Goal: Communication & Community: Answer question/provide support

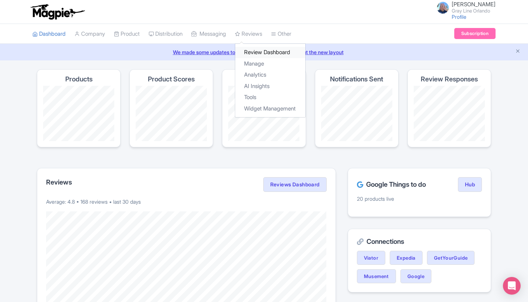
click at [266, 49] on link "Review Dashboard" at bounding box center [270, 52] width 70 height 11
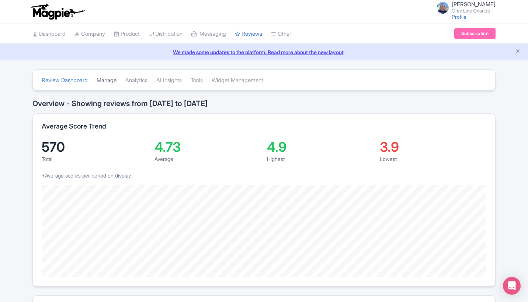
click at [115, 83] on link "Manage" at bounding box center [107, 80] width 20 height 20
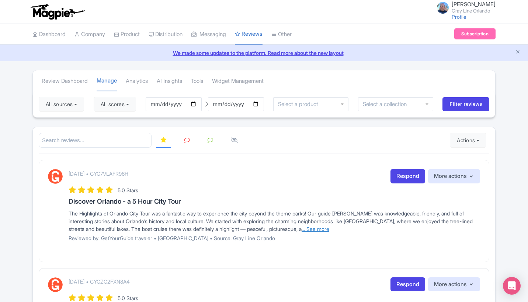
click at [328, 228] on link "... See more" at bounding box center [316, 229] width 28 height 6
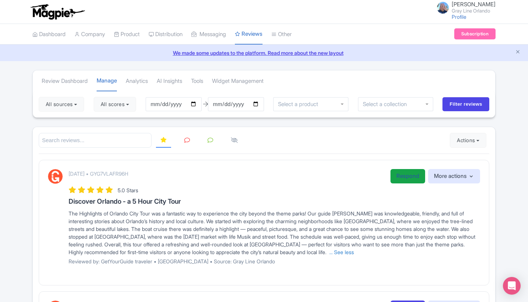
click at [417, 177] on link "Respond" at bounding box center [408, 176] width 35 height 14
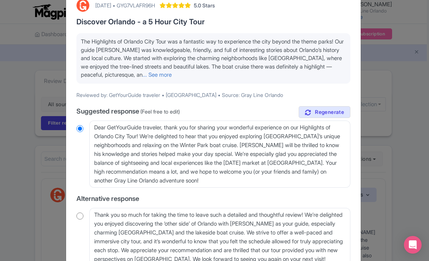
scroll to position [44, 0]
click at [172, 74] on link "... See more" at bounding box center [156, 75] width 29 height 7
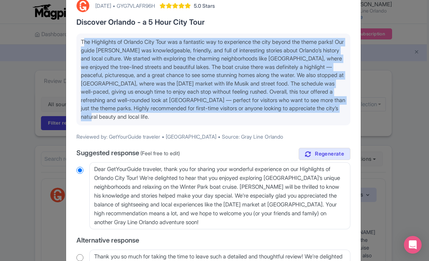
drag, startPoint x: 217, startPoint y: 116, endPoint x: 70, endPoint y: 43, distance: 163.8
click at [70, 43] on div "October 09, 2025 • GYG7VLAFR96H 5.0 Stars Discover Orlando - a 5 Hour City Tour…" at bounding box center [213, 204] width 294 height 430
copy span "The Highlights of Orlando City Tour was a fantastic way to experience the city …"
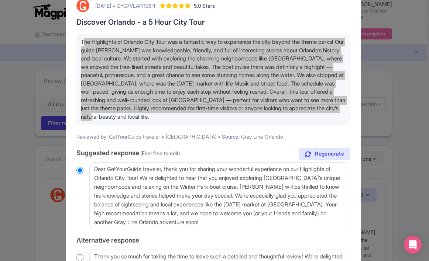
scroll to position [88, 0]
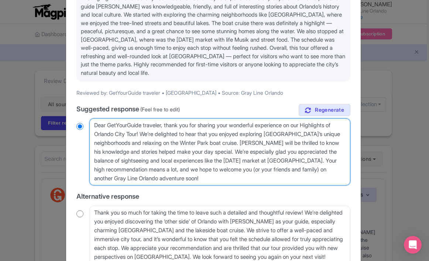
drag, startPoint x: 213, startPoint y: 176, endPoint x: 77, endPoint y: 107, distance: 152.4
click at [77, 107] on div "true Suggested response (Feel free to edit) Dear GetYourGuide traveler, thank y…" at bounding box center [213, 224] width 274 height 241
paste textarea "Thank you so much for this wonderful review! We’re thrilled you enjoyed discove…"
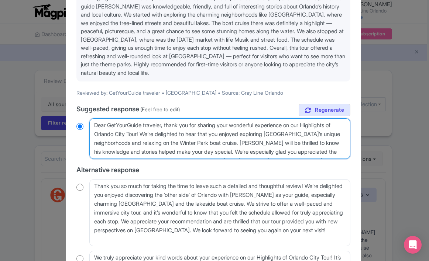
type textarea "Thank you so much for this wonderful review! We’re thrilled you enjoyed discove…"
radio input "true"
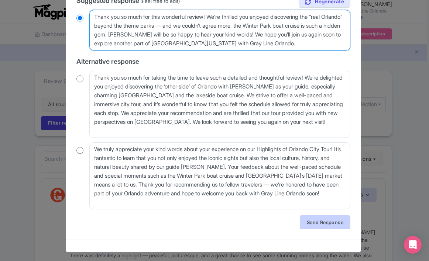
scroll to position [196, 0]
type textarea "Thank you so much for this wonderful review! We’re thrilled you enjoyed discove…"
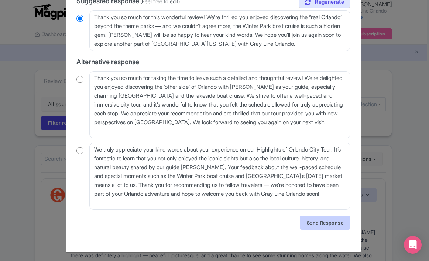
click at [332, 221] on link "Send Response" at bounding box center [325, 223] width 51 height 14
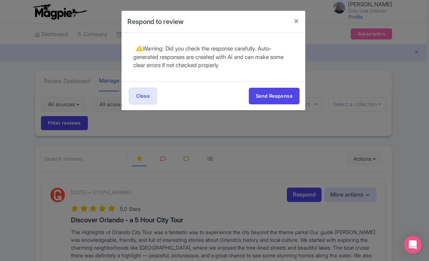
scroll to position [0, 0]
click at [276, 86] on div "Send Response Send Response Close Send Response" at bounding box center [213, 96] width 184 height 29
click at [276, 94] on button "Send Response" at bounding box center [274, 96] width 51 height 17
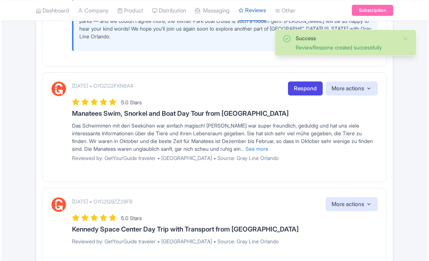
scroll to position [284, 0]
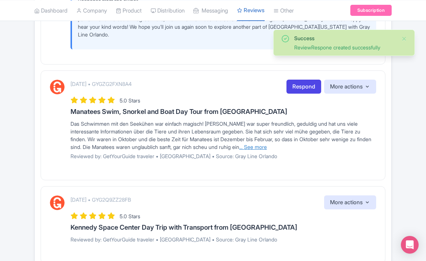
click at [257, 146] on link "... See more" at bounding box center [253, 147] width 28 height 6
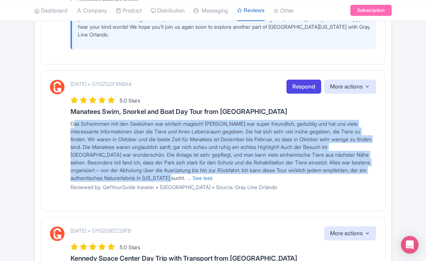
drag, startPoint x: 189, startPoint y: 177, endPoint x: 63, endPoint y: 121, distance: 137.6
click at [63, 121] on div "October 08, 2025 • GYGZG2FXN8A4 Respond More actions Hide from this page Hide f…" at bounding box center [213, 138] width 326 height 117
click at [301, 83] on link "Respond" at bounding box center [303, 87] width 35 height 14
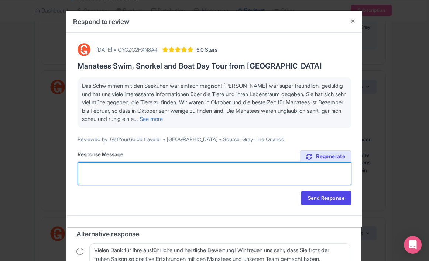
click at [156, 172] on textarea "Suggested response (Feel free to edit)" at bounding box center [214, 173] width 274 height 23
paste textarea "Vielen herzlichen Dank für Ihre tolle Bewertung! Wir freuen uns sehr, dass Sie …"
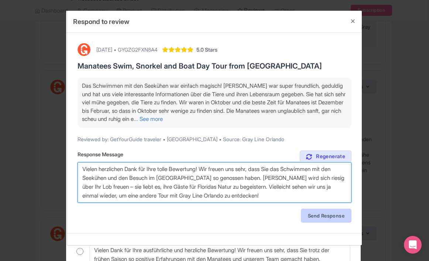
type textarea "Vielen herzlichen Dank für Ihre tolle Bewertung! Wir freuen uns sehr, dass Sie …"
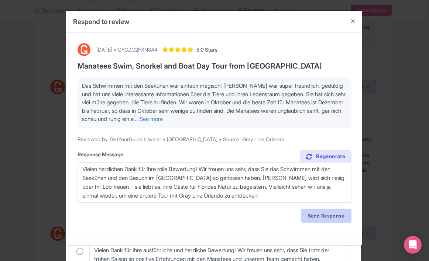
click at [334, 214] on link "Send Response" at bounding box center [326, 216] width 51 height 14
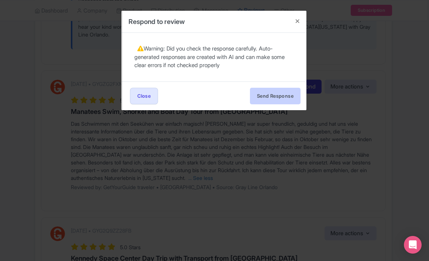
click at [264, 97] on button "Send Response" at bounding box center [275, 96] width 51 height 17
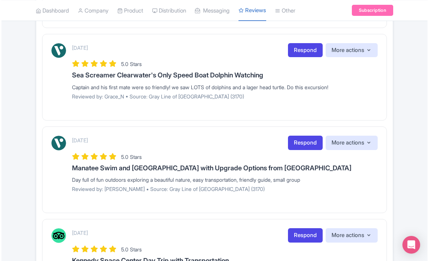
scroll to position [582, 0]
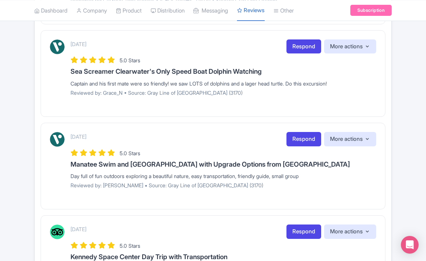
drag, startPoint x: 321, startPoint y: 174, endPoint x: 51, endPoint y: 174, distance: 270.4
click at [51, 174] on div "[DATE] Respond More actions Hide from this page Hide from review widget and fee…" at bounding box center [213, 163] width 326 height 62
copy div "Day full of fun outdoors exploring a beautiful nature, easy transportation, fri…"
click at [297, 134] on link "Respond" at bounding box center [303, 139] width 35 height 14
click at [300, 137] on link "Respond" at bounding box center [303, 139] width 35 height 14
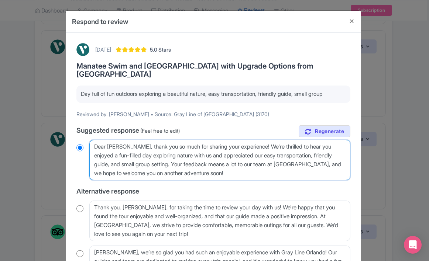
drag, startPoint x: 226, startPoint y: 163, endPoint x: 85, endPoint y: 135, distance: 144.0
click at [85, 140] on div "Dear Elena, thank you so much for sharing your experience! We're thrilled to he…" at bounding box center [213, 160] width 274 height 41
paste textarea "So glad to hear you had such a fun day out in nature! We love keeping our group…"
type textarea "So glad to hear you had such a fun day out in nature! We love keeping our group…"
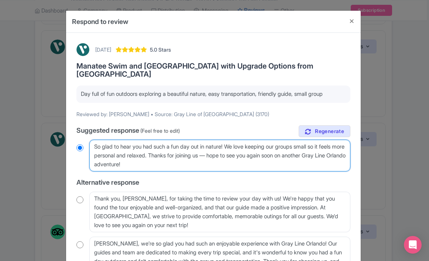
radio input "true"
drag, startPoint x: 180, startPoint y: 145, endPoint x: 234, endPoint y: 138, distance: 53.6
click at [234, 140] on textarea "Dear Elena, thank you so much for sharing your experience! We're thrilled to he…" at bounding box center [219, 156] width 261 height 32
type textarea "So glad to hear you had such a fun day out in nature! Thanks for joining us — h…"
radio input "true"
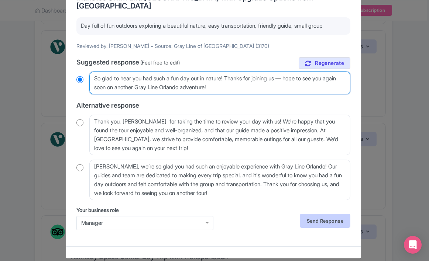
scroll to position [68, 0]
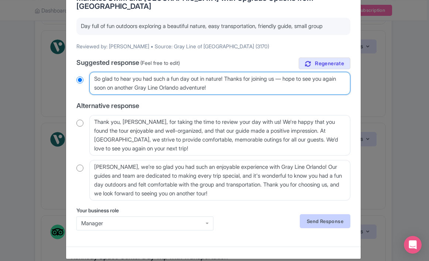
type textarea "So glad to hear you had such a fun day out in nature! Thanks for joining us — h…"
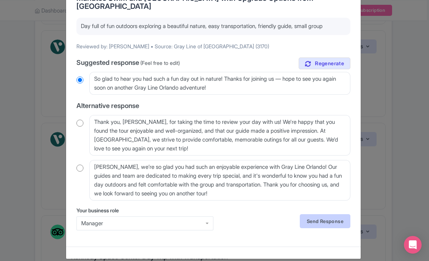
click at [327, 216] on link "Send Response" at bounding box center [325, 221] width 51 height 14
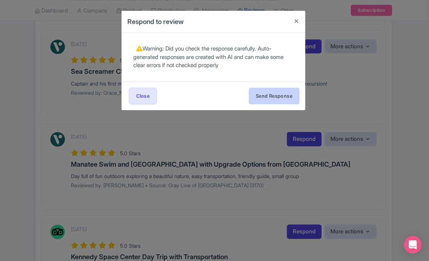
click at [279, 95] on button "Send Response" at bounding box center [274, 96] width 51 height 17
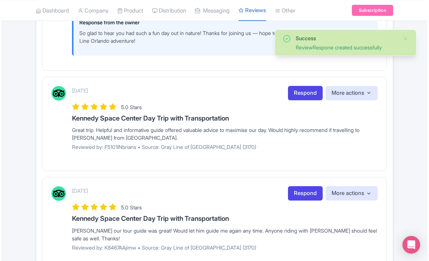
scroll to position [765, 0]
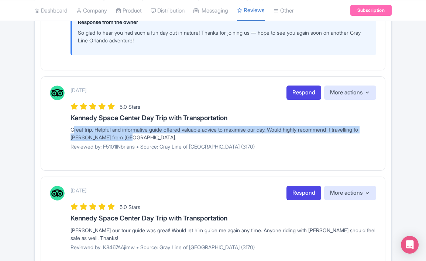
drag, startPoint x: 138, startPoint y: 135, endPoint x: 68, endPoint y: 129, distance: 70.7
click at [68, 129] on div "[DATE] Respond More actions Hide from this page Hide from review widget and fee…" at bounding box center [213, 121] width 326 height 70
copy div "Great trip. Helpful and informative guide offered valuable advice to maximise o…"
click at [302, 90] on link "Respond" at bounding box center [303, 93] width 35 height 14
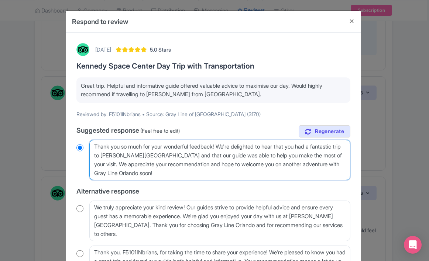
drag, startPoint x: 208, startPoint y: 177, endPoint x: 103, endPoint y: 142, distance: 110.6
click at [103, 142] on textarea "Thank you so much for your wonderful feedback! We're delighted to hear that you…" at bounding box center [219, 160] width 261 height 41
paste textarea "Thank you so much! We’re thrilled you had a great day at Kennedy Space Center a…"
type textarea "ThaThank you so much! We’re thrilled you had a great day at Kennedy Space Cente…"
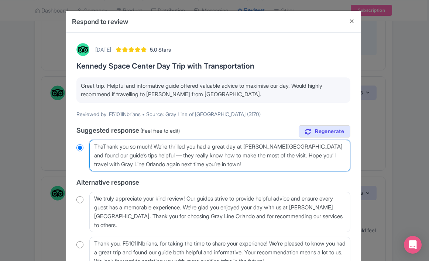
radio input "true"
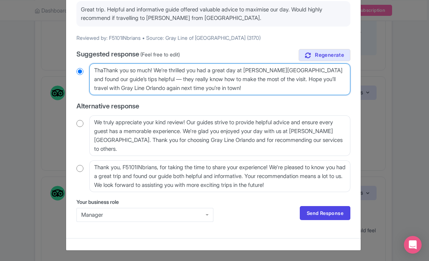
scroll to position [76, 0]
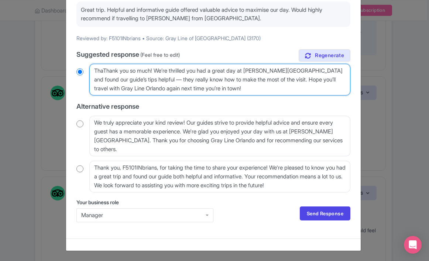
drag, startPoint x: 104, startPoint y: 72, endPoint x: 65, endPoint y: 67, distance: 39.4
click at [66, 67] on div "Respond to review October 07, 2025 5.0 Stars Kennedy Space Center Day Trip with…" at bounding box center [213, 92] width 295 height 317
type textarea "Thank you so much! We’re thrilled you had a great day at [GEOGRAPHIC_DATA] and …"
radio input "true"
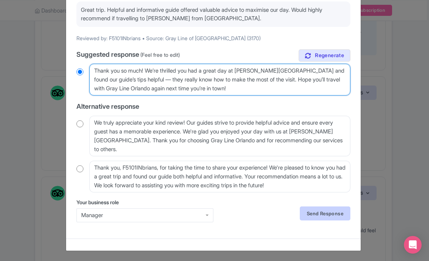
type textarea "Thank you so much! We’re thrilled you had a great day at [GEOGRAPHIC_DATA] and …"
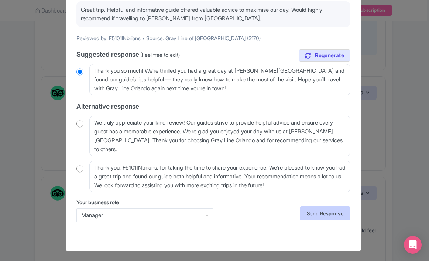
click at [327, 211] on link "Send Response" at bounding box center [325, 214] width 51 height 14
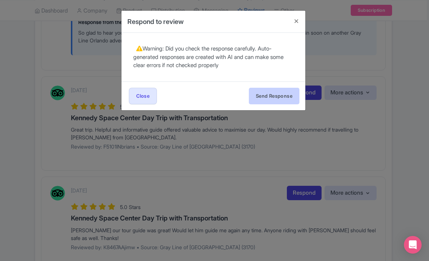
click at [284, 94] on button "Send Response" at bounding box center [274, 96] width 51 height 17
click at [130, 228] on div "Respond to review October 07, 2025 5.0 Stars Kennedy Space Center Day Trip with…" at bounding box center [214, 130] width 429 height 261
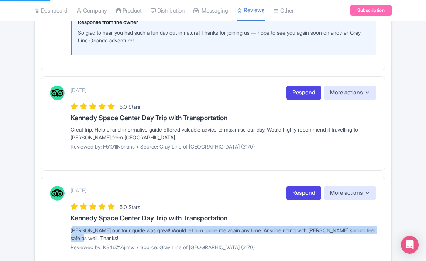
drag, startPoint x: 100, startPoint y: 234, endPoint x: 69, endPoint y: 228, distance: 32.3
click at [69, 228] on div "October 07, 2025 Respond More actions Hide from this page Hide from review widg…" at bounding box center [213, 221] width 326 height 70
copy div "[PERSON_NAME] our tour guide was great! Would let him guide me again any time. …"
click at [305, 188] on link "Respond" at bounding box center [303, 193] width 35 height 14
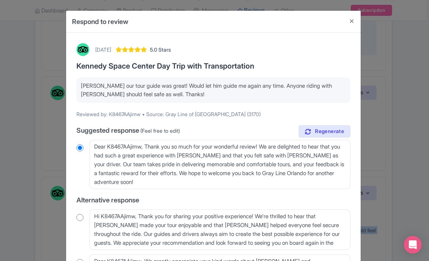
scroll to position [4, 0]
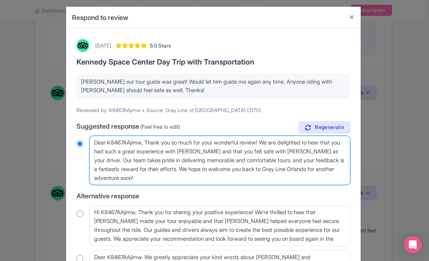
drag, startPoint x: 178, startPoint y: 180, endPoint x: 90, endPoint y: 143, distance: 95.9
click at [89, 142] on textarea "Dear K8467AAjimw, Thank you so much for your wonderful review! We are delighted…" at bounding box center [219, 160] width 261 height 49
paste textarea "Thank you for the kind words! Brad and Carlos will be so happy to hear this — t…"
type textarea "Thank you for the kind words! [PERSON_NAME] and [PERSON_NAME] will be so happy …"
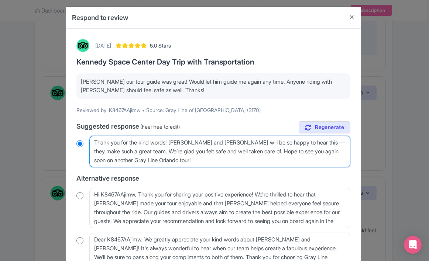
radio input "true"
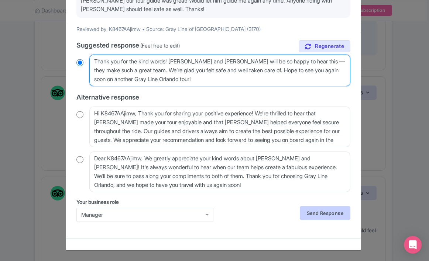
scroll to position [85, 0]
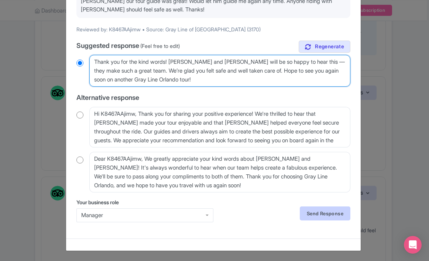
type textarea "Thank you for the kind words! [PERSON_NAME] and [PERSON_NAME] will be so happy …"
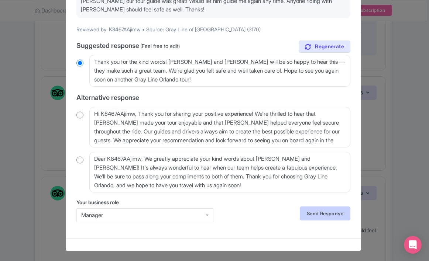
click at [307, 210] on link "Send Response" at bounding box center [325, 214] width 51 height 14
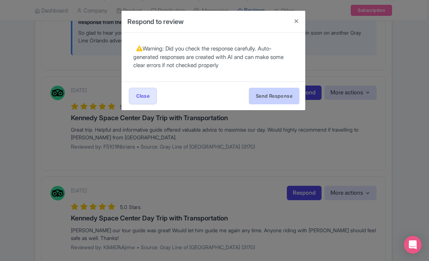
click at [274, 94] on button "Send Response" at bounding box center [274, 96] width 51 height 17
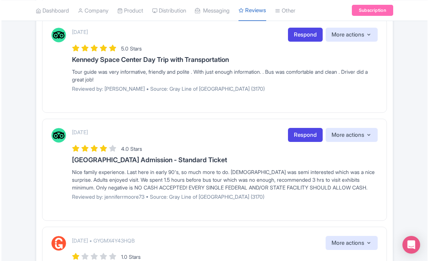
scroll to position [1112, 0]
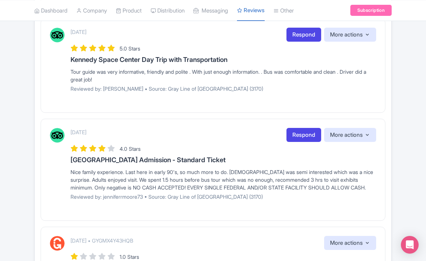
drag, startPoint x: 122, startPoint y: 81, endPoint x: 69, endPoint y: 73, distance: 53.3
click at [69, 73] on div "[DATE] Respond More actions Hide from this page Hide from review widget and fee…" at bounding box center [213, 63] width 326 height 70
copy div "Tour guide was very informative, friendly and polite . With just enough informa…"
click at [305, 42] on link "Respond" at bounding box center [303, 35] width 35 height 14
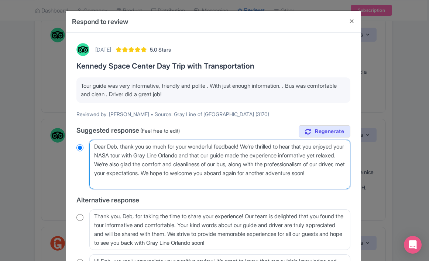
drag, startPoint x: 163, startPoint y: 180, endPoint x: 93, endPoint y: 137, distance: 81.9
click at [94, 137] on div "true Suggested response (Feel free to edit) Dear Deb, thank you so much for you…" at bounding box center [213, 210] width 274 height 170
paste textarea "Thank you for sharing this! We’re so glad you enjoyed the tour and found both o…"
type textarea "Thank you for sharing this! We’re so glad you enjoyed the tour and found both o…"
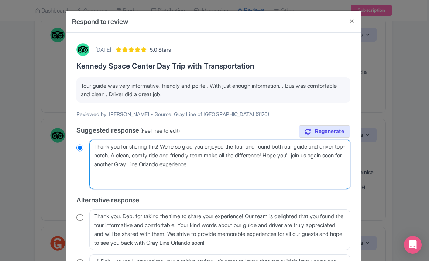
radio input "true"
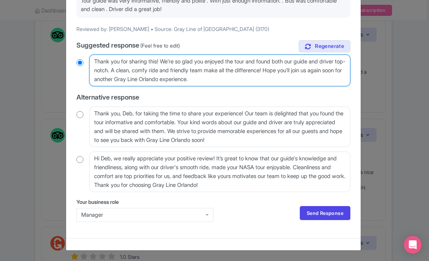
scroll to position [85, 0]
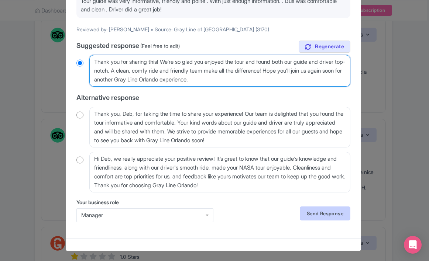
type textarea "Thank you for sharing this! We’re so glad you enjoyed the tour and found both o…"
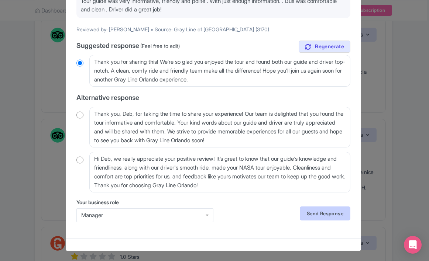
click at [316, 210] on link "Send Response" at bounding box center [325, 214] width 51 height 14
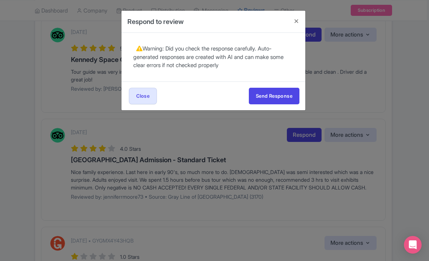
scroll to position [0, 0]
click at [283, 101] on button "Send Response" at bounding box center [274, 96] width 51 height 17
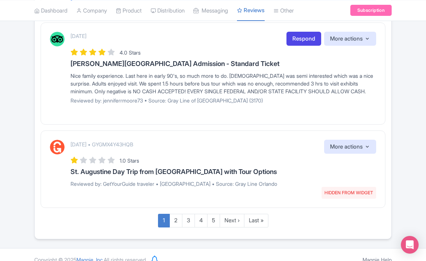
scroll to position [1262, 0]
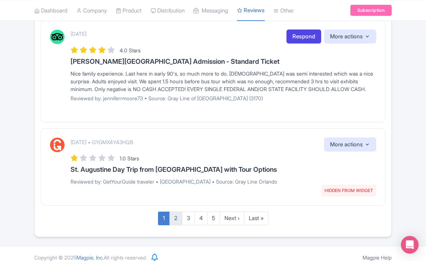
click at [176, 219] on link "2" at bounding box center [175, 219] width 13 height 14
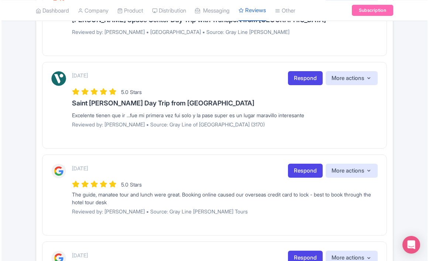
scroll to position [286, 0]
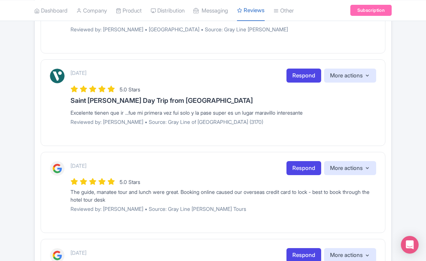
drag, startPoint x: 322, startPoint y: 108, endPoint x: 60, endPoint y: 107, distance: 261.9
click at [60, 107] on div "[DATE] Respond More actions Hide from this page Hide from review widget and fee…" at bounding box center [213, 100] width 326 height 62
copy div "Excelente tienen que ir ...fue mi primera vez fui solo y la pase super es un lu…"
click at [302, 75] on link "Respond" at bounding box center [303, 76] width 35 height 14
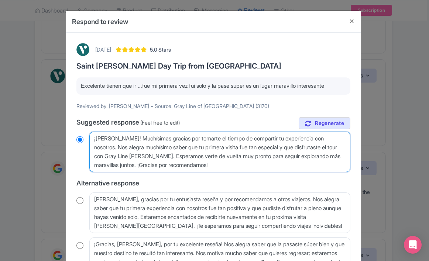
drag, startPoint x: 228, startPoint y: 163, endPoint x: 141, endPoint y: 137, distance: 90.5
click at [141, 138] on textarea "¡Hola Odervin_M! Muchísimas gracias por tomarte el tiempo de compartir tu exper…" at bounding box center [219, 152] width 261 height 41
type textarea "¡Hola Odervin_M!"
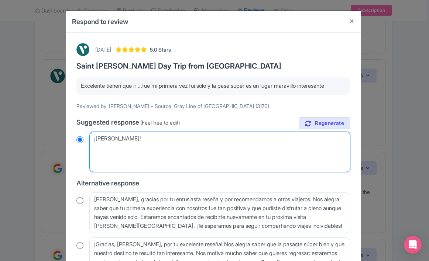
radio input "true"
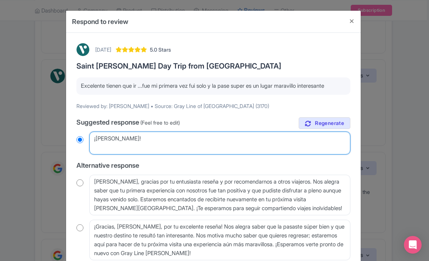
paste textarea "¡Muchas gracias por tu comentario! Nos alegra muchísimo saber que disfrutaste t…"
type textarea "¡[PERSON_NAME]! ¡Muchas gracias por tu comentario! Nos alegra muchísimo saber q…"
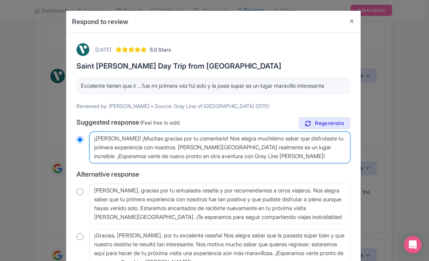
radio input "true"
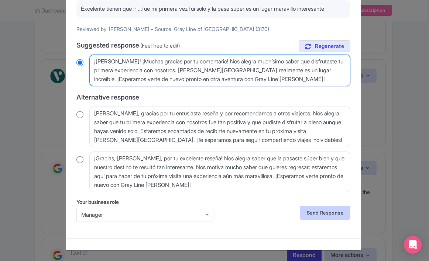
scroll to position [77, 0]
type textarea "¡[PERSON_NAME]! ¡Muchas gracias por tu comentario! Nos alegra muchísimo saber q…"
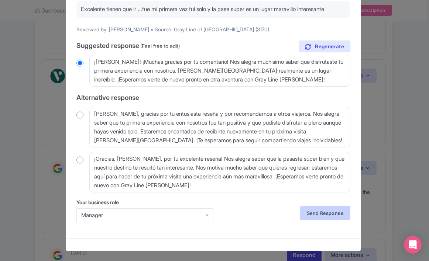
click at [317, 212] on link "Send Response" at bounding box center [325, 213] width 51 height 14
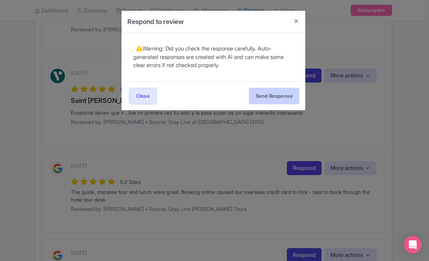
click at [282, 91] on button "Send Response" at bounding box center [274, 96] width 51 height 17
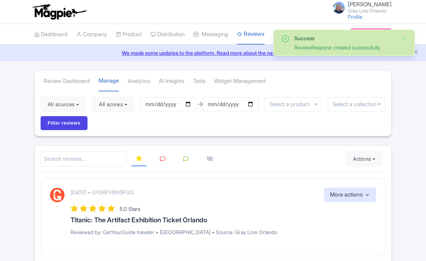
click at [81, 194] on div "October 05, 2025 • GYGRFVBW5FQG More actions Hide from this page Hide from revi…" at bounding box center [222, 195] width 305 height 14
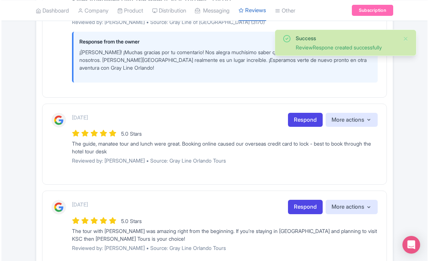
scroll to position [388, 0]
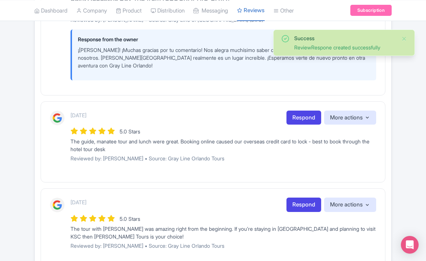
drag, startPoint x: 154, startPoint y: 150, endPoint x: 60, endPoint y: 139, distance: 94.0
click at [60, 139] on div "5 days ago Respond More actions Hide from this page Hide from review widget and…" at bounding box center [213, 139] width 326 height 57
copy div "The guide, manatee tour and lunch were great. Booking online caused our oversea…"
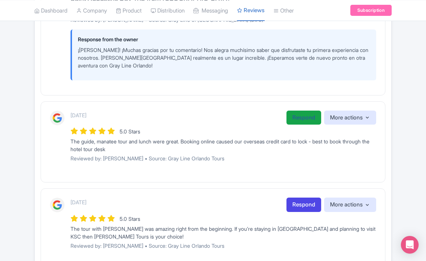
click at [297, 119] on link "Respond" at bounding box center [303, 118] width 35 height 14
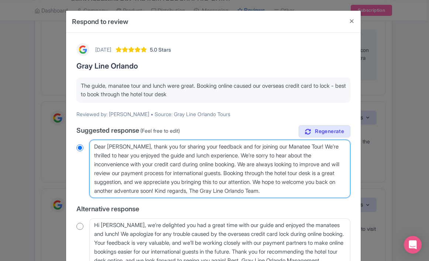
drag, startPoint x: 332, startPoint y: 190, endPoint x: 131, endPoint y: 146, distance: 206.1
click at [131, 146] on textarea "Dear Joseph, thank you for sharing your feedback and for joining our Manatee To…" at bounding box center [219, 169] width 261 height 58
type textarea "Dear Joseph, t"
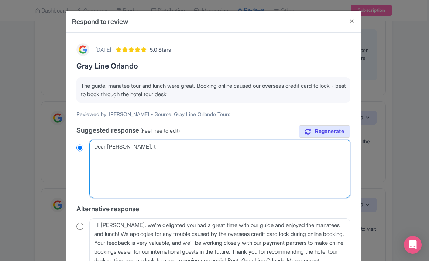
radio input "true"
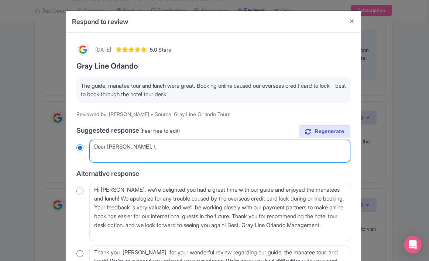
paste textarea "Thanks so much for joining us and for the kind words about the tour, guide, and…"
type textarea "Dear Joseph, tThanks so much for joining us and for the kind words about the to…"
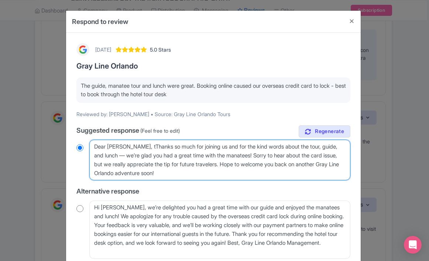
radio input "true"
click at [131, 145] on textarea "Dear Joseph, thank you for sharing your feedback and for joining our Manatee To…" at bounding box center [219, 160] width 261 height 41
type textarea "Dear Joseph, Thanks so much for joining us and for the kind words about the tou…"
radio input "true"
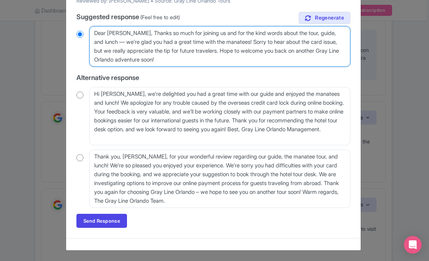
scroll to position [113, 0]
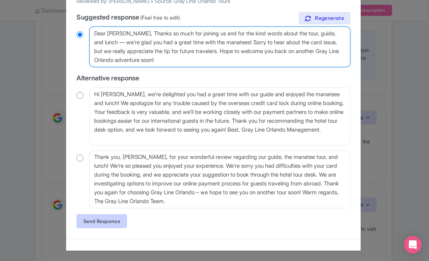
type textarea "Dear Joseph, Thanks so much for joining us and for the kind words about the tou…"
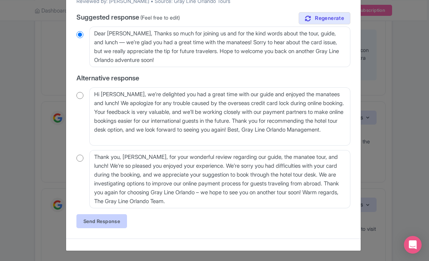
click at [114, 222] on link "Send Response" at bounding box center [101, 221] width 51 height 14
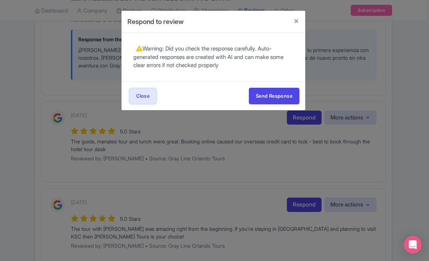
scroll to position [0, 0]
click at [264, 97] on button "Send Response" at bounding box center [274, 96] width 51 height 17
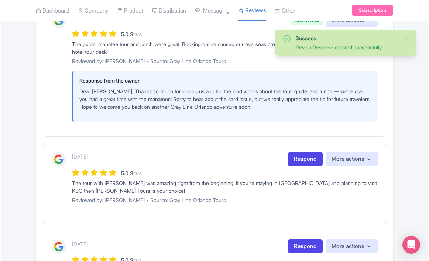
scroll to position [491, 0]
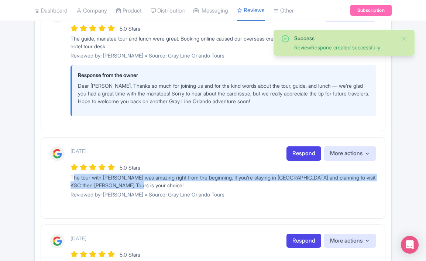
drag, startPoint x: 147, startPoint y: 183, endPoint x: 69, endPoint y: 178, distance: 78.4
click at [69, 178] on div "[DATE] Respond More actions Hide from this page Hide from review widget and fee…" at bounding box center [213, 174] width 326 height 57
copy div "The tour with [PERSON_NAME] was amazing right from the beginning. If you’re sta…"
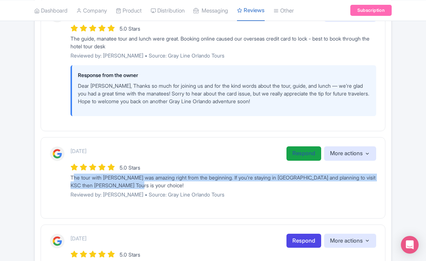
click at [295, 150] on link "Respond" at bounding box center [303, 153] width 35 height 14
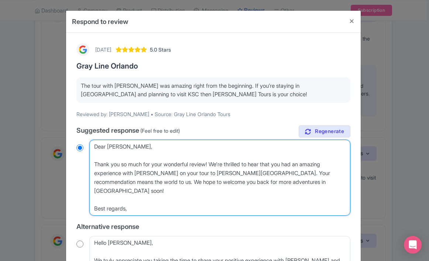
drag, startPoint x: 166, startPoint y: 207, endPoint x: 78, endPoint y: 142, distance: 110.0
click at [78, 142] on div "Dear [PERSON_NAME], Thank you so much for your wonderful review! We're thrilled…" at bounding box center [213, 178] width 274 height 76
paste textarea "Thank you so much! We’re thrilled you had an amazing day with [PERSON_NAME] — s…"
type textarea "Thank you so much! We’re thrilled you had an amazing day with [PERSON_NAME] — s…"
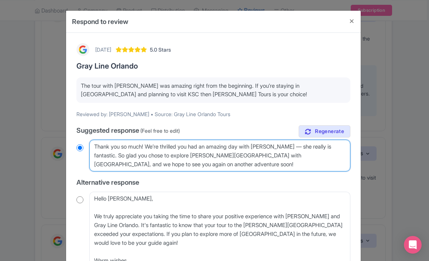
radio input "true"
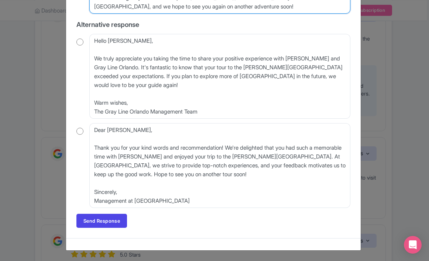
scroll to position [158, 0]
type textarea "Thank you so much! We’re thrilled you had an amazing day with [PERSON_NAME] — s…"
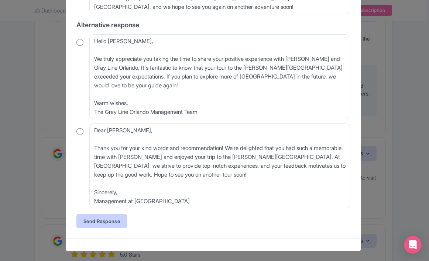
click at [112, 220] on link "Send Response" at bounding box center [101, 221] width 51 height 14
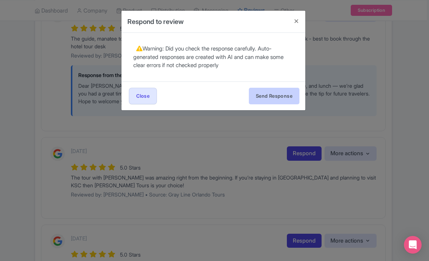
click at [272, 99] on button "Send Response" at bounding box center [274, 96] width 51 height 17
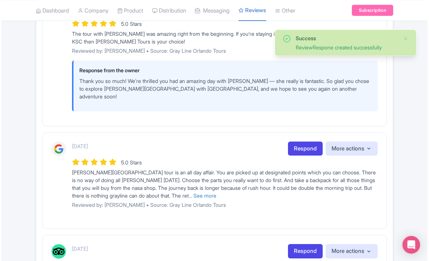
scroll to position [629, 0]
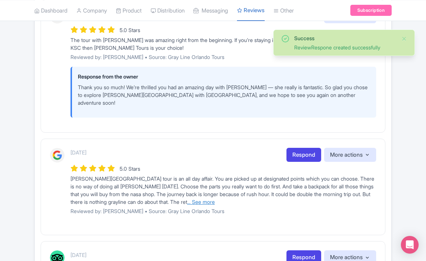
click at [215, 199] on link "... See more" at bounding box center [201, 202] width 28 height 6
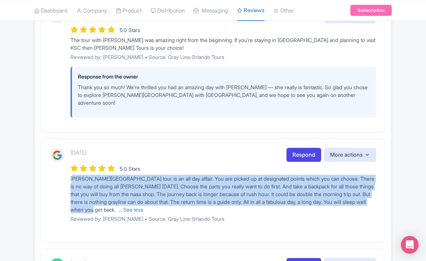
drag, startPoint x: 147, startPoint y: 199, endPoint x: 63, endPoint y: 172, distance: 88.1
click at [63, 172] on div "5 days ago Respond More actions Hide from this page Hide from review widget and…" at bounding box center [213, 188] width 326 height 80
copy span "[PERSON_NAME][GEOGRAPHIC_DATA] tour is an all day affair. You are picked up at …"
click at [300, 148] on link "Respond" at bounding box center [303, 155] width 35 height 14
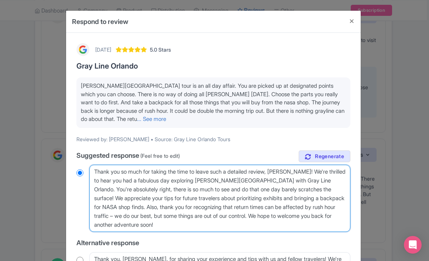
drag, startPoint x: 170, startPoint y: 224, endPoint x: 76, endPoint y: 146, distance: 122.6
click at [76, 146] on div "5 days ago 5.0 Stars Gray Line Orlando Kennedy space center tour is an all day …" at bounding box center [213, 214] width 283 height 350
paste textarea "for this great and detailed review! You summed it up perfectly — Kennedy Space …"
type textarea "Thank you for this great and detailed review! You summed it up perfectly — Kenn…"
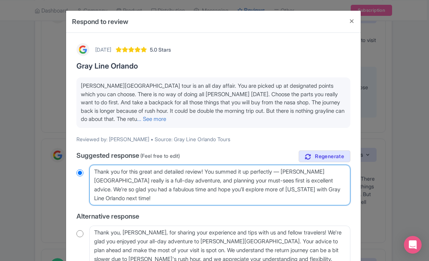
radio input "true"
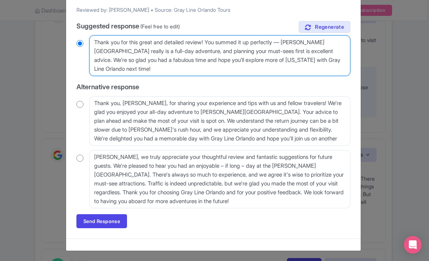
scroll to position [129, 0]
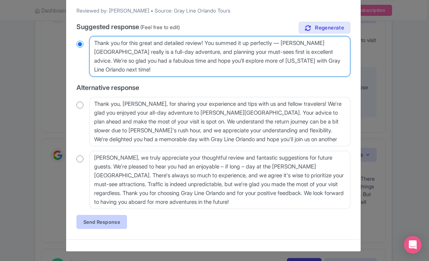
type textarea "Thank you for this great and detailed review! You summed it up perfectly — Kenn…"
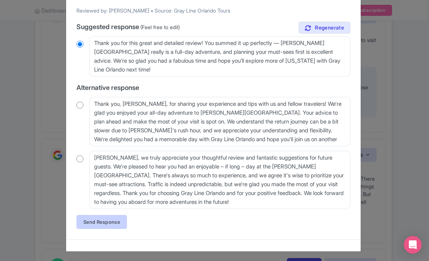
click at [119, 217] on link "Send Response" at bounding box center [101, 222] width 51 height 14
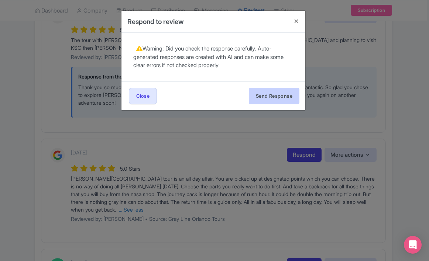
click at [260, 93] on button "Send Response" at bounding box center [274, 96] width 51 height 17
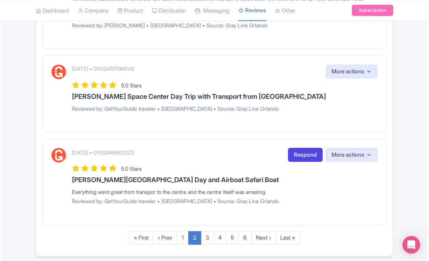
scroll to position [1076, 0]
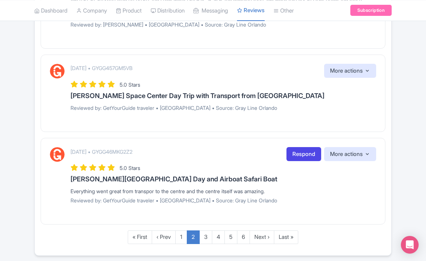
drag, startPoint x: 280, startPoint y: 179, endPoint x: 69, endPoint y: 176, distance: 211.4
click at [69, 176] on div "October 02, 2025 • GYGG46MKG2Z2 Respond More actions Hide from this page Hide f…" at bounding box center [213, 178] width 326 height 62
copy div "Everything went great from transpor to the centre and the centre itself was ama…"
click at [311, 147] on link "Respond" at bounding box center [303, 154] width 35 height 14
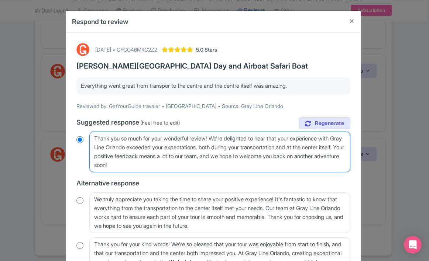
drag, startPoint x: 183, startPoint y: 163, endPoint x: 106, endPoint y: 125, distance: 86.4
click at [106, 124] on div "true Suggested response (Feel free to edit) Thank you so much for your wonderfu…" at bounding box center [213, 197] width 274 height 161
paste textarea "So glad to hear everything went smoothly and you enjoyed your day at the Space …"
type textarea "So glad to hear everything went smoothly and you enjoyed your day at the Space …"
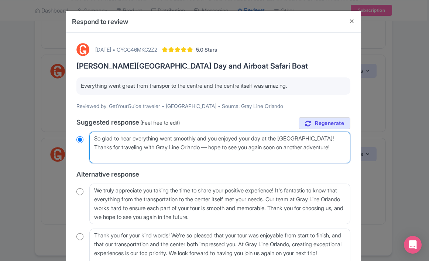
radio input "true"
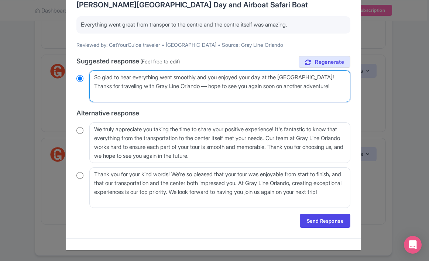
scroll to position [61, 0]
type textarea "So glad to hear everything went smoothly and you enjoyed your day at the Space …"
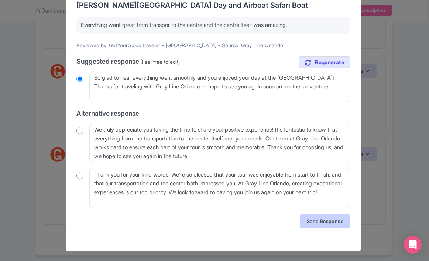
click at [312, 222] on link "Send Response" at bounding box center [325, 221] width 51 height 14
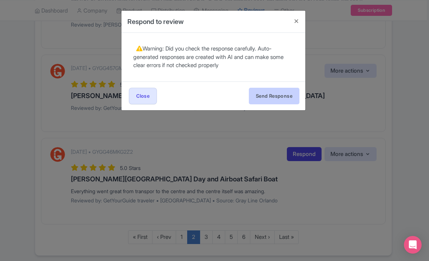
click at [286, 92] on button "Send Response" at bounding box center [274, 96] width 51 height 17
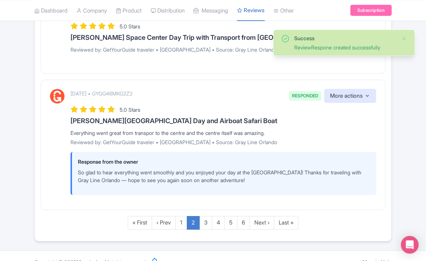
scroll to position [1134, 0]
click at [205, 217] on link "3" at bounding box center [205, 224] width 13 height 14
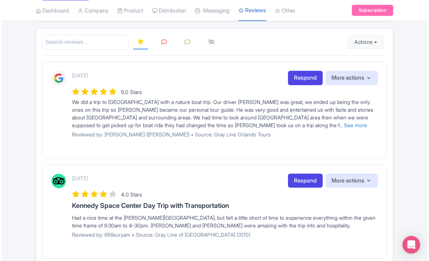
scroll to position [115, 0]
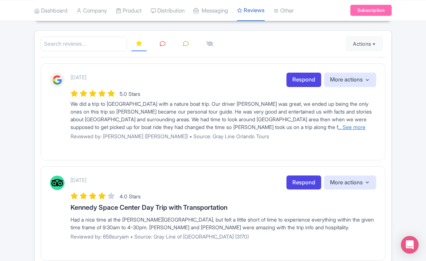
click at [338, 126] on link "... See more" at bounding box center [352, 127] width 28 height 6
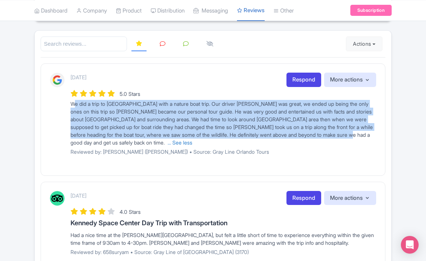
drag, startPoint x: 81, startPoint y: 144, endPoint x: 72, endPoint y: 100, distance: 44.9
click at [72, 101] on span "We did a trip to [GEOGRAPHIC_DATA] with a nature boat trip. Our driver [PERSON_…" at bounding box center [221, 123] width 302 height 45
copy span "We did a trip to [GEOGRAPHIC_DATA] with a nature boat trip. Our driver [PERSON_…"
click at [297, 80] on link "Respond" at bounding box center [303, 80] width 35 height 14
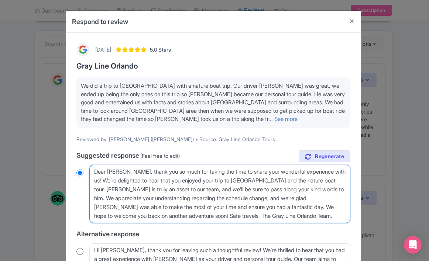
drag, startPoint x: 278, startPoint y: 216, endPoint x: 100, endPoint y: 150, distance: 189.8
click at [100, 151] on div "true Suggested response (Feel free to edit) Dear [PERSON_NAME], thank you so mu…" at bounding box center [213, 253] width 274 height 205
paste textarea "What a lovely review — thank you! We’re so happy you had such a great day with …"
type textarea "What a lovely review — thank you! We’re so happy you had such a great day with …"
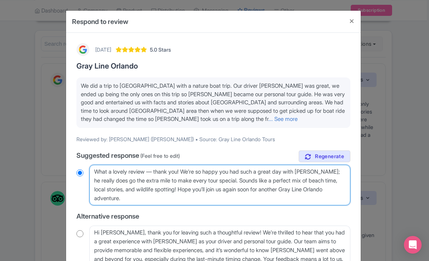
radio input "true"
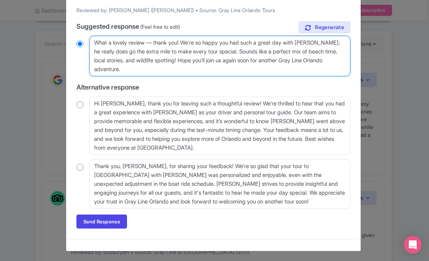
scroll to position [129, 0]
type textarea "What a lovely review — thank you! We’re so happy you had such a great day with …"
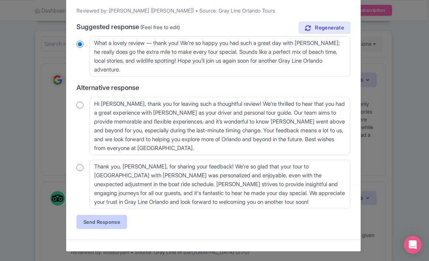
click at [121, 222] on link "Send Response" at bounding box center [101, 222] width 51 height 14
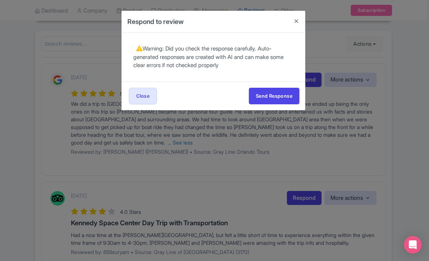
scroll to position [0, 0]
click at [276, 90] on button "Send Response" at bounding box center [274, 96] width 51 height 17
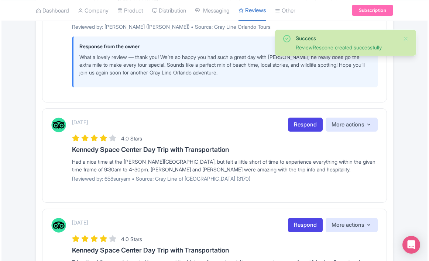
scroll to position [236, 0]
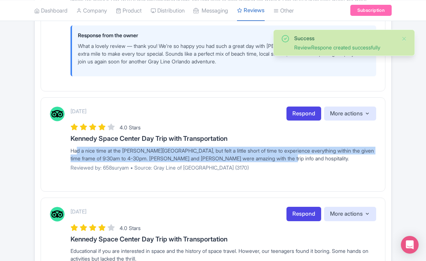
drag, startPoint x: 300, startPoint y: 157, endPoint x: 74, endPoint y: 146, distance: 226.4
click at [74, 147] on div "Had a nice time at the [PERSON_NAME][GEOGRAPHIC_DATA], but felt a little short …" at bounding box center [222, 154] width 305 height 15
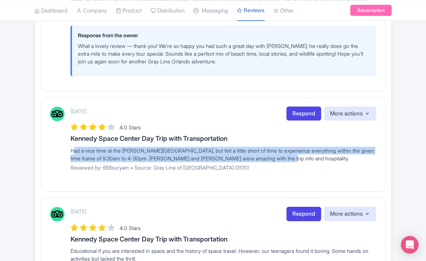
drag, startPoint x: 282, startPoint y: 158, endPoint x: 65, endPoint y: 151, distance: 217.4
click at [65, 151] on div "[DATE] Respond More actions Hide from this page Hide from review widget and fee…" at bounding box center [213, 142] width 326 height 70
copy div "Had a nice time at the [PERSON_NAME][GEOGRAPHIC_DATA], but felt a little short …"
click at [304, 114] on link "Respond" at bounding box center [303, 114] width 35 height 14
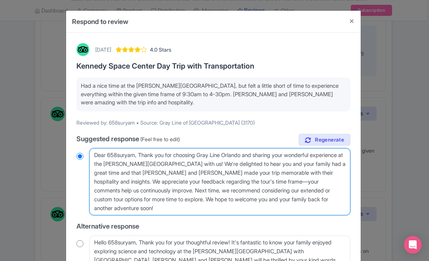
drag, startPoint x: 143, startPoint y: 207, endPoint x: 139, endPoint y: 156, distance: 51.1
click at [139, 156] on textarea "Dear 658suryam, Thank you for choosing Gray Line Orlando and sharing your wonde…" at bounding box center [219, 181] width 261 height 67
paste textarea "sharing this! We’re glad you had a great day at Kennedy Space Center and enjoye…"
type textarea "Dear 658suryam, Thank you for sharing this! We’re glad you had a great day at […"
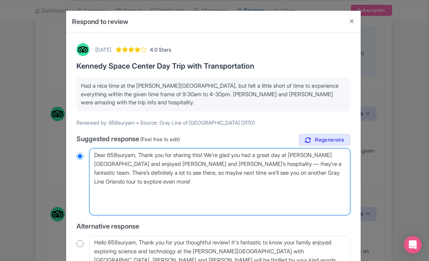
radio input "true"
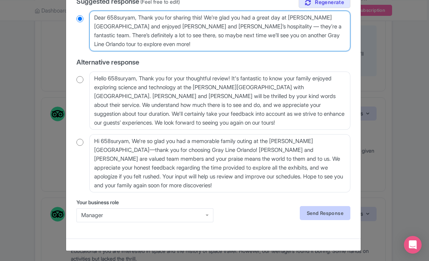
scroll to position [137, 0]
type textarea "Dear 658suryam, Thank you for sharing this! We’re glad you had a great day at […"
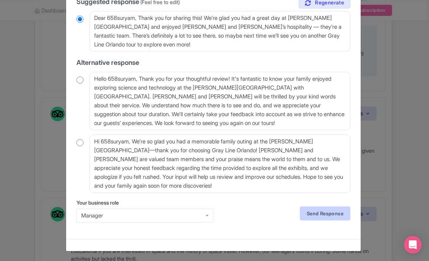
click at [314, 210] on link "Send Response" at bounding box center [325, 214] width 51 height 14
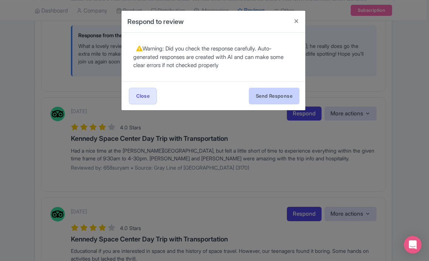
click at [287, 98] on button "Send Response" at bounding box center [274, 96] width 51 height 17
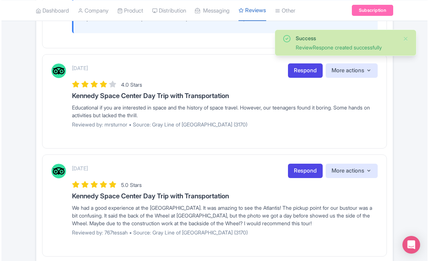
scroll to position [438, 0]
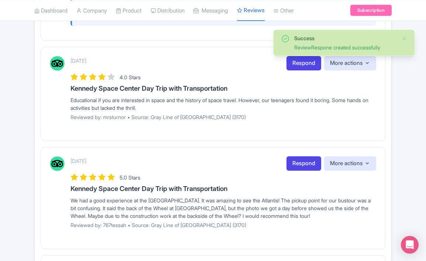
drag, startPoint x: 182, startPoint y: 107, endPoint x: 68, endPoint y: 98, distance: 114.7
click at [68, 98] on div "October 02, 2025 Respond More actions Hide from this page Hide from review widg…" at bounding box center [213, 91] width 326 height 70
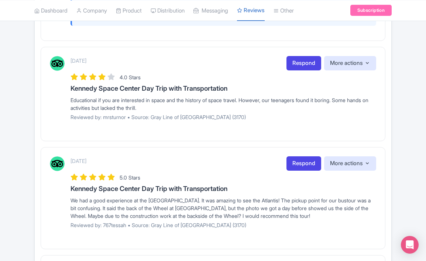
copy div "Educational if you are interested in space and the history of space travel. How…"
click at [295, 62] on link "Respond" at bounding box center [303, 63] width 35 height 14
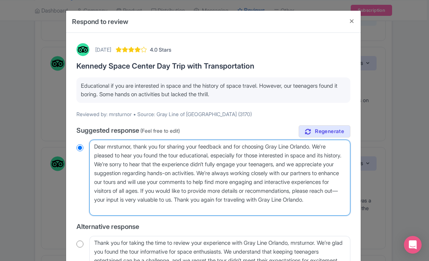
drag, startPoint x: 183, startPoint y: 209, endPoint x: 117, endPoint y: 157, distance: 83.8
click at [117, 157] on textarea "Dear mrsturnor, thank you for sharing your feedback and for choosing Gray Line …" at bounding box center [219, 178] width 261 height 76
click at [149, 163] on textarea "Dear mrsturnor, thank you for sharing your feedback and for choosing Gray Line …" at bounding box center [219, 178] width 261 height 76
drag, startPoint x: 136, startPoint y: 147, endPoint x: 193, endPoint y: 204, distance: 81.1
click at [193, 204] on textarea "Dear mrsturnor, thank you for sharing your feedback and for choosing Gray Line …" at bounding box center [219, 178] width 261 height 76
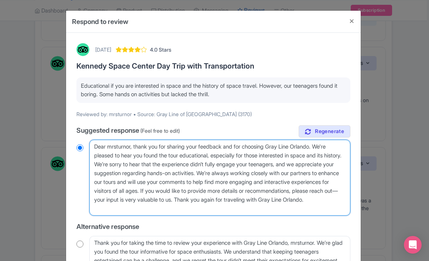
type textarea "Dear mrsturnor,"
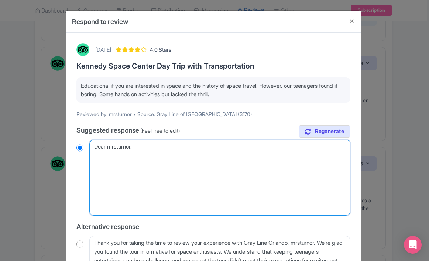
radio input "true"
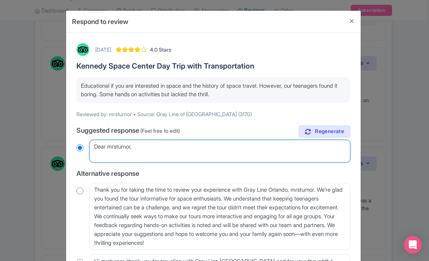
paste textarea "Thanks for your feedback! Kennedy Space Center is definitely a must for space l…"
type textarea "Dear mrsturnor, Thanks for your feedback! Kennedy Space Center is definitely a …"
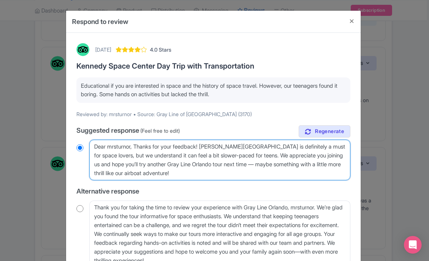
radio input "true"
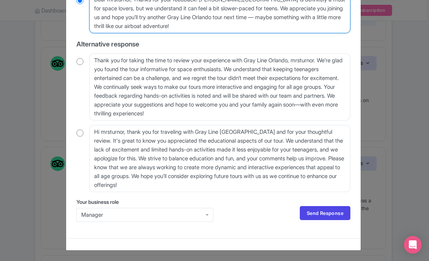
scroll to position [147, 0]
type textarea "Dear mrsturnor, Thanks for your feedback! Kennedy Space Center is definitely a …"
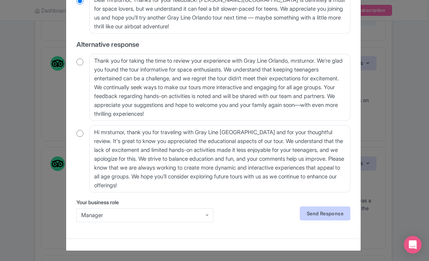
click at [304, 214] on link "Send Response" at bounding box center [325, 214] width 51 height 14
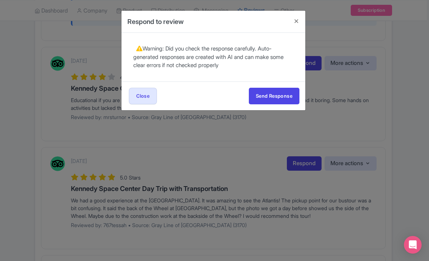
scroll to position [0, 0]
click at [282, 100] on button "Send Response" at bounding box center [274, 96] width 51 height 17
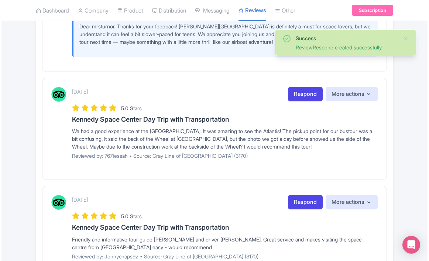
scroll to position [564, 0]
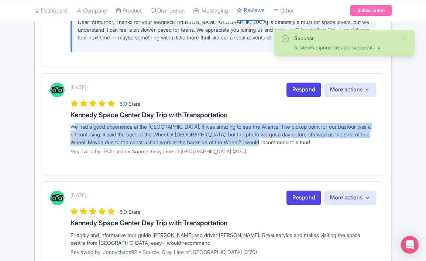
drag, startPoint x: 300, startPoint y: 140, endPoint x: 65, endPoint y: 126, distance: 235.4
click at [65, 126] on div "October 02, 2025 Respond More actions Hide from this page Hide from review widg…" at bounding box center [213, 122] width 326 height 78
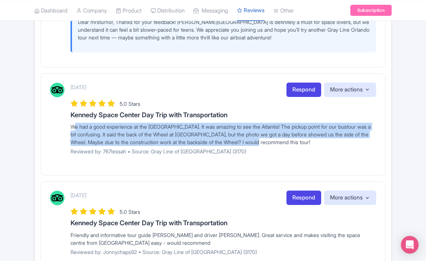
copy div "We had a good experience at the KSC. It was amazing to see the Atlantis! The pi…"
click at [304, 88] on link "Respond" at bounding box center [303, 90] width 35 height 14
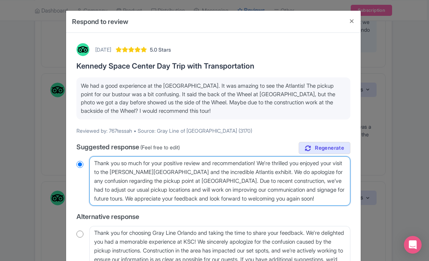
drag, startPoint x: 335, startPoint y: 195, endPoint x: 41, endPoint y: 138, distance: 299.6
click at [41, 138] on div "Respond to review October 02, 2025 5.0 Stars Kennedy Space Center Day Trip with…" at bounding box center [214, 130] width 429 height 261
paste textarea "the kind review and the helpful note about the pickup location — we really appr…"
type textarea "Thank you so much for the kind review and the helpful note about the pickup loc…"
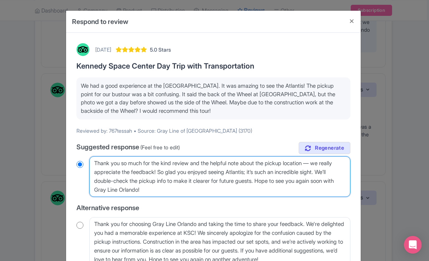
radio input "true"
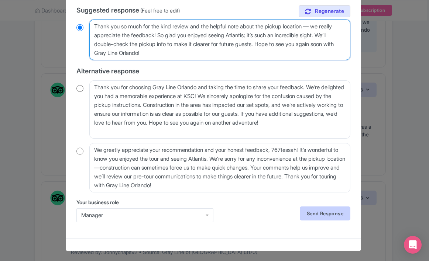
scroll to position [136, 0]
type textarea "Thank you so much for the kind review and the helpful note about the pickup loc…"
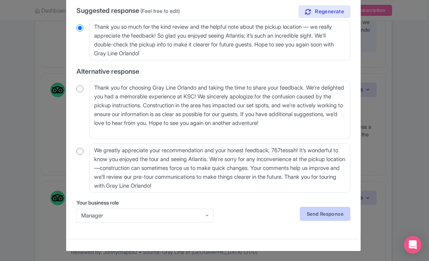
click at [324, 212] on link "Send Response" at bounding box center [325, 214] width 51 height 14
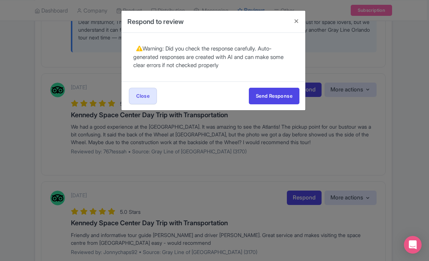
scroll to position [0, 0]
click at [278, 99] on button "Send Response" at bounding box center [274, 96] width 51 height 17
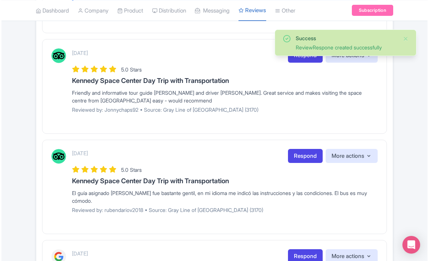
scroll to position [749, 0]
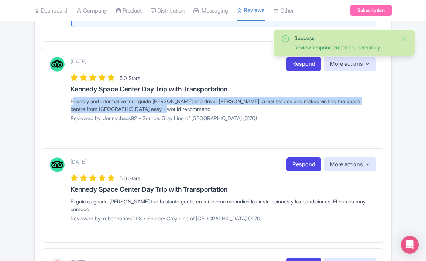
drag, startPoint x: 156, startPoint y: 106, endPoint x: 69, endPoint y: 96, distance: 87.7
click at [69, 96] on div "[DATE] Respond More actions Hide from this page Hide from review widget and fee…" at bounding box center [213, 92] width 326 height 70
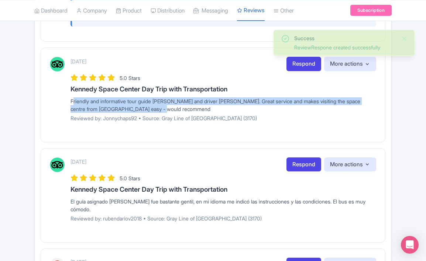
copy div "Friendly and informative tour guide [PERSON_NAME] and driver [PERSON_NAME]. Gre…"
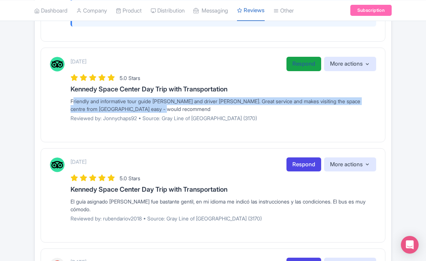
click at [299, 61] on link "Respond" at bounding box center [303, 64] width 35 height 14
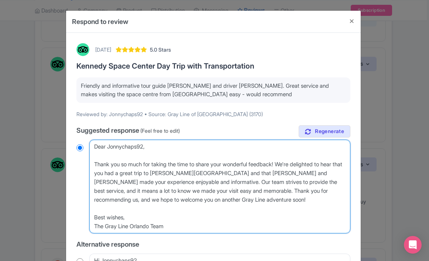
drag, startPoint x: 183, startPoint y: 225, endPoint x: 87, endPoint y: 128, distance: 137.2
paste textarea "Thanks so much! [PERSON_NAME] and [PERSON_NAME] will love hearing this. We’re g…"
type textarea "Thanks so much! [PERSON_NAME] and [PERSON_NAME] will love hearing this. We’re g…"
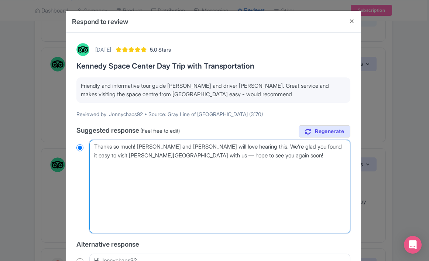
radio input "true"
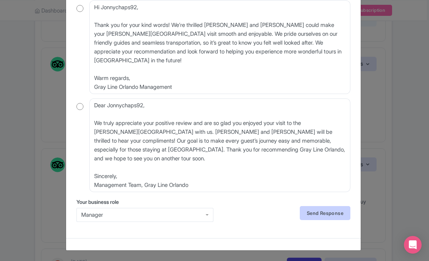
scroll to position [182, 0]
type textarea "Thanks so much! [PERSON_NAME] and [PERSON_NAME] will love hearing this. We’re g…"
click at [309, 214] on link "Send Response" at bounding box center [325, 214] width 51 height 14
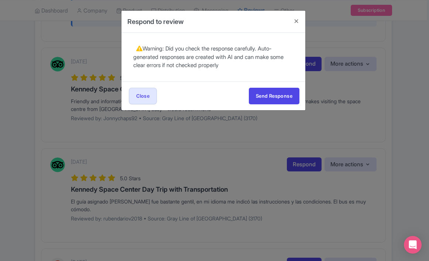
scroll to position [0, 0]
click at [262, 93] on button "Send Response" at bounding box center [274, 96] width 51 height 17
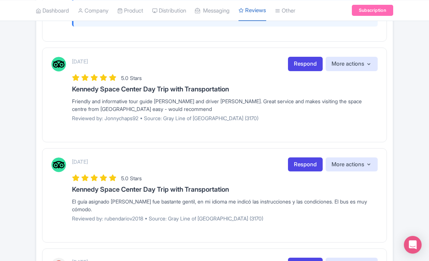
drag, startPoint x: 377, startPoint y: 201, endPoint x: 228, endPoint y: 202, distance: 149.0
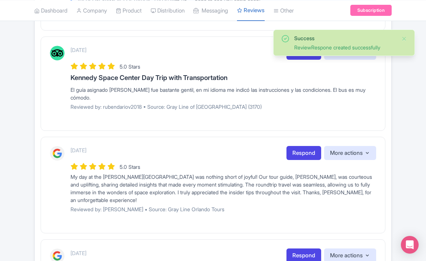
scroll to position [891, 0]
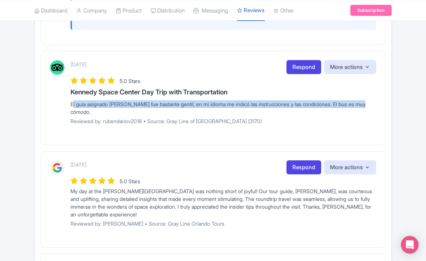
drag, startPoint x: 377, startPoint y: 101, endPoint x: 62, endPoint y: 101, distance: 314.7
click at [62, 101] on div "[DATE] Respond More actions Hide from this page Hide from review widget and fee…" at bounding box center [213, 98] width 345 height 94
copy div "El guía asignado [PERSON_NAME] fue bastante gentil, en mi idioma me indicó las …"
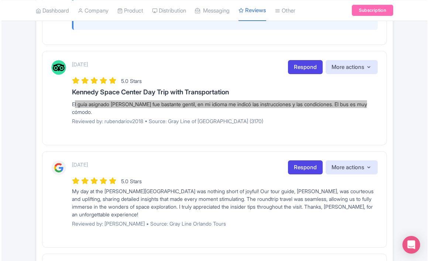
scroll to position [891, 0]
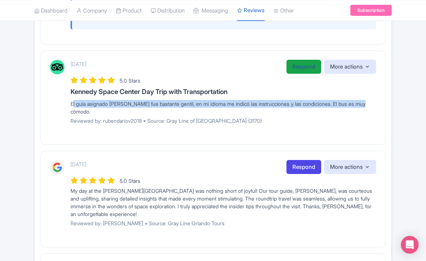
click at [301, 65] on link "Respond" at bounding box center [303, 67] width 35 height 14
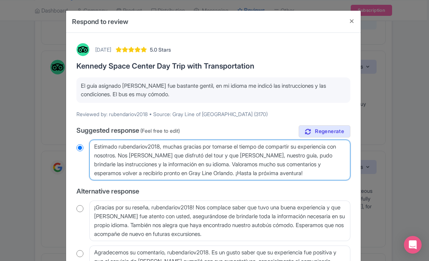
drag, startPoint x: 288, startPoint y: 174, endPoint x: 35, endPoint y: 115, distance: 259.7
click at [35, 115] on div "Respond to review [DATE] 5.0 Stars [PERSON_NAME][GEOGRAPHIC_DATA] Day Trip with…" at bounding box center [214, 130] width 429 height 261
paste textarea "¡Muchas gracias por tu comentario! Nos [PERSON_NAME] que [PERSON_NAME] te ayudó…"
type textarea "¡Muchas gracias por tu comentario! Nos [PERSON_NAME] que [PERSON_NAME] te ayudó…"
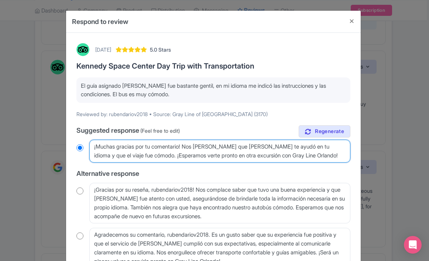
radio input "true"
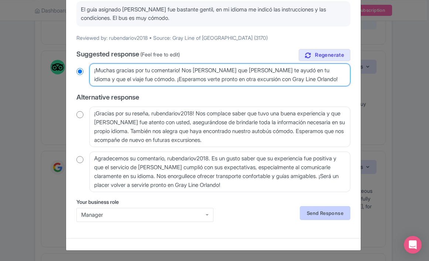
scroll to position [76, 0]
type textarea "¡Muchas gracias por tu comentario! Nos [PERSON_NAME] que [PERSON_NAME] te ayudó…"
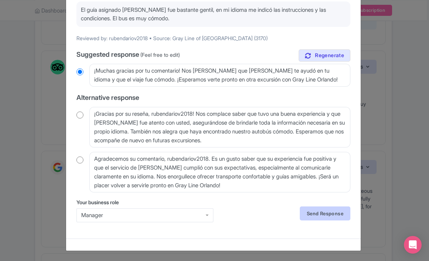
click at [315, 212] on link "Send Response" at bounding box center [325, 214] width 51 height 14
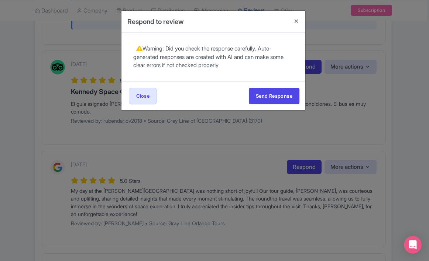
scroll to position [0, 0]
click at [277, 93] on button "Send Response" at bounding box center [274, 96] width 51 height 17
click at [184, 196] on div "Respond to review October 02, 2025 5.0 Stars Kennedy Space Center Day Trip with…" at bounding box center [214, 130] width 429 height 261
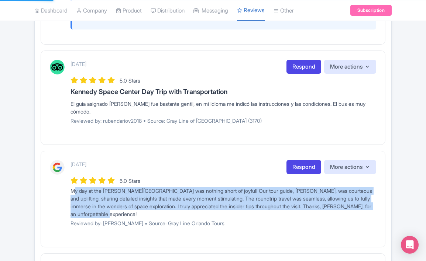
drag, startPoint x: 156, startPoint y: 203, endPoint x: 68, endPoint y: 177, distance: 91.7
click at [68, 177] on div "1 week ago Respond More actions Hide from this page Hide from review widget and…" at bounding box center [213, 196] width 326 height 73
copy div "My day at the [PERSON_NAME][GEOGRAPHIC_DATA] was nothing short of joyful! Our t…"
click at [300, 160] on link "Respond" at bounding box center [303, 167] width 35 height 14
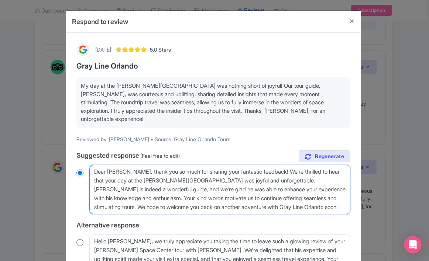
drag, startPoint x: 329, startPoint y: 207, endPoint x: 103, endPoint y: 151, distance: 233.3
click at [103, 151] on div "true Suggested response (Feel free to edit) Dear Ruba, thank you so much for sh…" at bounding box center [213, 244] width 274 height 187
paste textarea "Thank you so much for your lovely words! We’re thrilled you had such a joyful d…"
type textarea "Thank you so much for your lovely words! We’re thrilled you had such a joyful d…"
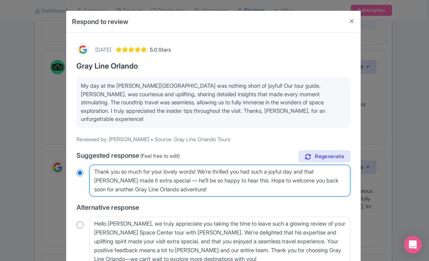
radio input "true"
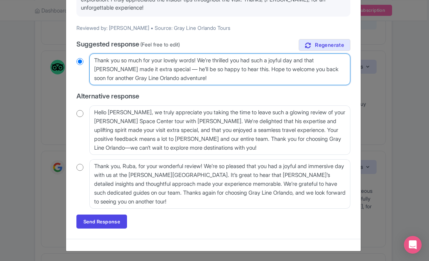
scroll to position [111, 0]
type textarea "Thank you so much for your lovely words! We’re thrilled you had such a joyful d…"
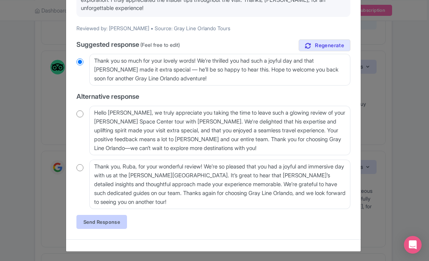
click at [112, 225] on link "Send Response" at bounding box center [101, 222] width 51 height 14
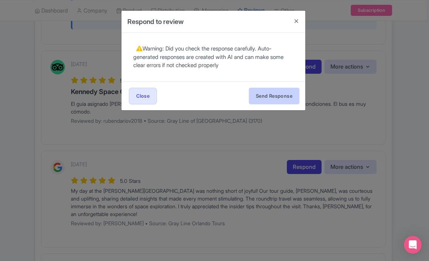
click at [260, 100] on button "Send Response" at bounding box center [274, 96] width 51 height 17
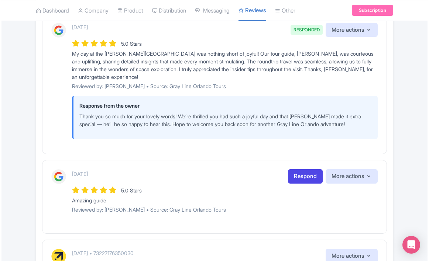
scroll to position [1085, 0]
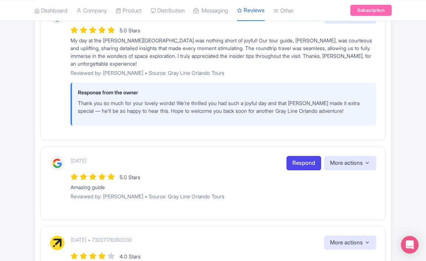
drag, startPoint x: 120, startPoint y: 174, endPoint x: 67, endPoint y: 175, distance: 53.1
click at [67, 175] on div "[DATE] Respond More actions Hide from this page Hide from review widget and fee…" at bounding box center [213, 180] width 326 height 49
copy div "Amazing guide"
click at [299, 156] on link "Respond" at bounding box center [303, 163] width 35 height 14
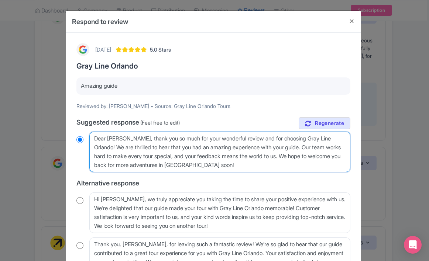
drag, startPoint x: 226, startPoint y: 166, endPoint x: 94, endPoint y: 133, distance: 136.3
click at [93, 132] on textarea "Dear [PERSON_NAME], thank you so much for your wonderful review and for choosin…" at bounding box center [219, 152] width 261 height 41
paste textarea "So glad you had a great experience! Thanks for joining us — hope to see you aga…"
type textarea "So glad you had a great experience! Thanks for joining us — hope to see you aga…"
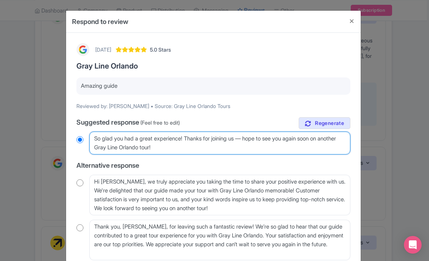
radio input "true"
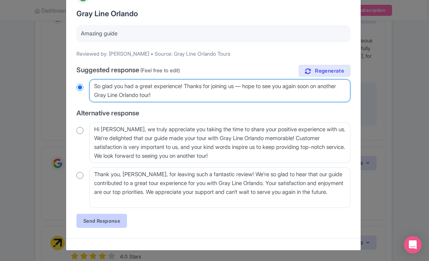
scroll to position [52, 0]
type textarea "So glad you had a great experience! Thanks for joining us — hope to see you aga…"
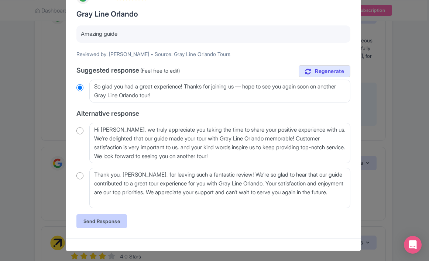
click at [100, 226] on link "Send Response" at bounding box center [101, 221] width 51 height 14
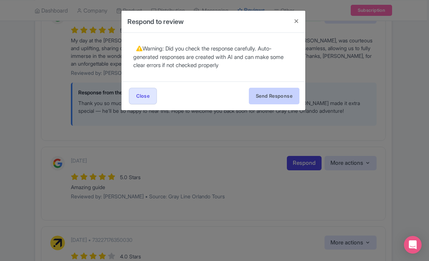
click at [275, 96] on button "Send Response" at bounding box center [274, 96] width 51 height 17
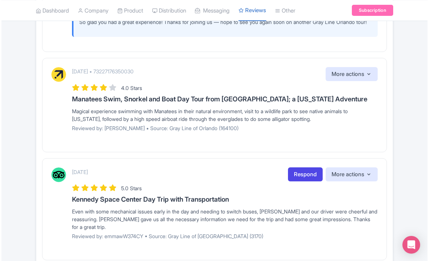
scroll to position [1309, 0]
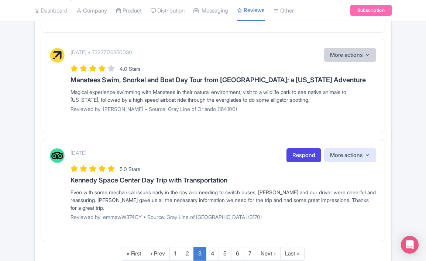
click at [350, 55] on button "More actions" at bounding box center [350, 55] width 52 height 14
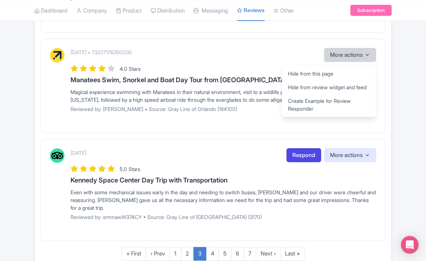
click at [350, 55] on button "More actions" at bounding box center [350, 55] width 52 height 14
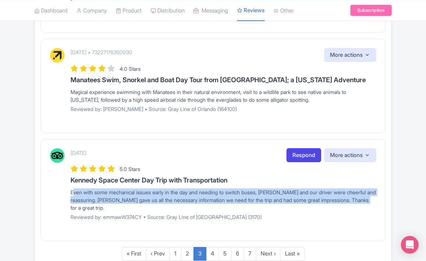
drag, startPoint x: 117, startPoint y: 204, endPoint x: 74, endPoint y: 183, distance: 47.7
click at [74, 183] on div "October 01, 2025 Respond More actions Hide from this page Hide from review widg…" at bounding box center [222, 187] width 305 height 78
copy div "Even with some mechanical issues early in the day and needing to switch buses, …"
drag, startPoint x: 138, startPoint y: 212, endPoint x: 68, endPoint y: 185, distance: 75.0
click at [68, 185] on div "October 01, 2025 Respond More actions Hide from this page Hide from review widg…" at bounding box center [213, 187] width 326 height 78
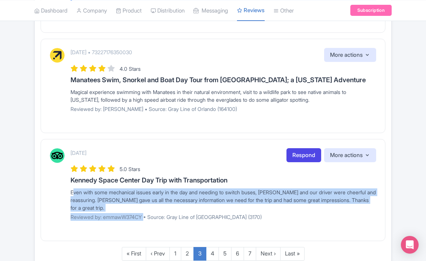
copy div "Even with some mechanical issues early in the day and needing to switch buses, …"
click at [297, 149] on link "Respond" at bounding box center [303, 155] width 35 height 14
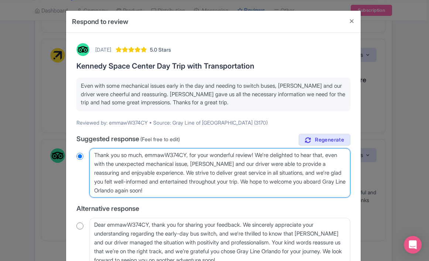
drag, startPoint x: 189, startPoint y: 190, endPoint x: 60, endPoint y: 150, distance: 135.0
click at [60, 150] on div "Respond to review October 01, 2025 5.0 Stars Kennedy Space Center Day Trip with…" at bounding box center [214, 130] width 429 height 261
paste textarea ", Emma! We really appreciate your understanding — sometimes things happen on th…"
type textarea "Thank you, Emma! We really appreciate your understanding — sometimes things hap…"
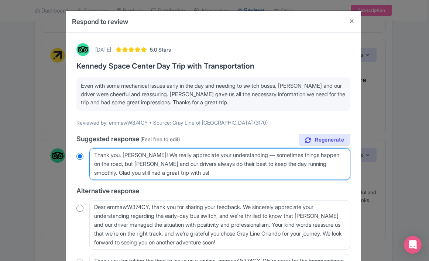
radio input "true"
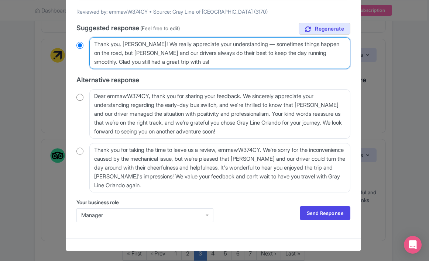
scroll to position [111, 0]
type textarea "Thank you, Emma! We really appreciate your understanding — sometimes things hap…"
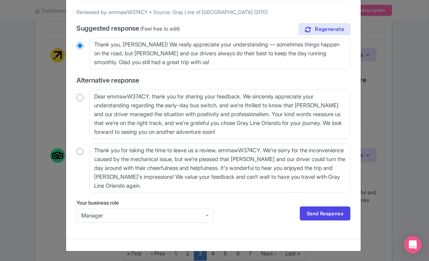
click at [310, 204] on div "Your business role Manager Manager Send Response Send Response" at bounding box center [213, 214] width 274 height 30
click at [310, 211] on link "Send Response" at bounding box center [325, 214] width 51 height 14
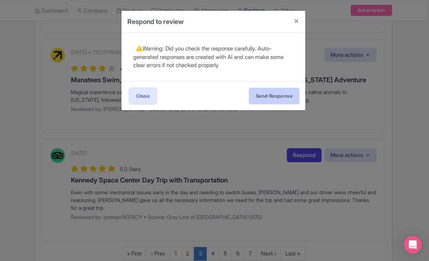
click at [281, 98] on button "Send Response" at bounding box center [274, 96] width 51 height 17
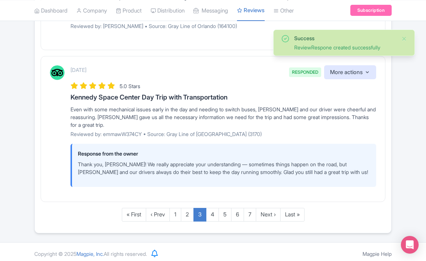
scroll to position [1391, 0]
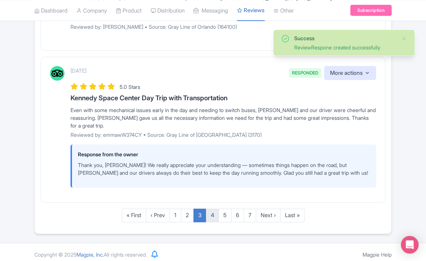
click at [209, 210] on link "4" at bounding box center [212, 216] width 13 height 14
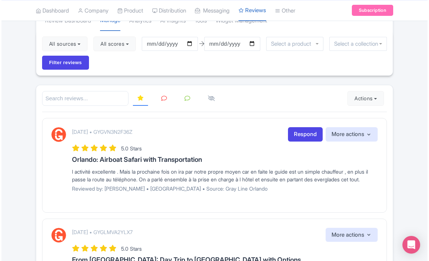
scroll to position [69, 0]
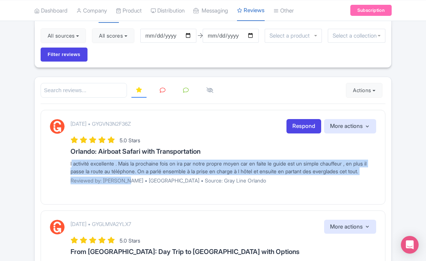
drag, startPoint x: 125, startPoint y: 187, endPoint x: 71, endPoint y: 158, distance: 62.1
click at [71, 158] on div "[DATE] • GYGVN3N2F36Z Respond More actions Hide from this page Hide from review…" at bounding box center [222, 154] width 305 height 70
copy div "l activité excellente . Mais la prochaine fois on ira par notre propre moyen ca…"
click at [301, 124] on link "Respond" at bounding box center [303, 126] width 35 height 14
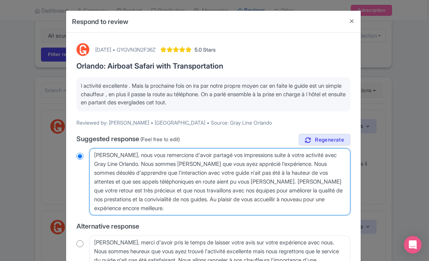
drag, startPoint x: 173, startPoint y: 211, endPoint x: 75, endPoint y: 145, distance: 117.7
click at [76, 145] on div "true Suggested response (Feel free to edit) [PERSON_NAME], nous vous remercions…" at bounding box center [213, 241] width 274 height 214
paste textarea "atGPT said: [PERSON_NAME], pour votre retour ! Nous sommes [PERSON_NAME] que vo…"
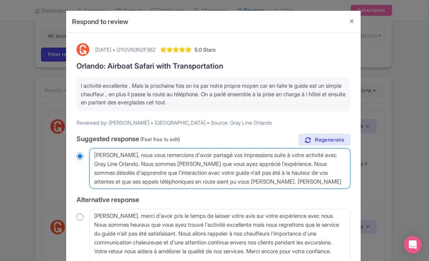
type textarea "ChatGPT said: [PERSON_NAME], pour votre retour ! Nous sommes [PERSON_NAME] que …"
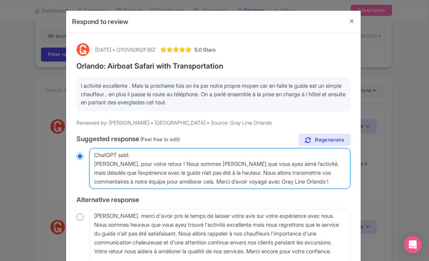
radio input "true"
drag, startPoint x: 94, startPoint y: 162, endPoint x: 87, endPoint y: 132, distance: 30.8
click at [87, 132] on div "[DATE] • GYGVN3N2F36Z 5.0 Stars [GEOGRAPHIC_DATA]: Airboat Safari with Transpor…" at bounding box center [213, 192] width 283 height 307
type textarea "[PERSON_NAME], pour votre retour ! Nous sommes [PERSON_NAME] que vous ayez aimé…"
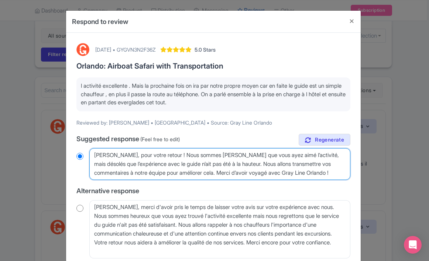
radio input "true"
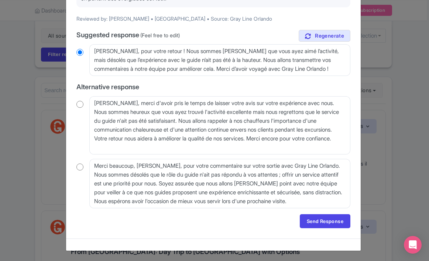
scroll to position [104, 0]
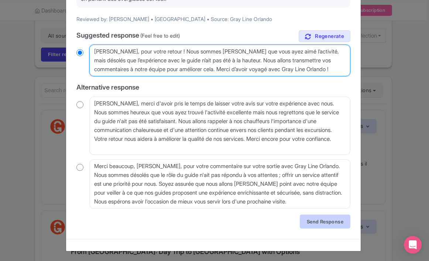
type textarea "[PERSON_NAME], pour votre retour ! Nous sommes [PERSON_NAME] que vous ayez aimé…"
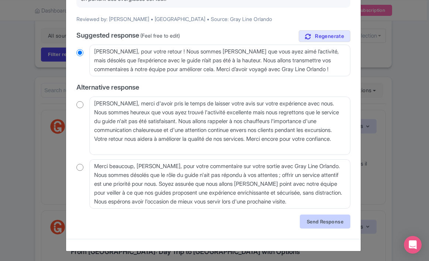
click at [321, 221] on link "Send Response" at bounding box center [325, 222] width 51 height 14
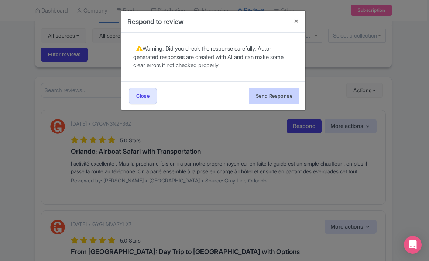
click at [285, 99] on button "Send Response" at bounding box center [274, 96] width 51 height 17
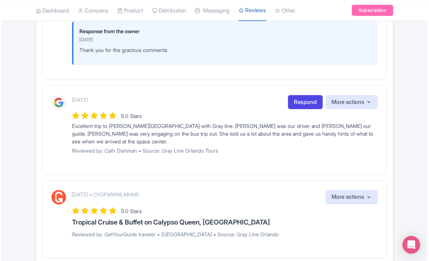
scroll to position [476, 0]
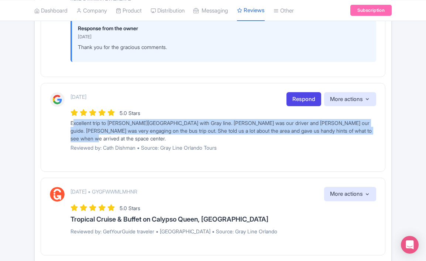
drag, startPoint x: 107, startPoint y: 143, endPoint x: 65, endPoint y: 127, distance: 45.3
click at [65, 127] on div "[DATE] Respond More actions Hide from this page Hide from review widget and fee…" at bounding box center [213, 124] width 326 height 65
copy div "Excellent trip to [PERSON_NAME][GEOGRAPHIC_DATA] with Gray line. [PERSON_NAME] …"
click at [302, 104] on link "Respond" at bounding box center [303, 99] width 35 height 14
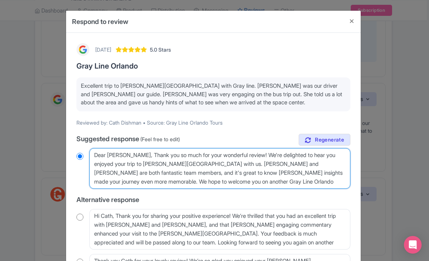
drag, startPoint x: 315, startPoint y: 180, endPoint x: 124, endPoint y: 153, distance: 193.3
click at [124, 153] on textarea "Dear [PERSON_NAME], Thank you so much for your wonderful review! We're delighte…" at bounding box center [219, 168] width 261 height 41
paste textarea "! We’re happy you enjoyed the day with [PERSON_NAME] and [PERSON_NAME] — they m…"
type textarea "Dear [PERSON_NAME], Thank you so much! We’re happy you enjoyed the day with [PE…"
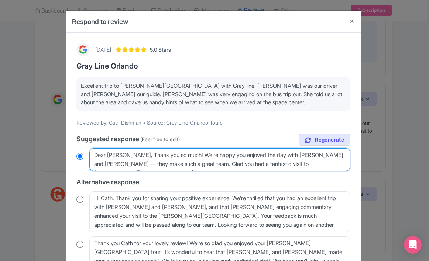
radio input "true"
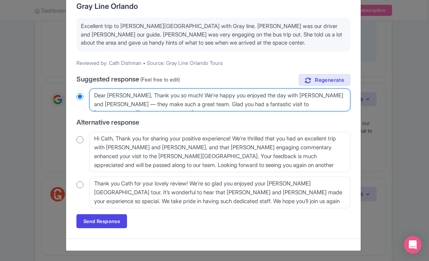
scroll to position [59, 0]
type textarea "Dear [PERSON_NAME], Thank you so much! We’re happy you enjoyed the day with [PE…"
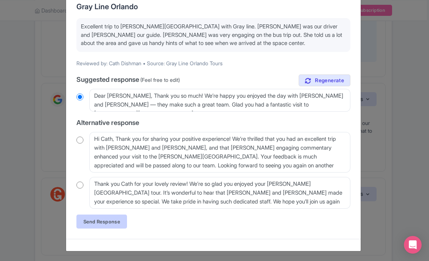
click at [114, 223] on link "Send Response" at bounding box center [101, 222] width 51 height 14
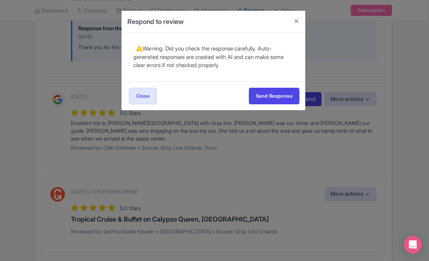
scroll to position [0, 0]
click at [267, 97] on button "Send Response" at bounding box center [274, 96] width 51 height 17
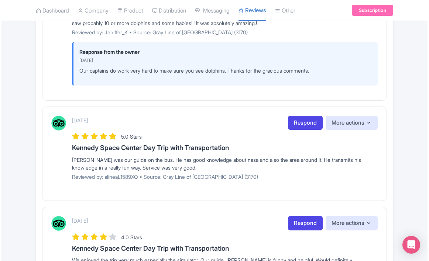
scroll to position [929, 0]
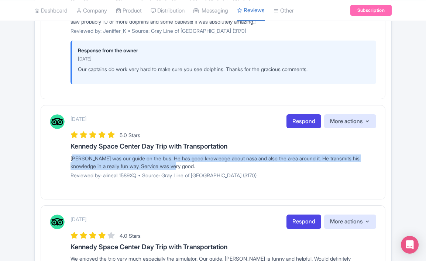
drag, startPoint x: 176, startPoint y: 170, endPoint x: 66, endPoint y: 164, distance: 110.1
click at [66, 164] on div "September 29, 2025 Respond More actions Hide from this page Hide from review wi…" at bounding box center [213, 149] width 326 height 70
copy div "[PERSON_NAME] was our guide on the bus. He has good knowledge about nasa and al…"
click at [311, 129] on link "Respond" at bounding box center [303, 121] width 35 height 14
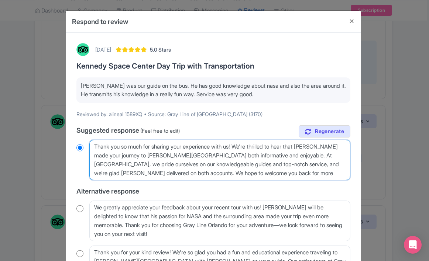
click at [338, 172] on textarea "Thank you so much for sharing your experience with us! We're thrilled to hear t…" at bounding box center [219, 160] width 261 height 41
drag, startPoint x: 338, startPoint y: 172, endPoint x: 105, endPoint y: 142, distance: 235.5
click at [105, 142] on textarea "Thank you so much for sharing your experience with us! We're thrilled to hear t…" at bounding box center [219, 160] width 261 height 41
paste textarea "s for sharing! We’re so glad you enjoyed the day with Brad — he’s great at maki…"
type textarea "Thanks for sharing! We’re so glad you enjoyed the day with Brad — he’s great at…"
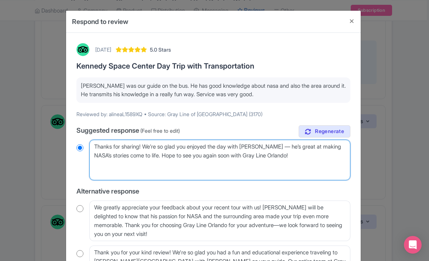
radio input "true"
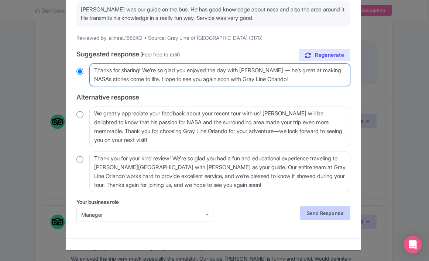
scroll to position [76, 0]
type textarea "Thanks for sharing! We’re so glad you enjoyed the day with Brad — he’s great at…"
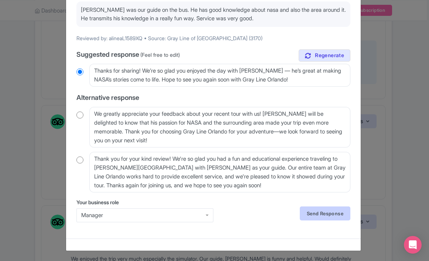
click at [308, 218] on link "Send Response" at bounding box center [325, 214] width 51 height 14
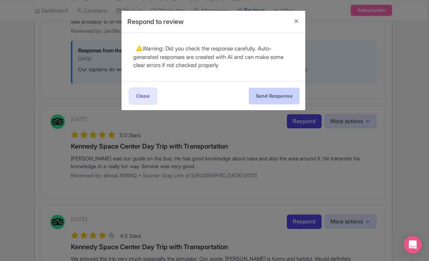
click at [267, 95] on button "Send Response" at bounding box center [274, 96] width 51 height 17
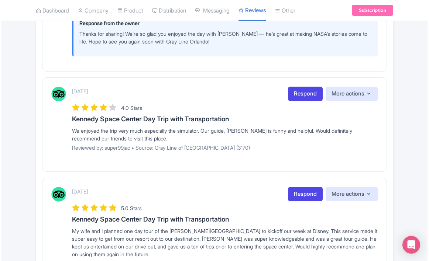
scroll to position [1111, 0]
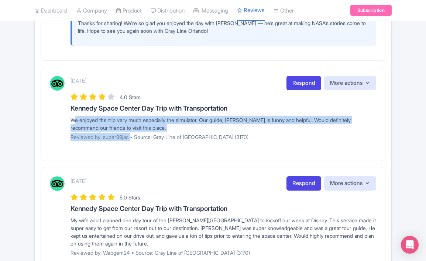
drag, startPoint x: 132, startPoint y: 141, endPoint x: 64, endPoint y: 125, distance: 69.3
click at [64, 125] on div "[DATE] Respond More actions Hide from this page Hide from review widget and fee…" at bounding box center [213, 111] width 326 height 70
copy div "We enjoyed the trip very much especially the simulator. Our guide, [PERSON_NAME…"
click at [298, 87] on link "Respond" at bounding box center [303, 83] width 35 height 14
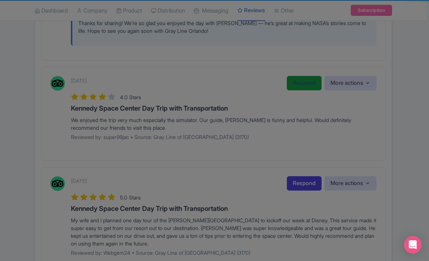
click at [0, 0] on div at bounding box center [0, 0] width 0 height 0
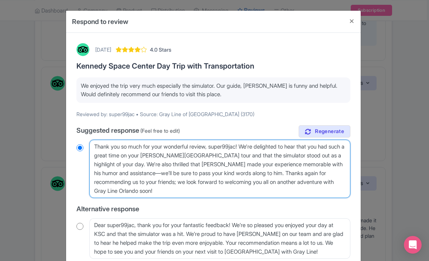
drag, startPoint x: 183, startPoint y: 194, endPoint x: 98, endPoint y: 144, distance: 98.9
click at [98, 144] on textarea "Thank you so much for your wonderful review, super99jac! We're delighted to hea…" at bounding box center [219, 169] width 261 height 58
paste textarea "Thank you so much! We’re glad you had a great time — the simulator is such a hi…"
type textarea "TThank you so much! We’re glad you had a great time — the simulator is such a h…"
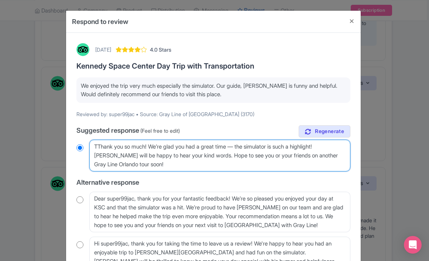
radio input "true"
click at [100, 143] on textarea "Thank you so much for your wonderful review, super99jac! We're delighted to hea…" at bounding box center [219, 156] width 261 height 32
type textarea "Thank you so much! We’re glad you had a great time — the simulator is such a hi…"
radio input "true"
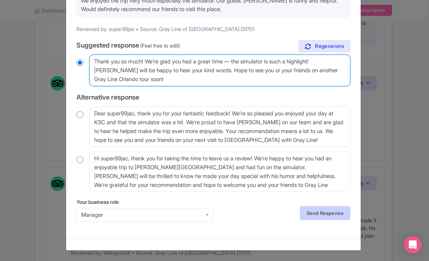
scroll to position [85, 0]
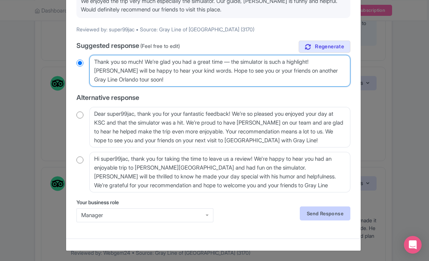
type textarea "Thank you so much! We’re glad you had a great time — the simulator is such a hi…"
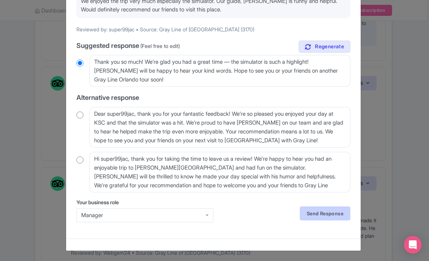
click at [318, 214] on link "Send Response" at bounding box center [325, 214] width 51 height 14
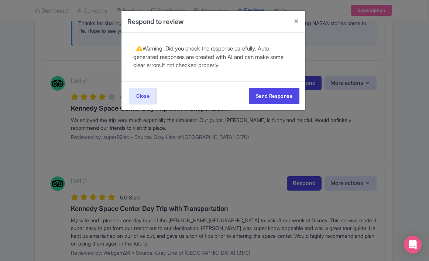
scroll to position [0, 0]
click at [287, 99] on button "Send Response" at bounding box center [274, 96] width 51 height 17
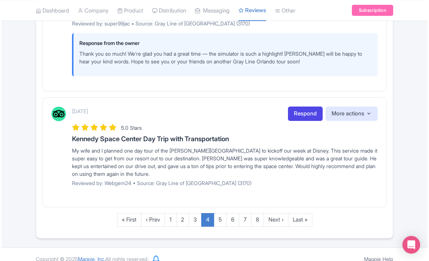
scroll to position [1226, 0]
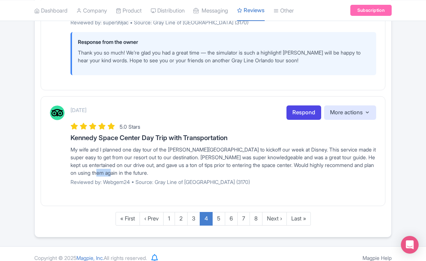
drag, startPoint x: 159, startPoint y: 179, endPoint x: 140, endPoint y: 176, distance: 19.4
click at [140, 176] on div "My wife and I planned one day tour of the [PERSON_NAME][GEOGRAPHIC_DATA] to kic…" at bounding box center [222, 161] width 305 height 31
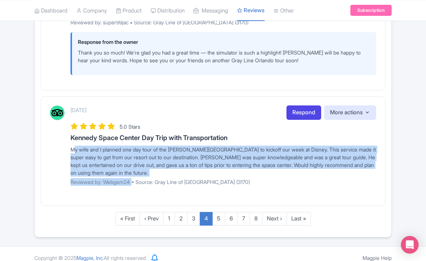
drag, startPoint x: 133, startPoint y: 185, endPoint x: 66, endPoint y: 149, distance: 76.1
click at [66, 149] on div "[DATE] Respond More actions Hide from this page Hide from review widget and fee…" at bounding box center [213, 149] width 326 height 86
copy div "My wife and I planned one day tour of the [PERSON_NAME][GEOGRAPHIC_DATA] to kic…"
click at [308, 114] on link "Respond" at bounding box center [303, 113] width 35 height 14
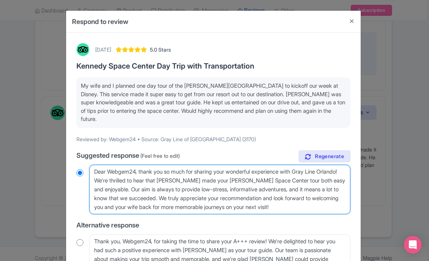
drag, startPoint x: 317, startPoint y: 209, endPoint x: 53, endPoint y: 160, distance: 268.3
click at [53, 160] on div "Respond to review [DATE] 5.0 Stars [PERSON_NAME][GEOGRAPHIC_DATA] Day Trip with…" at bounding box center [214, 130] width 429 height 261
paste textarea "Thank you so much for starting your vacation with us! We’re thrilled you had a …"
type textarea "Thank you so much for starting your vacation with us! We’re thrilled you had a …"
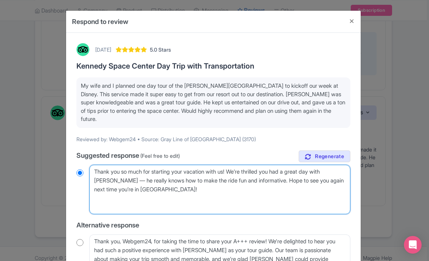
radio input "true"
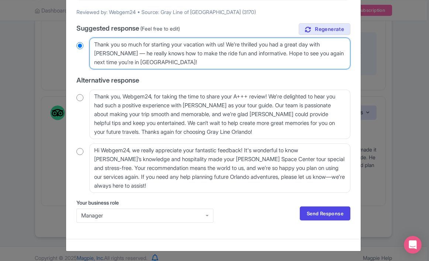
scroll to position [127, 0]
type textarea "Thank you so much for starting your vacation with us! We’re thrilled you had a …"
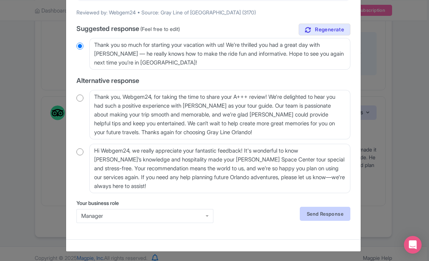
click at [304, 214] on link "Send Response" at bounding box center [325, 214] width 51 height 14
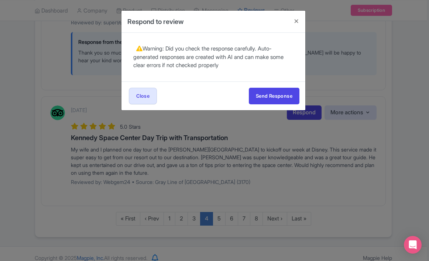
scroll to position [0, 0]
click at [282, 97] on button "Send Response" at bounding box center [274, 96] width 51 height 17
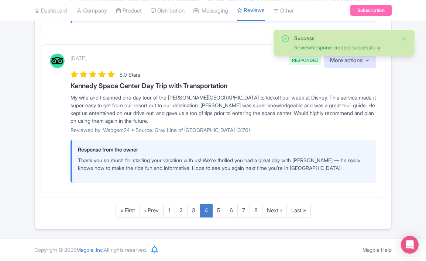
scroll to position [1281, 0]
click at [217, 211] on link "5" at bounding box center [218, 211] width 13 height 14
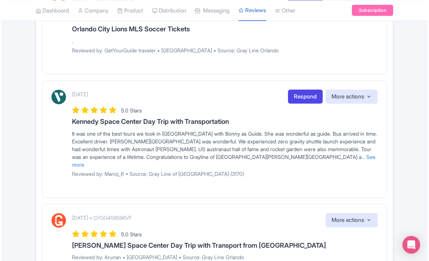
scroll to position [497, 0]
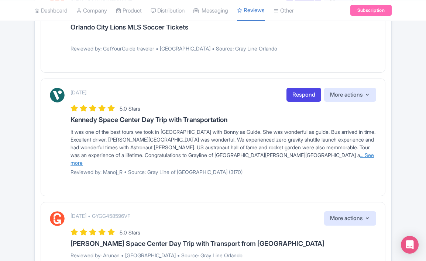
click at [260, 152] on link "... See more" at bounding box center [221, 159] width 303 height 14
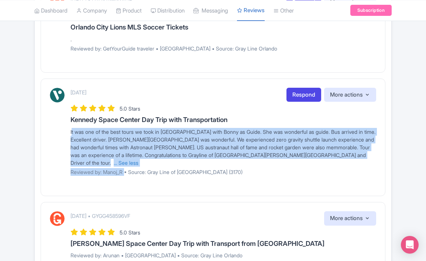
drag, startPoint x: 126, startPoint y: 162, endPoint x: 54, endPoint y: 131, distance: 78.5
click at [54, 131] on div "[DATE] Respond More actions Hide from this page Hide from review widget and fee…" at bounding box center [213, 134] width 326 height 93
copy div "It was one of the best tours we took in [GEOGRAPHIC_DATA] with Bonny as Guide. …"
click at [300, 93] on link "Respond" at bounding box center [303, 95] width 35 height 14
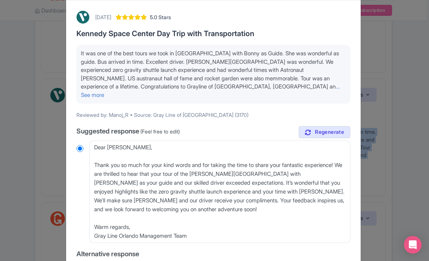
scroll to position [49, 0]
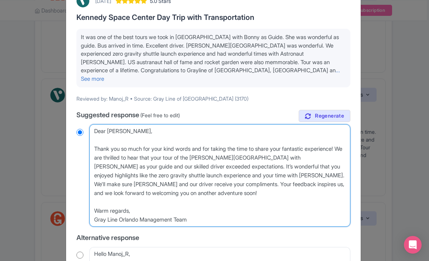
drag, startPoint x: 198, startPoint y: 210, endPoint x: 75, endPoint y: 103, distance: 162.7
click at [75, 103] on div "September 28, 2025 5.0 Stars Kennedy Space Center Day Trip with Transportation …" at bounding box center [213, 239] width 283 height 498
paste textarea "Thank you, [PERSON_NAME]! We’re so happy to hear this was one of your favorite …"
type textarea "Thank you, [PERSON_NAME]! We’re so happy to hear this was one of your favorite …"
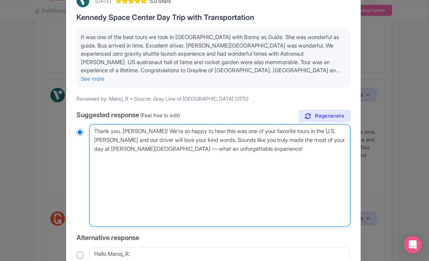
radio input "true"
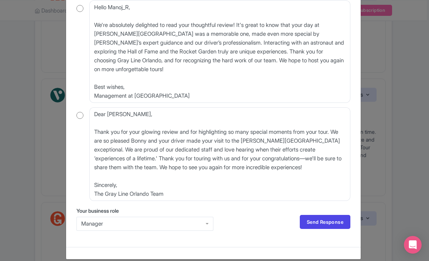
scroll to position [224, 0]
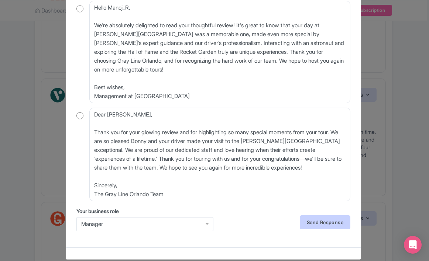
type textarea "Thank you, [PERSON_NAME]! We’re so happy to hear this was one of your favorite …"
click at [317, 215] on link "Send Response" at bounding box center [325, 222] width 51 height 14
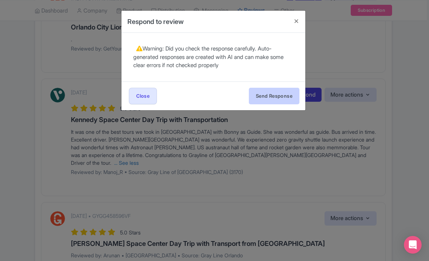
click at [286, 96] on button "Send Response" at bounding box center [274, 96] width 51 height 17
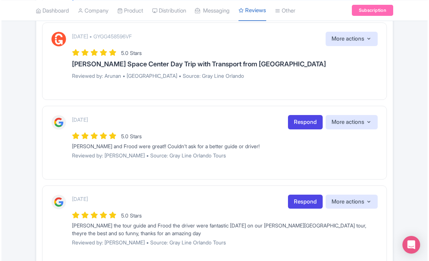
scroll to position [734, 0]
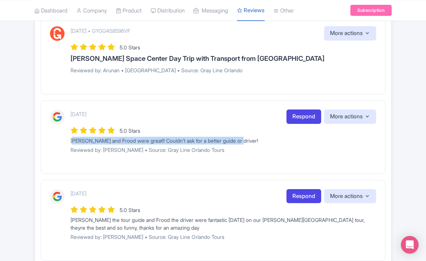
drag, startPoint x: 242, startPoint y: 130, endPoint x: 66, endPoint y: 127, distance: 176.0
click at [66, 127] on div "[DATE] Respond More actions Hide from this page Hide from review widget and fee…" at bounding box center [213, 134] width 326 height 49
copy div "[PERSON_NAME] and Frood were great!! Couldn’t ask for a better guide or driver!"
click at [310, 110] on link "Respond" at bounding box center [303, 117] width 35 height 14
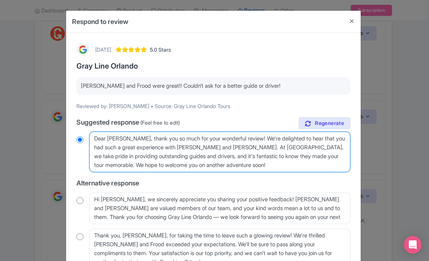
drag, startPoint x: 274, startPoint y: 165, endPoint x: 51, endPoint y: 108, distance: 230.7
click at [51, 108] on div "Respond to review [DATE] 5.0 Stars Gray Line [GEOGRAPHIC_DATA][PERSON_NAME] and…" at bounding box center [214, 130] width 429 height 261
paste textarea "Thank you! We’re so glad you had a great day with [PERSON_NAME] and [PERSON_NAM…"
type textarea "Thank you! We’re so glad you had a great day with [PERSON_NAME] and [PERSON_NAM…"
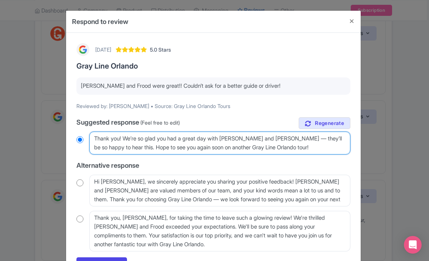
radio input "true"
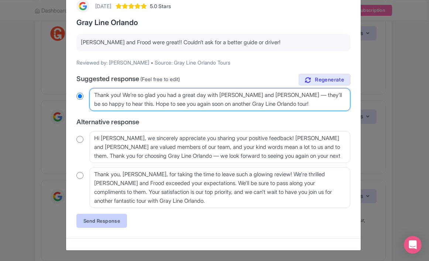
scroll to position [43, 0]
type textarea "Thank you! We’re so glad you had a great day with [PERSON_NAME] and [PERSON_NAM…"
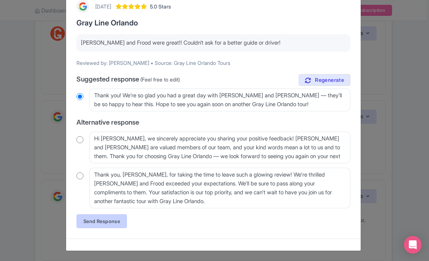
click at [107, 223] on link "Send Response" at bounding box center [101, 221] width 51 height 14
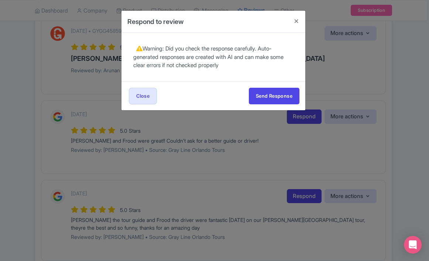
scroll to position [0, 0]
click at [271, 99] on button "Send Response" at bounding box center [274, 96] width 51 height 17
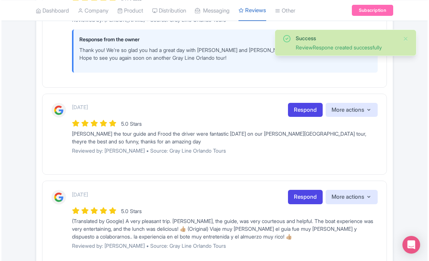
scroll to position [879, 0]
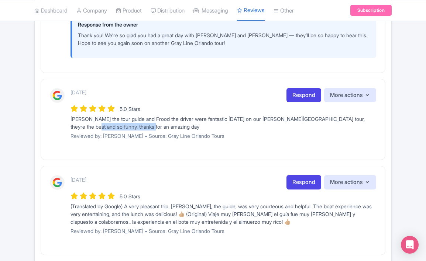
drag, startPoint x: 156, startPoint y: 117, endPoint x: 89, endPoint y: 111, distance: 67.7
click at [89, 115] on div "[PERSON_NAME] the tour guide and Frood the driver were fantastic [DATE] on our …" at bounding box center [222, 122] width 305 height 15
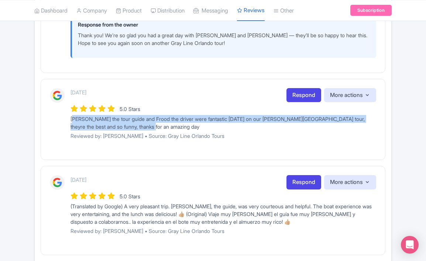
drag, startPoint x: 161, startPoint y: 117, endPoint x: 67, endPoint y: 110, distance: 94.4
click at [67, 110] on div "[DATE] Respond More actions Hide from this page Hide from review widget and fee…" at bounding box center [213, 116] width 326 height 57
copy div "[PERSON_NAME] the tour guide and Frood the driver were fantastic [DATE] on our …"
click at [307, 88] on link "Respond" at bounding box center [303, 95] width 35 height 14
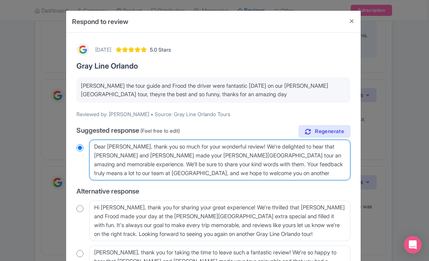
drag, startPoint x: 284, startPoint y: 175, endPoint x: 0, endPoint y: 146, distance: 285.5
click at [0, 146] on div "Respond to review [DATE] 5.0 Stars Gray Line [GEOGRAPHIC_DATA][PERSON_NAME] the…" at bounding box center [214, 130] width 429 height 261
paste textarea "Thank you so much! We’re thrilled you had such a fun day with [PERSON_NAME] and…"
type textarea "Thank you so much! We’re thrilled you had such a fun day with [PERSON_NAME] and…"
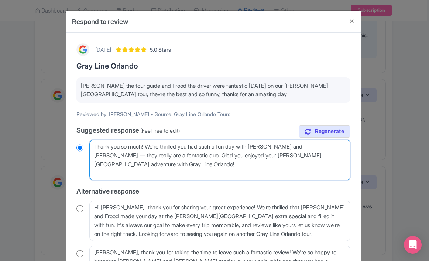
radio input "true"
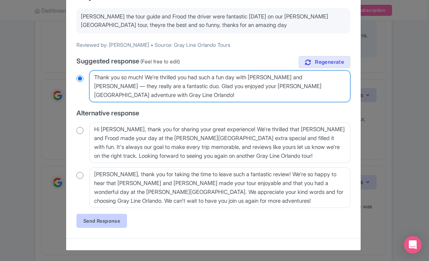
scroll to position [69, 0]
type textarea "Thank you so much! We’re thrilled you had such a fun day with [PERSON_NAME] and…"
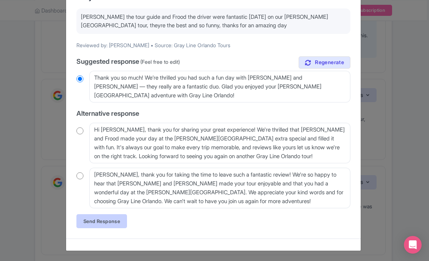
click at [108, 216] on link "Send Response" at bounding box center [101, 221] width 51 height 14
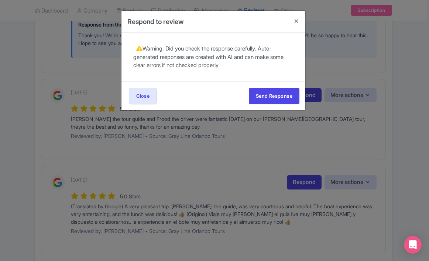
scroll to position [0, 0]
click at [269, 95] on button "Send Response" at bounding box center [274, 96] width 51 height 17
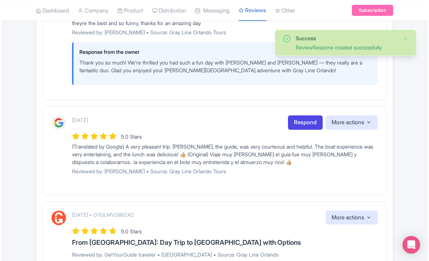
scroll to position [995, 0]
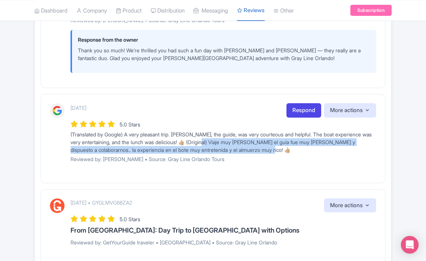
drag, startPoint x: 275, startPoint y: 142, endPoint x: 219, endPoint y: 131, distance: 56.9
click at [219, 131] on div "(Translated by Google) A very pleasant trip. [PERSON_NAME], the guide, was very…" at bounding box center [222, 142] width 305 height 23
copy div "aje muy [PERSON_NAME] el guía fue muy [PERSON_NAME] y dispuesto a colaborarnos.…"
click at [293, 103] on link "Respond" at bounding box center [303, 110] width 35 height 14
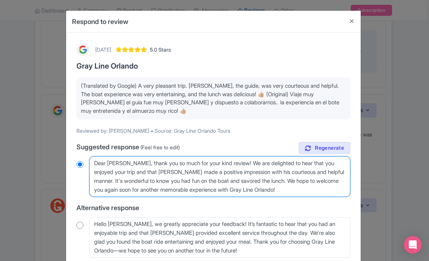
drag, startPoint x: 281, startPoint y: 190, endPoint x: 47, endPoint y: 144, distance: 238.7
click at [47, 144] on div "Respond to review 2 weeks ago 5.0 Stars Gray Line Orlando (Translated by Google…" at bounding box center [214, 130] width 429 height 261
paste textarea "¡Muchas gracias por tu comentario! Nos alegra saber que disfrutaste del viaje y…"
type textarea "¡Muchas gracias por tu comentario! Nos [PERSON_NAME] que disfrutaste del viaje …"
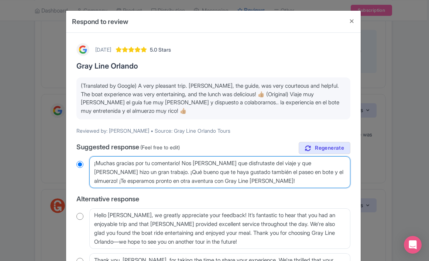
radio input "true"
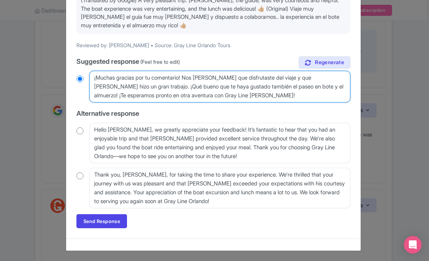
scroll to position [85, 0]
type textarea "¡Muchas gracias por tu comentario! Nos [PERSON_NAME] que disfrutaste del viaje …"
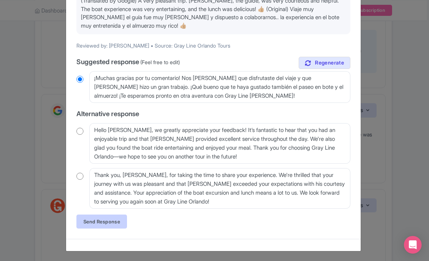
click at [110, 226] on link "Send Response" at bounding box center [101, 222] width 51 height 14
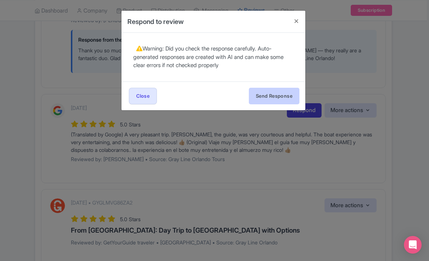
click at [260, 97] on button "Send Response" at bounding box center [274, 96] width 51 height 17
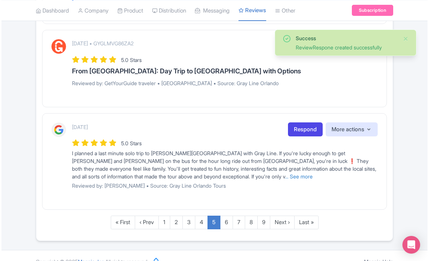
scroll to position [1205, 0]
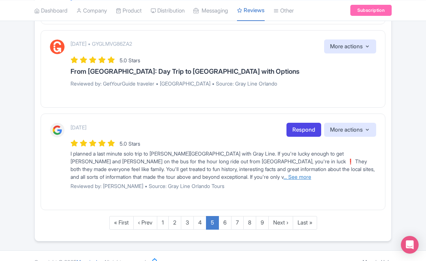
click at [283, 174] on link "... See more" at bounding box center [297, 177] width 28 height 6
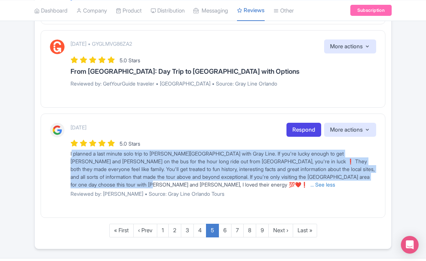
drag, startPoint x: 158, startPoint y: 173, endPoint x: 66, endPoint y: 141, distance: 96.8
click at [66, 141] on div "[DATE] Respond More actions Hide from this page Hide from review widget and fee…" at bounding box center [213, 163] width 326 height 80
copy span "I planned a last minute solo trip to [PERSON_NAME][GEOGRAPHIC_DATA] with Gray L…"
click at [295, 123] on link "Respond" at bounding box center [303, 130] width 35 height 14
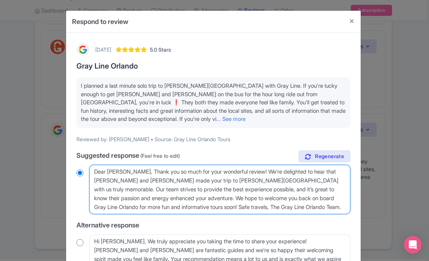
drag, startPoint x: 295, startPoint y: 207, endPoint x: 90, endPoint y: 162, distance: 209.5
click at [90, 162] on div "true Suggested response (Feel free to edit) Dear [PERSON_NAME], Thank you so mu…" at bounding box center [213, 244] width 274 height 187
paste textarea "Thank you so much for this amazing review! We’re so happy you had such a great …"
type textarea "Thank you so much for this amazing review! We’re so happy you had such a great …"
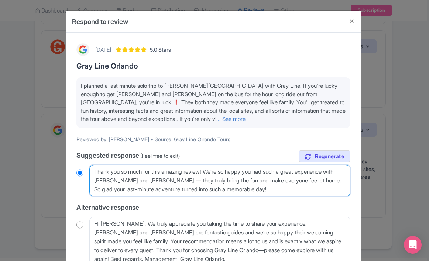
radio input "true"
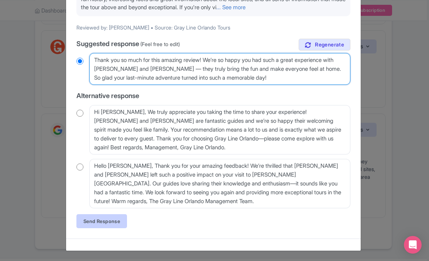
scroll to position [111, 0]
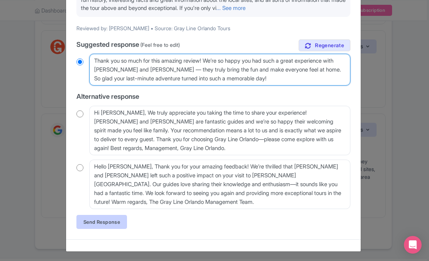
type textarea "Thank you so much for this amazing review! We’re so happy you had such a great …"
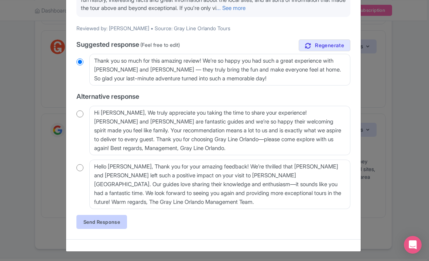
click at [110, 219] on link "Send Response" at bounding box center [101, 222] width 51 height 14
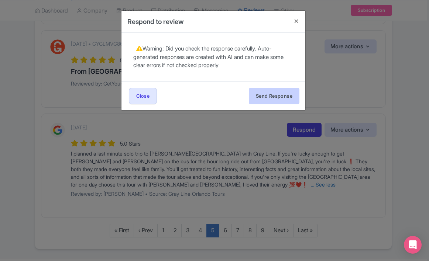
click at [260, 101] on button "Send Response" at bounding box center [274, 96] width 51 height 17
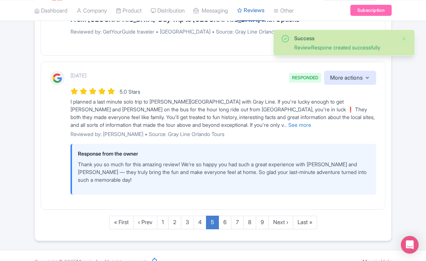
scroll to position [1257, 0]
click at [224, 216] on link "6" at bounding box center [224, 223] width 13 height 14
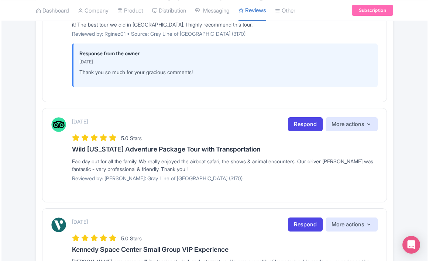
scroll to position [226, 0]
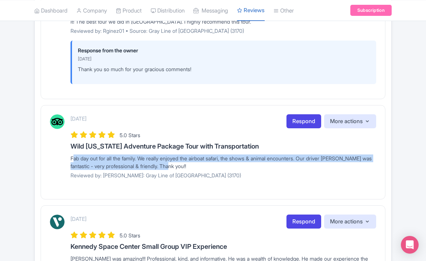
drag, startPoint x: 201, startPoint y: 165, endPoint x: 63, endPoint y: 158, distance: 138.1
click at [63, 158] on div "[DATE] Respond More actions Hide from this page Hide from review widget and fee…" at bounding box center [213, 149] width 326 height 70
copy div "Fab day out for all the family. We really enjoyed the airboat safari, the shows…"
click at [305, 121] on link "Respond" at bounding box center [303, 121] width 35 height 14
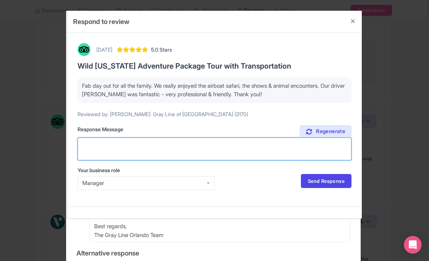
click at [153, 159] on textarea "Suggested response (Feel free to edit)" at bounding box center [214, 149] width 274 height 23
paste textarea "ChatGPT said: Thank you! We’re so glad your family had a fab day out and enjoye…"
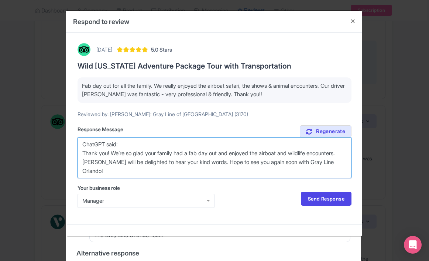
drag, startPoint x: 128, startPoint y: 147, endPoint x: 33, endPoint y: 121, distance: 97.9
click at [33, 121] on div "Respond to review September 26, 2025 5.0 Stars Wild Florida Adventure Package T…" at bounding box center [214, 130] width 429 height 261
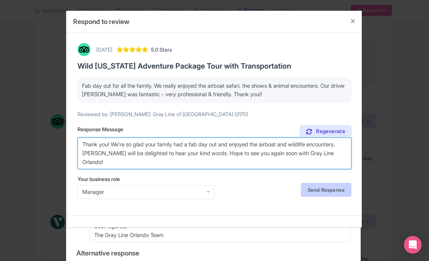
type textarea "Thank you! We’re so glad your family had a fab day out and enjoyed the airboat …"
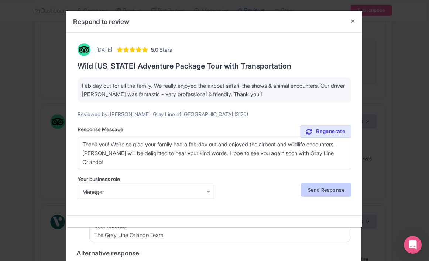
click at [313, 194] on link "Send Response" at bounding box center [326, 190] width 51 height 14
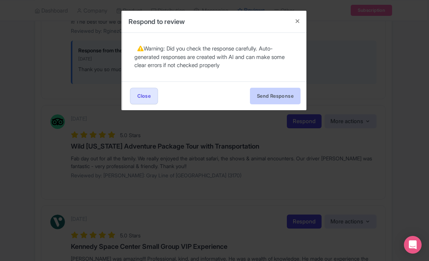
click at [278, 95] on button "Send Response" at bounding box center [275, 96] width 51 height 17
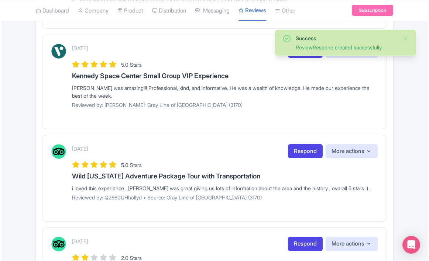
scroll to position [441, 0]
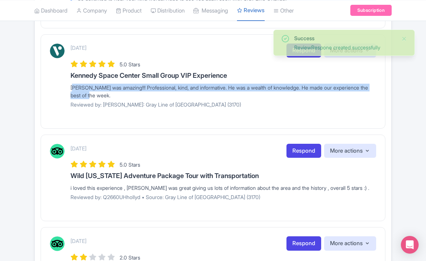
drag, startPoint x: 100, startPoint y: 94, endPoint x: 65, endPoint y: 84, distance: 35.9
click at [65, 84] on div "[DATE] Respond More actions Hide from this page Hide from review widget and fee…" at bounding box center [213, 79] width 326 height 70
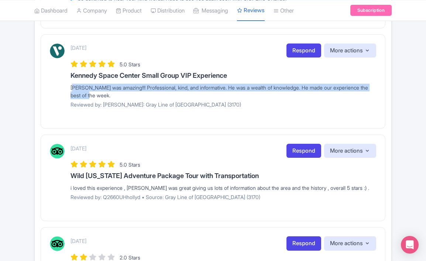
copy div "[PERSON_NAME] was amazing!!! Professional, kind, and informative. He was a weal…"
click at [303, 48] on link "Respond" at bounding box center [303, 51] width 35 height 14
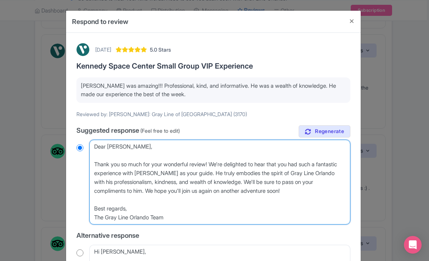
drag, startPoint x: 288, startPoint y: 189, endPoint x: 59, endPoint y: 163, distance: 229.9
click at [59, 163] on div "Respond to review September 26, 2025 5.0 Stars Kennedy Space Center Small Group…" at bounding box center [214, 130] width 429 height 261
paste textarea "! We’re thrilled Brad made your day so special — he’ll be so happy to hear this…"
type textarea "Dear [PERSON_NAME], Thank you so much! We’re thrilled [PERSON_NAME] made your d…"
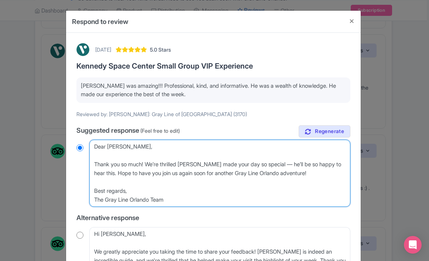
radio input "true"
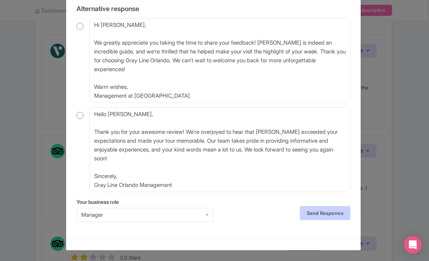
scroll to position [209, 0]
type textarea "Dear [PERSON_NAME], Thank you so much! We’re thrilled [PERSON_NAME] made your d…"
click at [307, 218] on link "Send Response" at bounding box center [325, 214] width 51 height 14
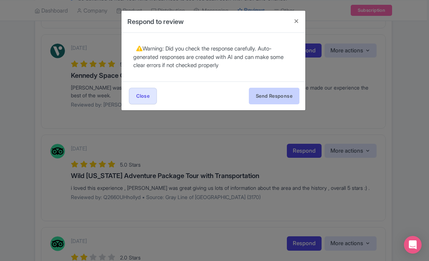
click at [275, 97] on button "Send Response" at bounding box center [274, 96] width 51 height 17
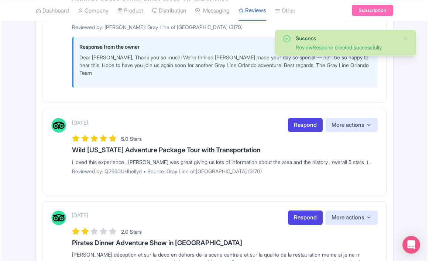
scroll to position [519, 0]
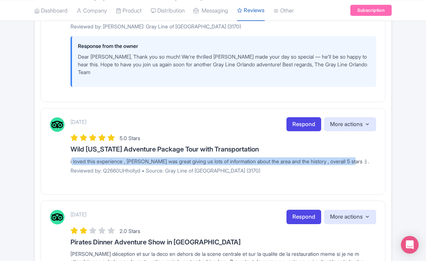
drag, startPoint x: 360, startPoint y: 151, endPoint x: 61, endPoint y: 151, distance: 298.4
click at [61, 151] on div "[DATE] Respond More actions Hide from this page Hide from review widget and fee…" at bounding box center [213, 148] width 326 height 62
copy div "i loved this experience , [PERSON_NAME] was great giving us lots of information…"
click at [303, 117] on link "Respond" at bounding box center [303, 124] width 35 height 14
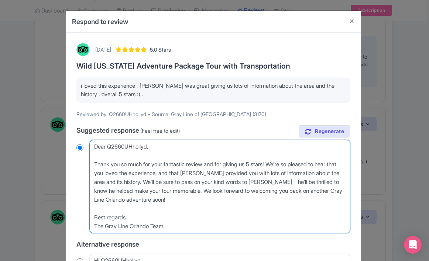
drag, startPoint x: 174, startPoint y: 225, endPoint x: 98, endPoint y: 123, distance: 127.2
click at [98, 123] on div "[DATE] 5.0 Stars Wild [US_STATE] Adventure Package Tour with Transportation i l…" at bounding box center [213, 253] width 283 height 429
paste textarea "Thank you! We’re so glad you loved the experience and enjoyed [PERSON_NAME]’s i…"
type textarea "Thank you! We’re so glad you loved the experience and enjoyed [PERSON_NAME]’s i…"
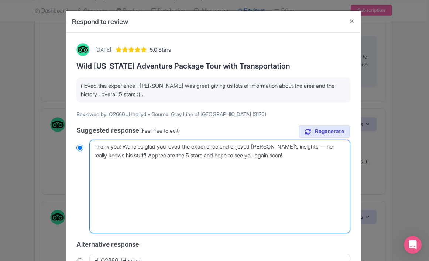
radio input "true"
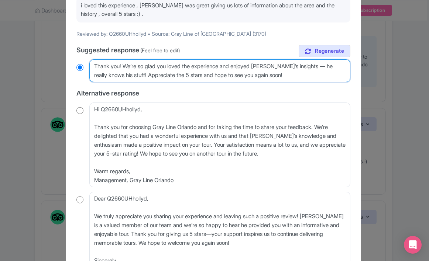
scroll to position [134, 0]
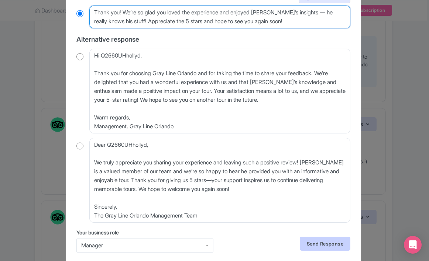
type textarea "Thank you! We’re so glad you loved the experience and enjoyed [PERSON_NAME]’s i…"
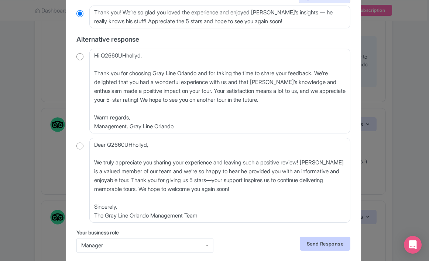
click at [315, 243] on link "Send Response" at bounding box center [325, 244] width 51 height 14
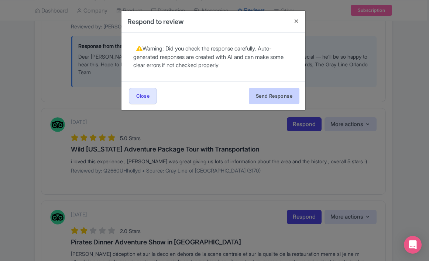
click at [285, 100] on button "Send Response" at bounding box center [274, 96] width 51 height 17
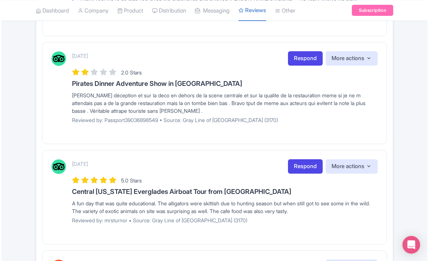
scroll to position [721, 0]
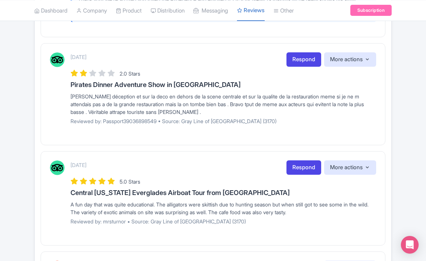
drag, startPoint x: 312, startPoint y: 203, endPoint x: 55, endPoint y: 194, distance: 258.0
click at [55, 194] on div "[DATE] Respond More actions Hide from this page Hide from review widget and fee…" at bounding box center [213, 195] width 326 height 70
copy div "A fun day that was quite educational. The alligators were skittish due to hunti…"
click at [301, 160] on link "Respond" at bounding box center [303, 167] width 35 height 14
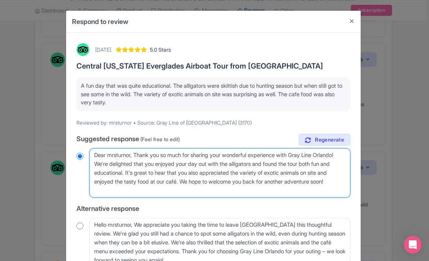
drag, startPoint x: 161, startPoint y: 192, endPoint x: 53, endPoint y: 111, distance: 134.6
click at [53, 111] on div "Respond to review [DATE] 5.0 Stars Central [US_STATE] Everglades Airboat Tour f…" at bounding box center [214, 130] width 429 height 261
paste textarea "Thanks for joining us! Sounds like you had a great mix of fun, learning, and wi…"
type textarea "Thanks for joining us! Sounds like you had a great mix of fun, learning, and wi…"
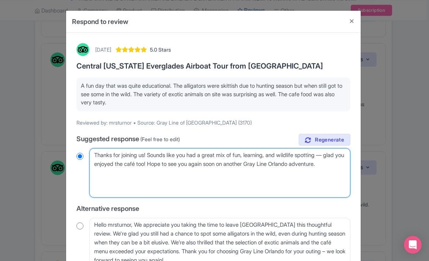
radio input "true"
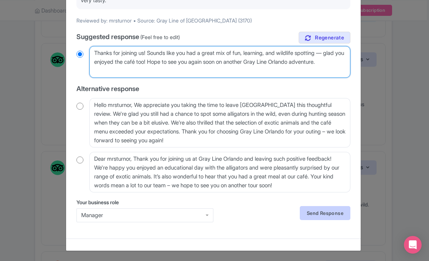
scroll to position [102, 0]
type textarea "Thanks for joining us! Sounds like you had a great mix of fun, learning, and wi…"
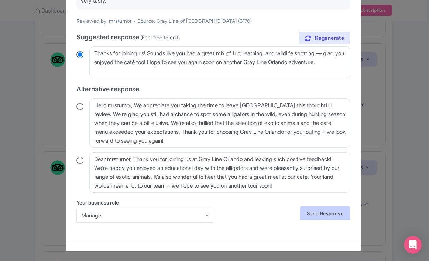
click at [313, 211] on link "Send Response" at bounding box center [325, 214] width 51 height 14
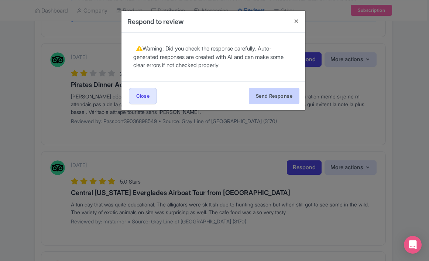
click at [287, 96] on button "Send Response" at bounding box center [274, 96] width 51 height 17
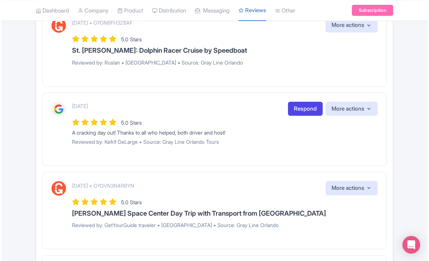
scroll to position [1008, 0]
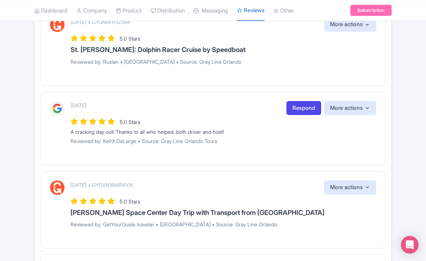
drag, startPoint x: 240, startPoint y: 120, endPoint x: 68, endPoint y: 118, distance: 172.3
click at [68, 118] on div "2 weeks ago Respond More actions Hide from this page Hide from review widget an…" at bounding box center [213, 125] width 326 height 49
copy div "A cracking day out! Thanks to all who helped, both driver and host!"
click at [301, 101] on link "Respond" at bounding box center [303, 108] width 35 height 14
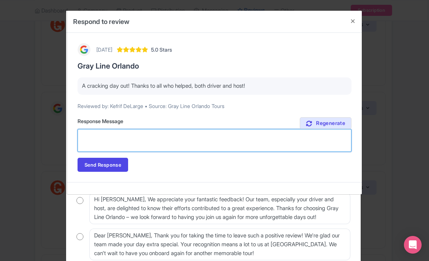
click at [165, 140] on textarea "Suggested response (Feel free to edit)" at bounding box center [214, 140] width 274 height 23
paste textarea "Thank you! We’re so glad you had a cracking day out — our driver and host will …"
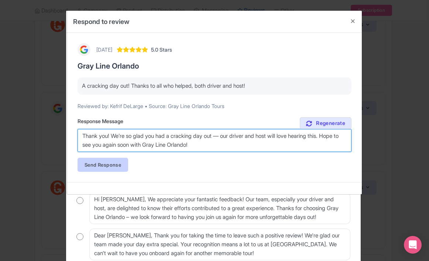
type textarea "Thank you! We’re so glad you had a cracking day out — our driver and host will …"
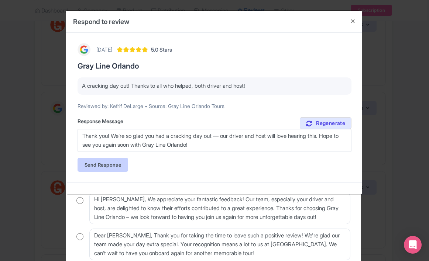
click at [121, 164] on link "Send Response" at bounding box center [102, 165] width 51 height 14
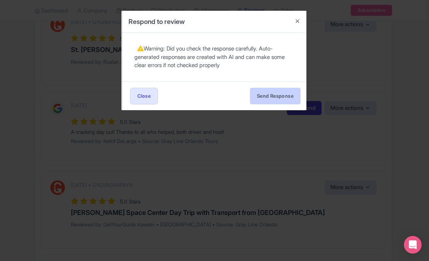
click at [272, 94] on button "Send Response" at bounding box center [275, 96] width 51 height 17
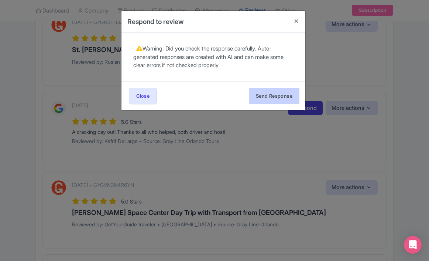
click at [272, 93] on button "Send Response" at bounding box center [274, 96] width 51 height 17
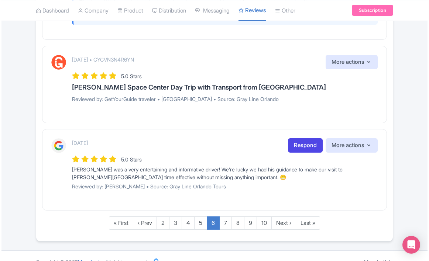
scroll to position [1177, 0]
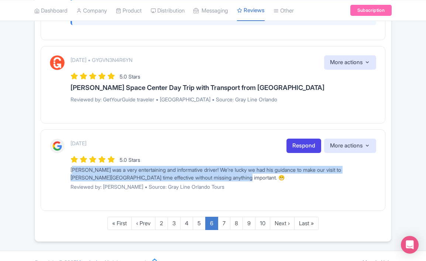
drag, startPoint x: 228, startPoint y: 165, endPoint x: 62, endPoint y: 155, distance: 167.1
click at [62, 155] on div "[DATE] Respond More actions Hide from this page Hide from review widget and fee…" at bounding box center [213, 167] width 326 height 57
copy div "[PERSON_NAME] was a very entertaining and informative driver! We’re lucky we ha…"
click at [297, 139] on link "Respond" at bounding box center [303, 146] width 35 height 14
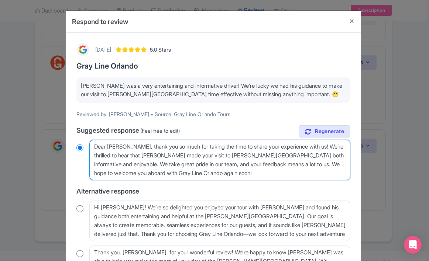
drag, startPoint x: 246, startPoint y: 173, endPoint x: 134, endPoint y: 143, distance: 115.9
click at [134, 143] on textarea "Dear Rebecca, thank you so much for taking the time to share your experience wi…" at bounding box center [219, 160] width 261 height 41
type textarea "Dear Rebecca, t"
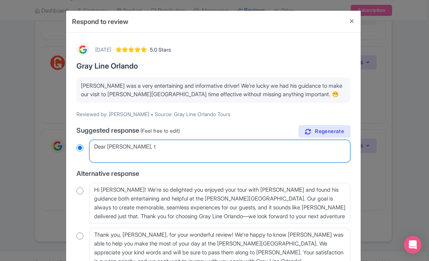
radio input "true"
type textarea "Dear Rebecca,"
radio input "true"
paste textarea "Thank you! We’re so glad Mauricio made your day both fun and efficient — he’s g…"
type textarea "Dear Rebecca, Thank you! We’re so glad Mauricio made your day both fun and effi…"
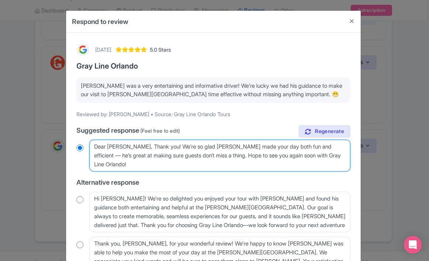
radio input "true"
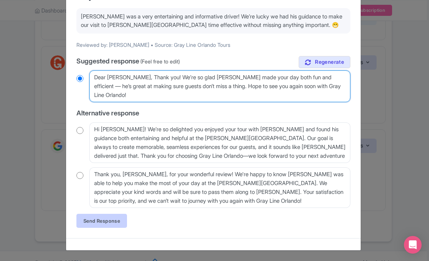
scroll to position [69, 0]
type textarea "Dear Rebecca, Thank you! We’re so glad Mauricio made your day both fun and effi…"
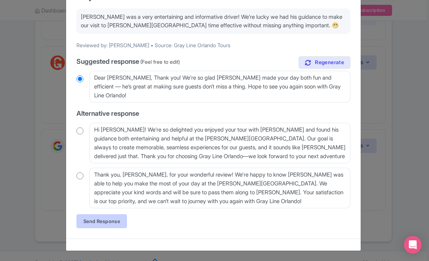
click at [109, 215] on link "Send Response" at bounding box center [101, 221] width 51 height 14
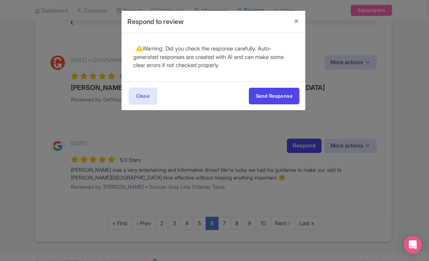
click at [263, 106] on div "Send Response Send Response Close Send Response" at bounding box center [213, 96] width 184 height 29
click at [265, 97] on button "Send Response" at bounding box center [274, 96] width 51 height 17
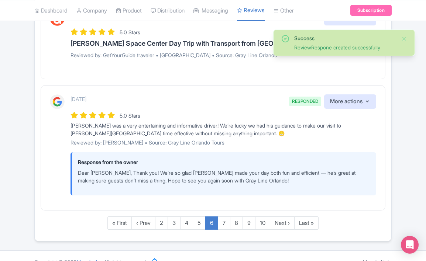
scroll to position [1221, 0]
click at [221, 217] on link "7" at bounding box center [224, 224] width 13 height 14
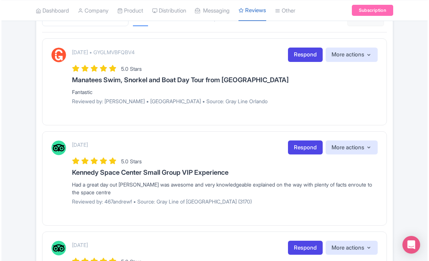
scroll to position [139, 0]
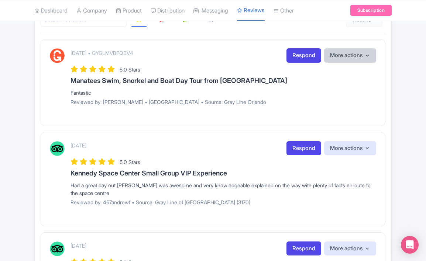
click at [361, 60] on button "More actions" at bounding box center [350, 55] width 52 height 14
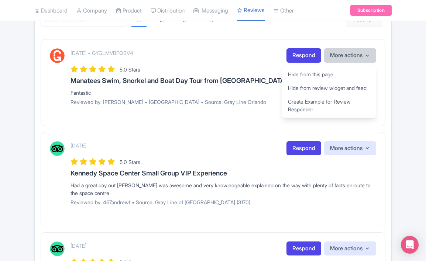
click at [361, 60] on button "More actions" at bounding box center [350, 55] width 52 height 14
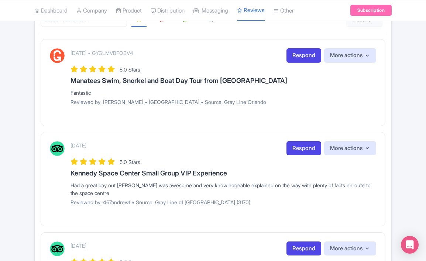
drag, startPoint x: 91, startPoint y: 93, endPoint x: 63, endPoint y: 91, distance: 28.4
click at [63, 91] on div "[DATE] • GYGLMVBFQBV4 Respond More actions Hide from this page Hide from review…" at bounding box center [213, 79] width 326 height 62
copy div "Fantastic"
click at [296, 54] on link "Respond" at bounding box center [303, 55] width 35 height 14
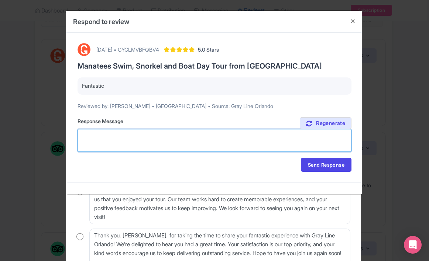
click at [163, 144] on textarea "Suggested response (Feel free to edit)" at bounding box center [214, 140] width 274 height 23
paste textarea "Thanks so much! We’re glad you had a fantastic time — hope to see you again soo…"
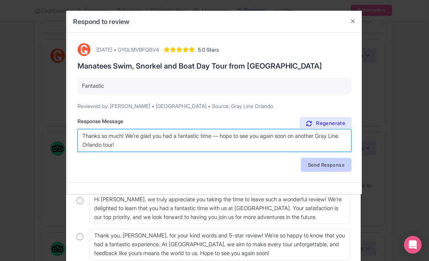
type textarea "Thanks so much! We’re glad you had a fantastic time — hope to see you again soo…"
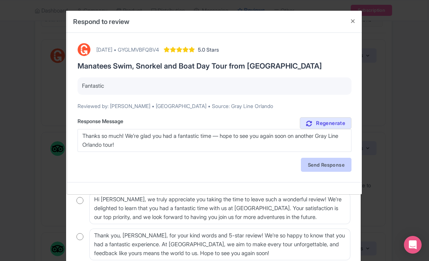
click at [322, 164] on link "Send Response" at bounding box center [326, 165] width 51 height 14
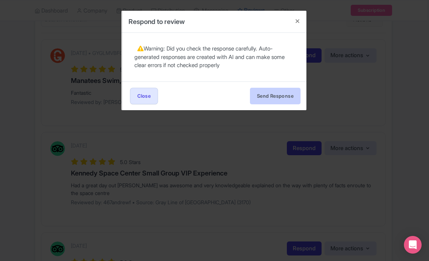
click at [286, 93] on button "Send Response" at bounding box center [275, 96] width 51 height 17
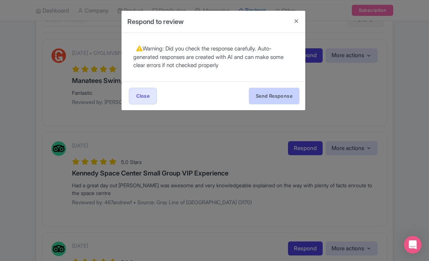
click at [281, 94] on button "Send Response" at bounding box center [274, 96] width 51 height 17
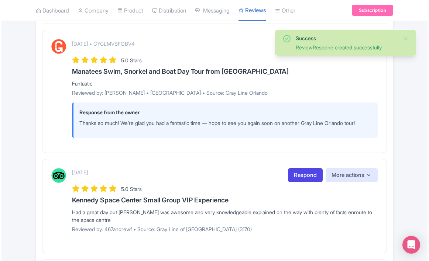
scroll to position [210, 0]
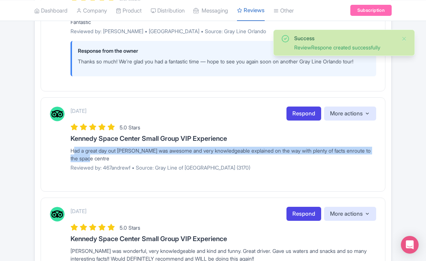
drag, startPoint x: 118, startPoint y: 158, endPoint x: 68, endPoint y: 148, distance: 51.2
click at [68, 148] on div "[DATE] Respond More actions Hide from this page Hide from review widget and fee…" at bounding box center [213, 142] width 326 height 70
copy div "Had a great day out [PERSON_NAME] was awesome and very knowledgeable explained …"
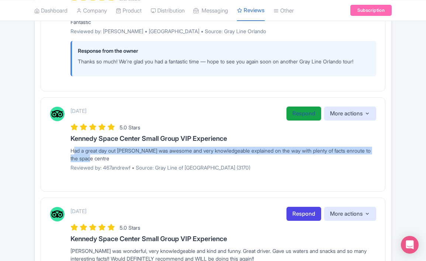
click at [300, 111] on link "Respond" at bounding box center [303, 114] width 35 height 14
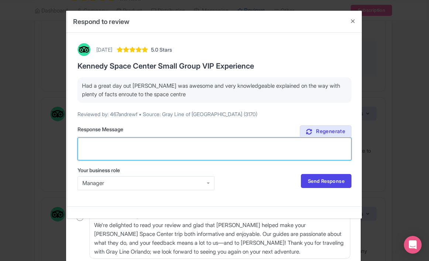
click at [208, 142] on textarea "Suggested response (Feel free to edit)" at bounding box center [214, 149] width 274 height 23
paste textarea "Thank you! We’re so happy you had a great day and enjoyed [PERSON_NAME]’s comme…"
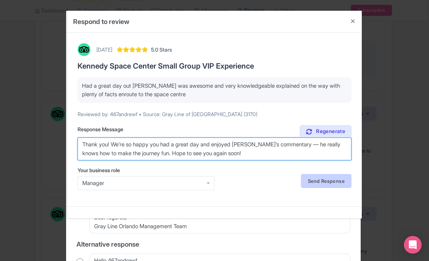
type textarea "Thank you! We’re so happy you had a great day and enjoyed [PERSON_NAME]’s comme…"
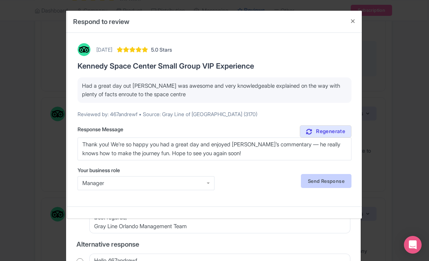
click at [317, 179] on link "Send Response" at bounding box center [326, 181] width 51 height 14
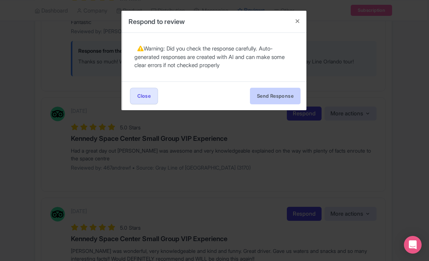
click at [286, 98] on button "Send Response" at bounding box center [275, 96] width 51 height 17
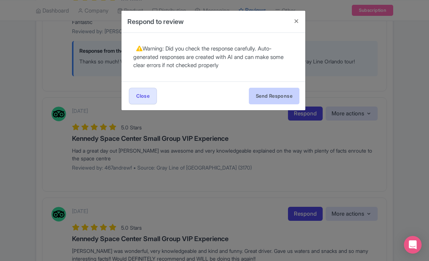
click at [277, 97] on button "Send Response" at bounding box center [274, 96] width 51 height 17
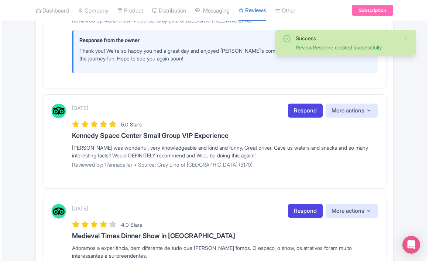
scroll to position [363, 0]
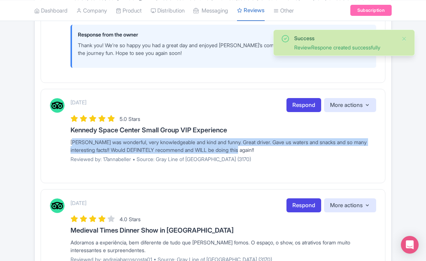
drag, startPoint x: 271, startPoint y: 147, endPoint x: 68, endPoint y: 137, distance: 203.1
click at [68, 137] on div "September 24, 2025 Respond More actions Hide from this page Hide from review wi…" at bounding box center [213, 133] width 326 height 70
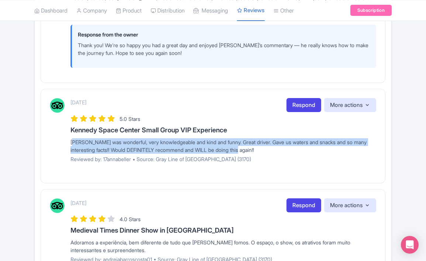
copy div "[PERSON_NAME] was wonderful, very knowledgeable and kind and funny. Great drive…"
click at [297, 103] on link "Respond" at bounding box center [303, 105] width 35 height 14
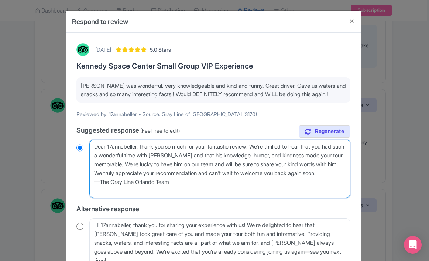
drag, startPoint x: 180, startPoint y: 191, endPoint x: 84, endPoint y: 118, distance: 120.3
click at [84, 118] on div "September 24, 2025 5.0 Stars Kennedy Space Center Small Group VIP Experience Br…" at bounding box center [213, 196] width 283 height 314
paste textarea "Thank you so much! We’re thrilled you had such a great time with [PERSON_NAME] …"
type textarea "Thank you so much! We’re thrilled you had such a great time with [PERSON_NAME] …"
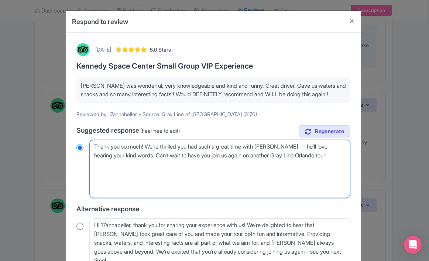
radio input "true"
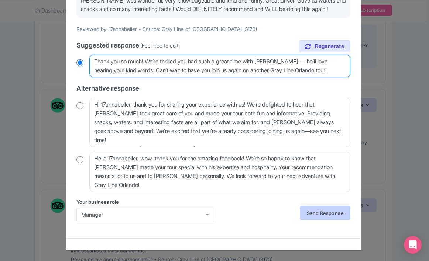
scroll to position [85, 0]
type textarea "Thank you so much! We’re thrilled you had such a great time with [PERSON_NAME] …"
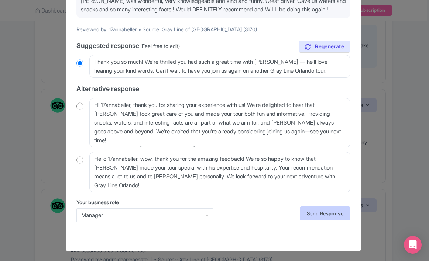
click at [318, 211] on link "Send Response" at bounding box center [325, 214] width 51 height 14
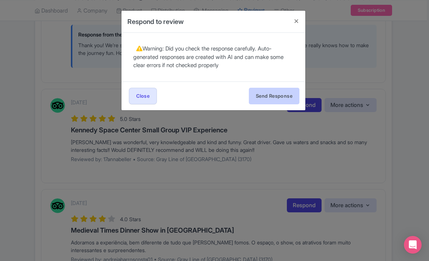
click at [279, 94] on button "Send Response" at bounding box center [274, 96] width 51 height 17
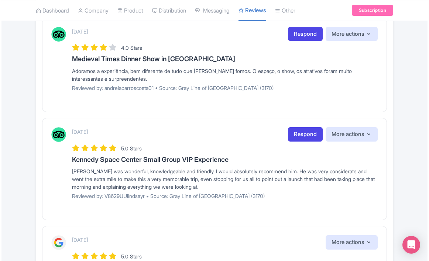
scroll to position [587, 0]
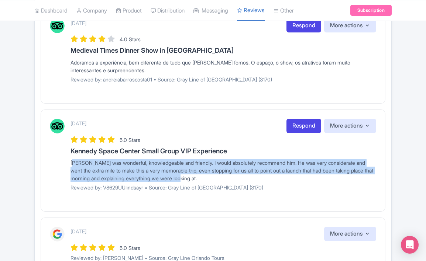
drag, startPoint x: 204, startPoint y: 176, endPoint x: 66, endPoint y: 159, distance: 139.3
click at [66, 159] on div "[DATE] Respond More actions Hide from this page Hide from review widget and fee…" at bounding box center [213, 158] width 326 height 78
copy div "[PERSON_NAME] was wonderful, knowledgeable and friendly. I would absolutely rec…"
click at [295, 122] on link "Respond" at bounding box center [303, 126] width 35 height 14
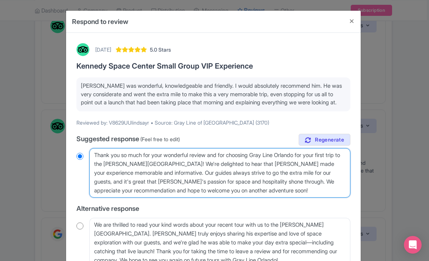
drag, startPoint x: 286, startPoint y: 199, endPoint x: 32, endPoint y: 160, distance: 256.8
click at [32, 160] on div "Respond to review September 24, 2025 5.0 Stars Kennedy Space Center Small Group…" at bounding box center [214, 130] width 429 height 261
paste textarea "! We’re so glad you had such a memorable day with Brad — he always goes above a…"
type textarea "Thank you! We’re so glad you had such a memorable day with [PERSON_NAME] — he a…"
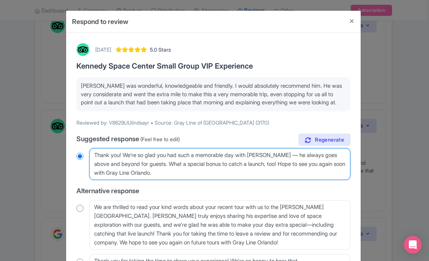
radio input "true"
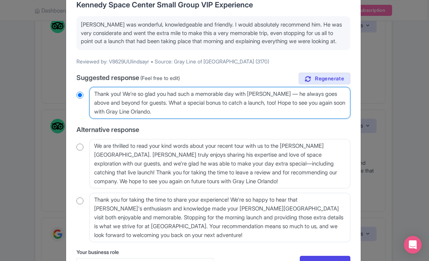
scroll to position [98, 0]
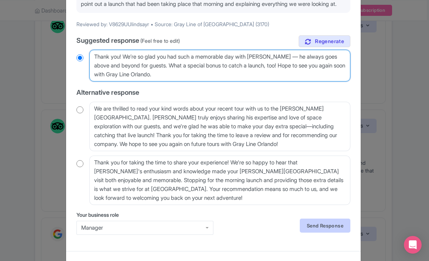
type textarea "Thank you! We’re so glad you had such a memorable day with [PERSON_NAME] — he a…"
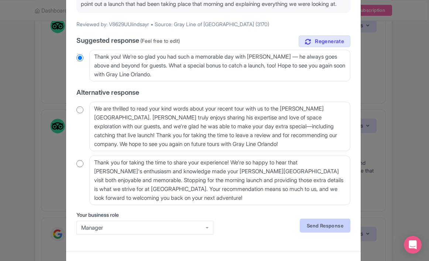
click at [318, 233] on link "Send Response" at bounding box center [325, 226] width 51 height 14
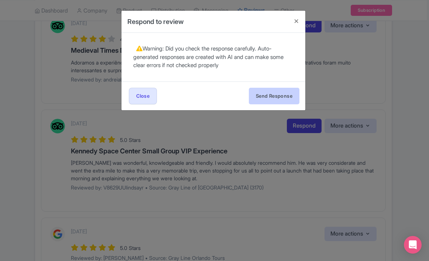
click at [280, 93] on button "Send Response" at bounding box center [274, 96] width 51 height 17
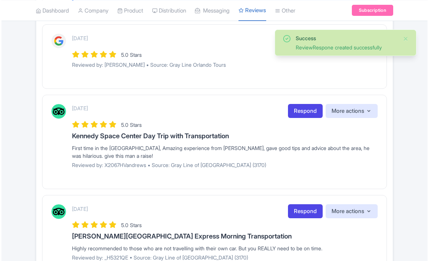
scroll to position [827, 0]
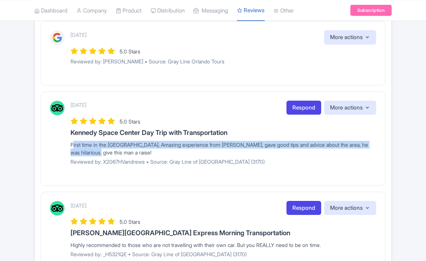
drag, startPoint x: 111, startPoint y: 147, endPoint x: 70, endPoint y: 141, distance: 42.1
click at [70, 141] on div "[DATE] Respond More actions Hide from this page Hide from review widget and fee…" at bounding box center [213, 136] width 326 height 70
copy div "First time in the [GEOGRAPHIC_DATA], Amazing experience from [PERSON_NAME], gav…"
click at [306, 103] on link "Respond" at bounding box center [303, 108] width 35 height 14
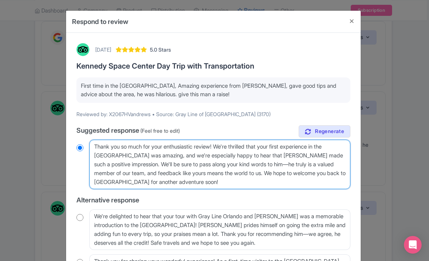
drag, startPoint x: 165, startPoint y: 185, endPoint x: 87, endPoint y: 119, distance: 101.6
click at [87, 119] on div "[DATE] 5.0 Stars [PERSON_NAME][GEOGRAPHIC_DATA] Day Trip with Transportation Fi…" at bounding box center [213, 187] width 283 height 297
paste textarea
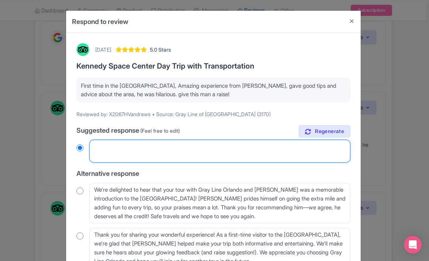
radio input "true"
paste textarea "Thank you! We’re so happy your first U.S. experience was such a fun one with [P…"
type textarea "Thank you! We’re so happy your first U.S. experience was such a fun one with [P…"
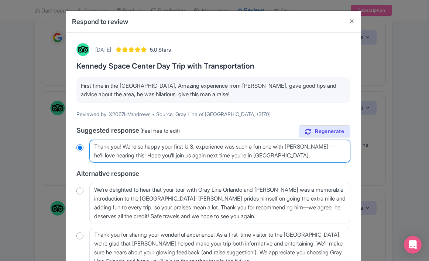
radio input "true"
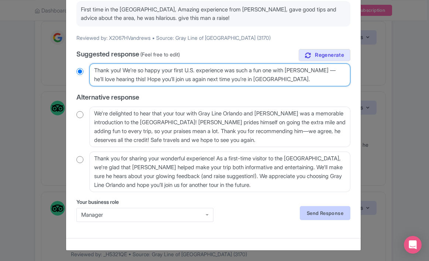
scroll to position [76, 0]
type textarea "Thank you! We’re so happy your first U.S. experience was such a fun one with [P…"
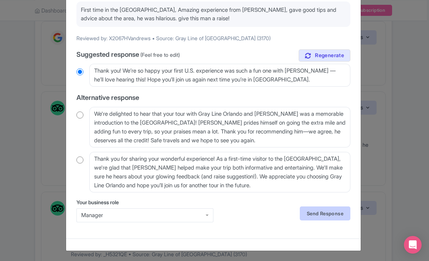
click at [316, 215] on link "Send Response" at bounding box center [325, 214] width 51 height 14
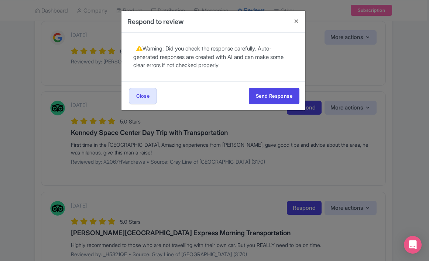
scroll to position [0, 0]
click at [280, 94] on button "Send Response" at bounding box center [274, 96] width 51 height 17
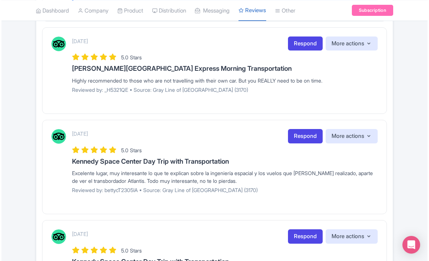
scroll to position [1043, 0]
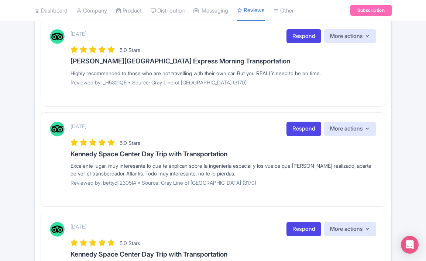
click at [263, 79] on p "Reviewed by: _H5321QE • Source: Gray Line of [GEOGRAPHIC_DATA] (3170)" at bounding box center [222, 83] width 305 height 8
drag, startPoint x: 319, startPoint y: 70, endPoint x: 66, endPoint y: 69, distance: 252.7
click at [66, 69] on div "September 23, 2025 Respond More actions Hide from this page Hide from review wi…" at bounding box center [213, 60] width 326 height 62
copy div "Highly recommended to those who are not travelling with their own car. But you …"
click at [307, 32] on link "Respond" at bounding box center [303, 36] width 35 height 14
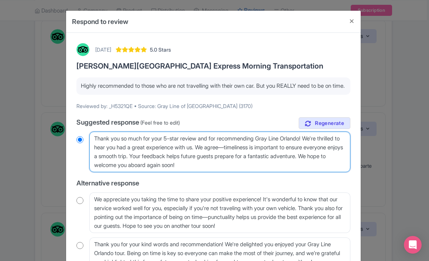
drag, startPoint x: 247, startPoint y: 171, endPoint x: 69, endPoint y: 134, distance: 182.0
click at [69, 134] on div "September 23, 2025 5.0 Stars Kennedy Space Center Express Morning Transportatio…" at bounding box center [213, 178] width 294 height 291
paste textarea "s for the recommendation! And yes — being on time definitely helps keep the day…"
type textarea "Thanks for the recommendation! And yes — being on time definitely helps keep th…"
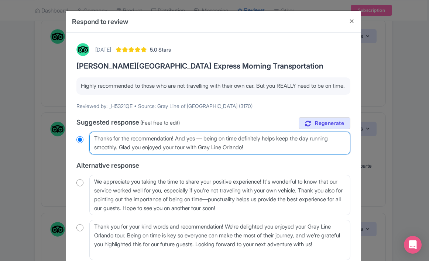
radio input "true"
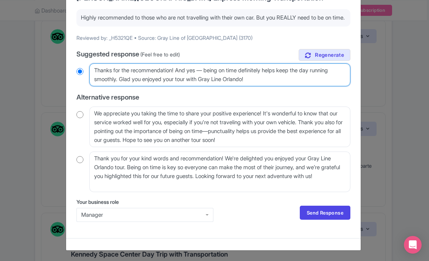
scroll to position [76, 0]
type textarea "Thanks for the recommendation! And yes — being on time definitely helps keep th…"
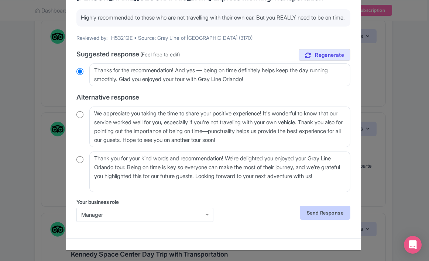
click at [308, 213] on link "Send Response" at bounding box center [325, 213] width 51 height 14
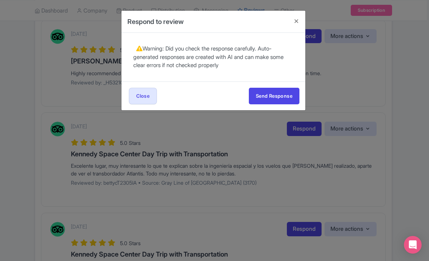
scroll to position [0, 0]
click at [284, 96] on button "Send Response" at bounding box center [274, 96] width 51 height 17
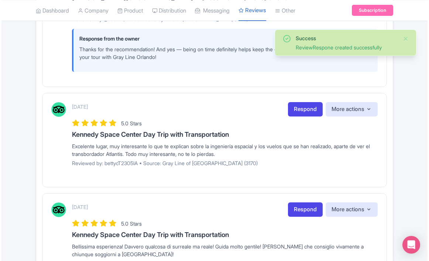
scroll to position [1145, 0]
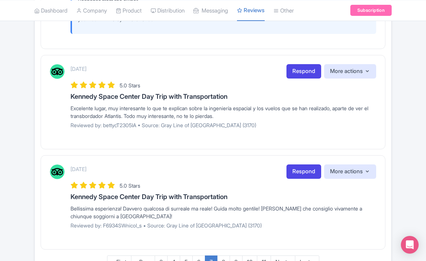
drag, startPoint x: 245, startPoint y: 111, endPoint x: 73, endPoint y: 100, distance: 171.9
click at [73, 100] on div "[DATE] Respond More actions Hide from this page Hide from review widget and fee…" at bounding box center [222, 99] width 305 height 70
copy div "Excelente lugar, muy interesante lo que te explican sobre la ingeniería espacia…"
click at [304, 170] on link "Respond" at bounding box center [303, 172] width 35 height 14
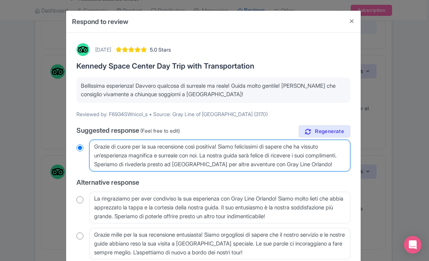
drag, startPoint x: 344, startPoint y: 164, endPoint x: 92, endPoint y: 132, distance: 253.9
click at [92, 132] on div "true Suggested response (Feel free to edit) Grazie di cuore per la sua recensio…" at bounding box center [213, 192] width 274 height 134
paste textarea "¡Muchas gracias! Nos alegra saber que disfrutaste la visita y la historia del t…"
type textarea "¡Muchas gracias! Nos alegra saber que disfrutaste la visita y la historia del t…"
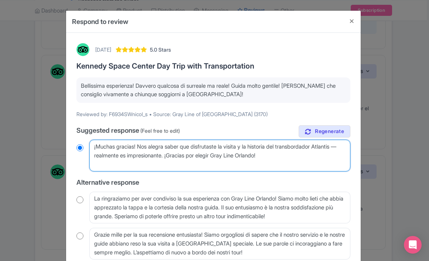
radio input "true"
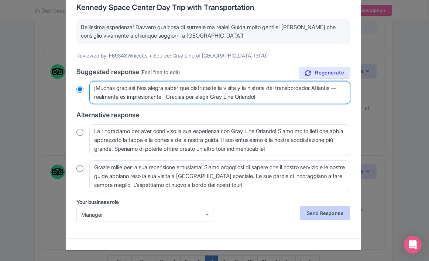
scroll to position [58, 0]
type textarea "¡Muchas gracias! Nos alegra saber que disfrutaste la visita y la historia del t…"
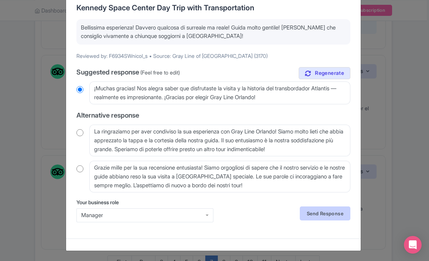
click at [329, 212] on link "Send Response" at bounding box center [325, 214] width 51 height 14
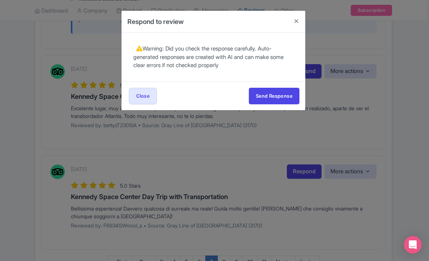
scroll to position [0, 0]
click at [274, 96] on button "Send Response" at bounding box center [274, 96] width 51 height 17
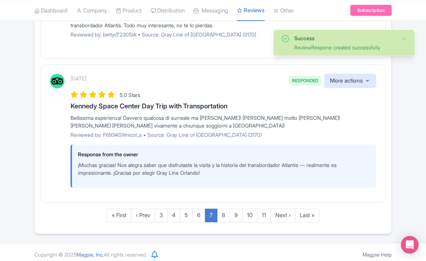
scroll to position [1235, 0]
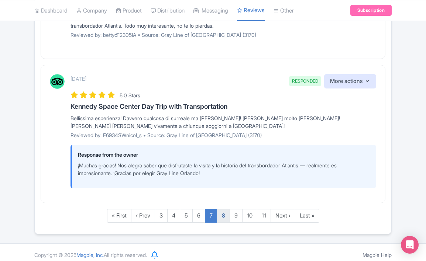
click at [222, 209] on link "8" at bounding box center [223, 216] width 13 height 14
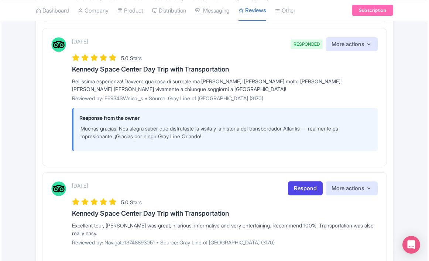
scroll to position [138, 0]
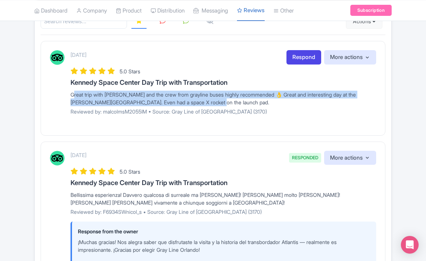
drag, startPoint x: 223, startPoint y: 102, endPoint x: 64, endPoint y: 90, distance: 159.5
click at [64, 90] on div "September 23, 2025 Respond More actions Hide from this page Hide from review wi…" at bounding box center [213, 85] width 326 height 70
copy div "Great trip with Brad and the crew from grayline buses highly recommended 👌 Grea…"
click at [308, 59] on link "Respond" at bounding box center [303, 57] width 35 height 14
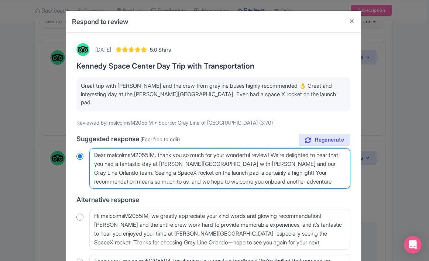
drag, startPoint x: 315, startPoint y: 174, endPoint x: 40, endPoint y: 134, distance: 277.9
click at [40, 134] on div "Respond to review September 23, 2025 5.0 Stars Kennedy Space Center Day Trip wi…" at bounding box center [214, 130] width 429 height 261
paste textarea "Thank you! Sounds like an incredible day — seeing a SpaceX rocket on the pad is…"
type textarea "Thank you! Sounds like an incredible day — seeing a SpaceX rocket on the pad is…"
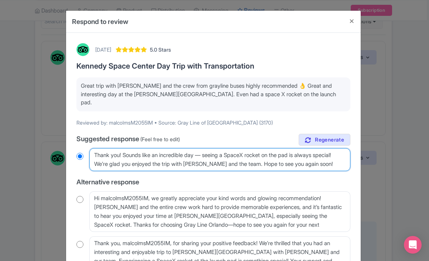
radio input "true"
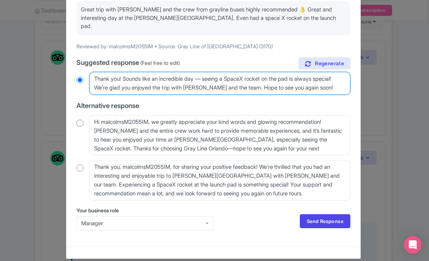
scroll to position [76, 0]
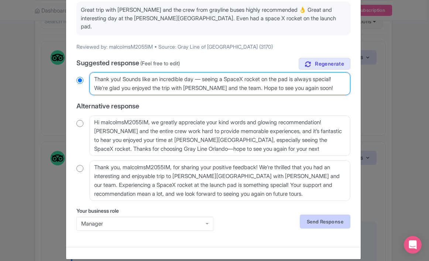
type textarea "Thank you! Sounds like an incredible day — seeing a SpaceX rocket on the pad is…"
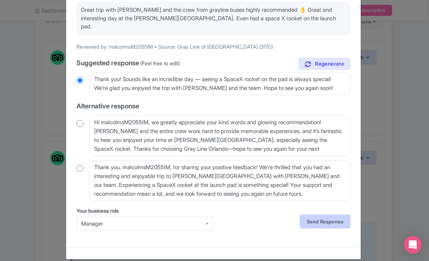
click at [310, 215] on link "Send Response" at bounding box center [325, 222] width 51 height 14
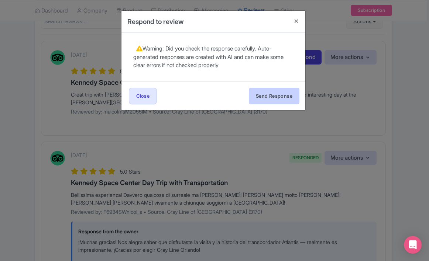
click at [276, 95] on button "Send Response" at bounding box center [274, 96] width 51 height 17
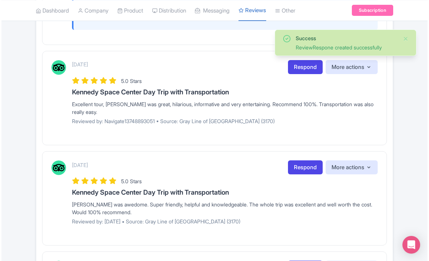
scroll to position [421, 0]
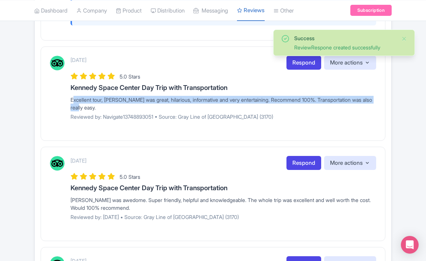
drag, startPoint x: 87, startPoint y: 108, endPoint x: 68, endPoint y: 93, distance: 23.9
click at [68, 93] on div "September 23, 2025 Respond More actions Hide from this page Hide from review wi…" at bounding box center [213, 91] width 326 height 70
copy div "Excellent tour, [PERSON_NAME] was great, hilarious, informative and very entert…"
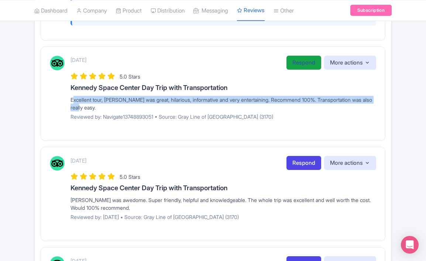
click at [306, 63] on link "Respond" at bounding box center [303, 63] width 35 height 14
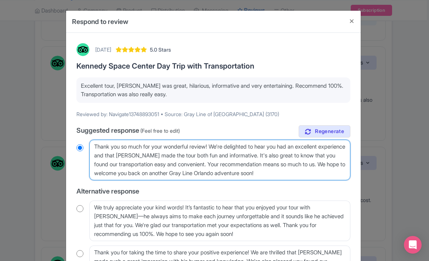
drag, startPoint x: 299, startPoint y: 173, endPoint x: 70, endPoint y: 152, distance: 230.0
click at [70, 152] on div "September 23, 2025 5.0 Stars Kennedy Space Center Day Trip with Transportation …" at bounding box center [213, 183] width 294 height 300
radio input "true"
click at [272, 171] on textarea "Thank you so much for your wonderful review! We're delighted to hear you had an…" at bounding box center [219, 160] width 261 height 41
drag, startPoint x: 305, startPoint y: 171, endPoint x: 87, endPoint y: 137, distance: 220.2
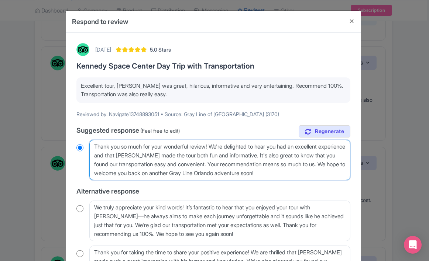
click at [87, 137] on div "true Suggested response (Feel free to edit) Thank you so much for your wonderfu…" at bounding box center [213, 205] width 274 height 161
paste textarea "! We’re thrilled you had such a great time — Brad will be so happy to hear this…"
type textarea "Thank you so much! We’re thrilled you had such a great time — [PERSON_NAME] wil…"
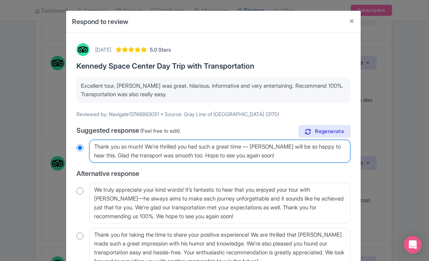
radio input "true"
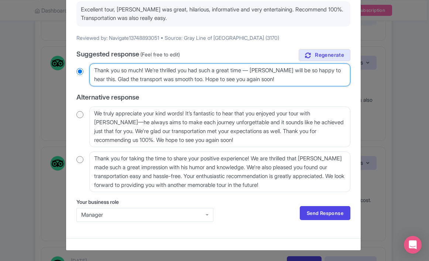
scroll to position [76, 0]
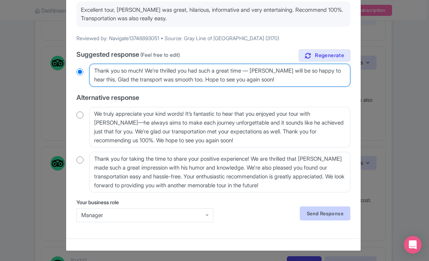
type textarea "Thank you so much! We’re thrilled you had such a great time — [PERSON_NAME] wil…"
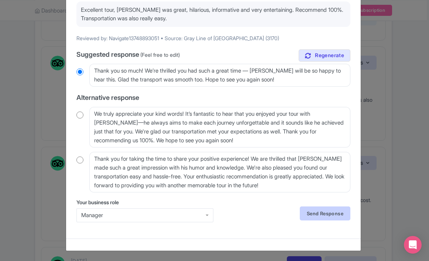
click at [319, 207] on link "Send Response" at bounding box center [325, 214] width 51 height 14
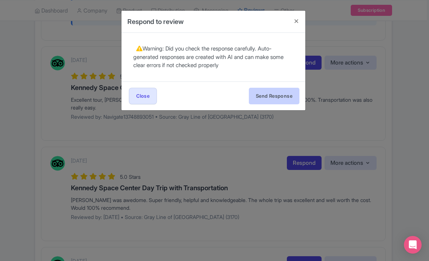
click at [278, 98] on button "Send Response" at bounding box center [274, 96] width 51 height 17
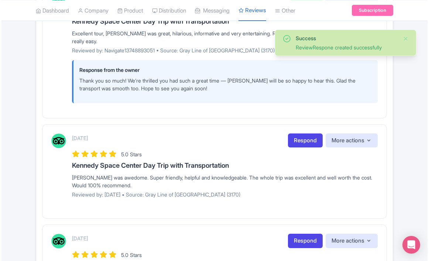
scroll to position [490, 0]
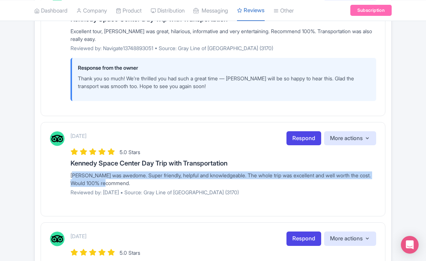
drag, startPoint x: 123, startPoint y: 179, endPoint x: 64, endPoint y: 171, distance: 59.6
click at [64, 171] on div "[DATE] Respond More actions Hide from this page Hide from review widget and fee…" at bounding box center [213, 166] width 326 height 70
copy div "[PERSON_NAME] was awedome. Super friendly, helpful and knowledgeable. The whole…"
click at [307, 136] on link "Respond" at bounding box center [303, 138] width 35 height 14
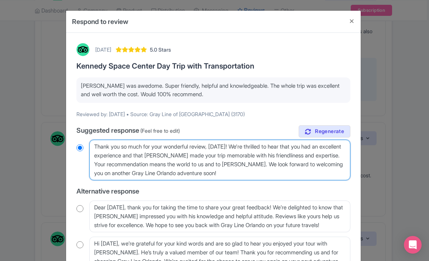
drag, startPoint x: 268, startPoint y: 176, endPoint x: 98, endPoint y: 125, distance: 177.1
click at [98, 125] on div "true Suggested response (Feel free to edit) Thank you so much for your wonderfu…" at bounding box center [213, 201] width 274 height 152
paste textarea "! We’re so glad you had an excellent trip with Brad — he really makes every tou…"
type textarea "Thank you! We’re so glad you had an excellent trip with [PERSON_NAME] — he real…"
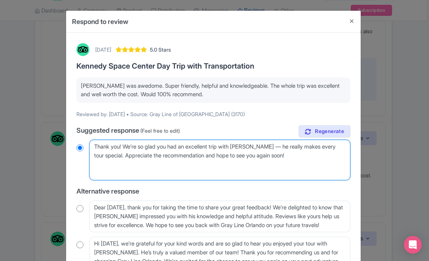
radio input "true"
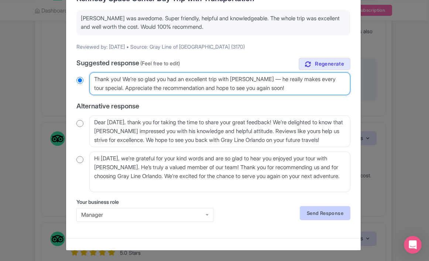
scroll to position [67, 0]
type textarea "Thank you! We’re so glad you had an excellent trip with [PERSON_NAME] — he real…"
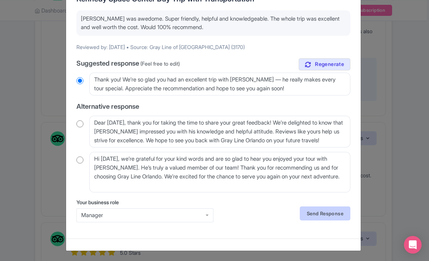
click at [338, 216] on link "Send Response" at bounding box center [325, 214] width 51 height 14
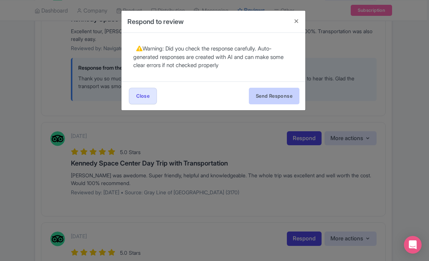
click at [289, 99] on button "Send Response" at bounding box center [274, 96] width 51 height 17
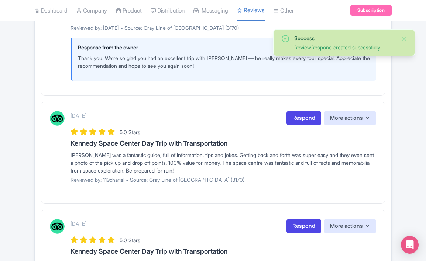
scroll to position [672, 0]
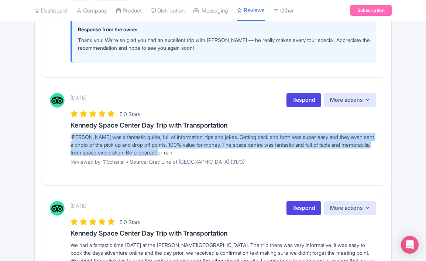
drag, startPoint x: 221, startPoint y: 152, endPoint x: 68, endPoint y: 133, distance: 154.9
click at [68, 133] on div "September 23, 2025 Respond More actions Hide from this page Hide from review wi…" at bounding box center [213, 132] width 326 height 78
copy div "Brad was a fantastic guide, full of information, tips and jokes. Getting back a…"
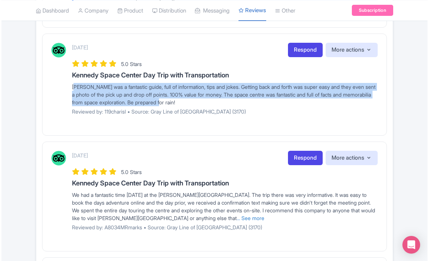
scroll to position [717, 0]
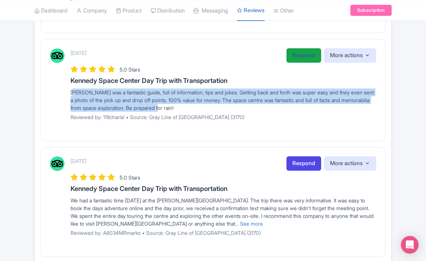
click at [306, 53] on link "Respond" at bounding box center [303, 55] width 35 height 14
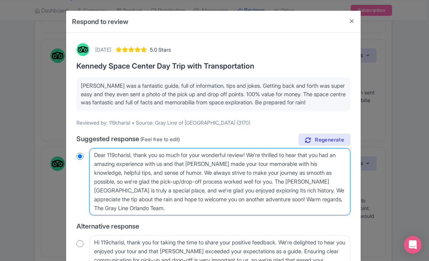
drag, startPoint x: 194, startPoint y: 207, endPoint x: 87, endPoint y: 119, distance: 138.4
click at [87, 119] on div "September 23, 2025 5.0 Stars Kennedy Space Center Day Trip with Transportation …" at bounding box center [213, 213] width 283 height 349
paste textarea "Thank you! We’re so glad you had such a great day — sounds like you made the mo…"
type textarea "Thank you! We’re so glad you had such a great day — sounds like you made the mo…"
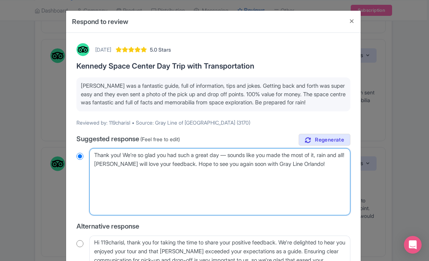
radio input "true"
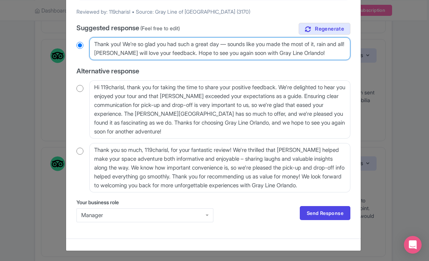
scroll to position [111, 0]
type textarea "Thank you! We’re so glad you had such a great day — sounds like you made the mo…"
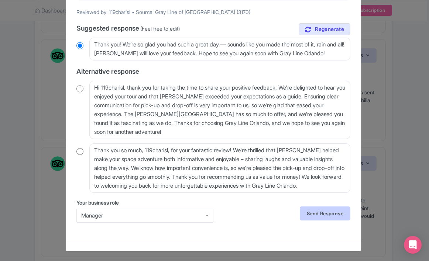
click at [316, 215] on link "Send Response" at bounding box center [325, 214] width 51 height 14
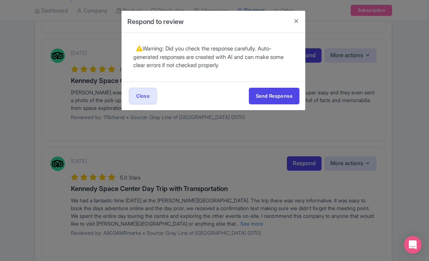
scroll to position [0, 0]
click at [279, 100] on button "Send Response" at bounding box center [274, 96] width 51 height 17
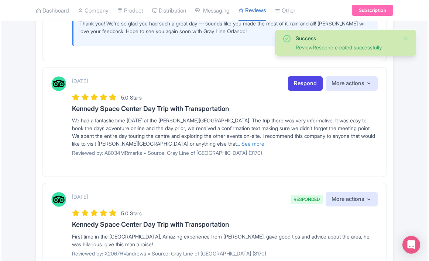
scroll to position [850, 0]
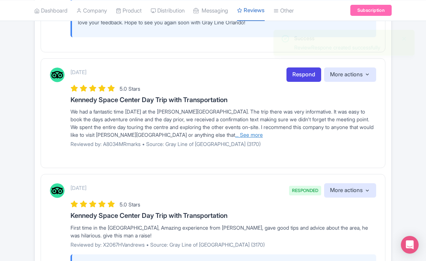
click at [245, 133] on link "... See more" at bounding box center [249, 135] width 28 height 6
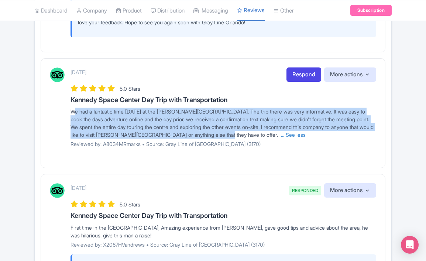
drag, startPoint x: 266, startPoint y: 132, endPoint x: 64, endPoint y: 103, distance: 203.6
click at [64, 103] on div "[DATE] Respond More actions Hide from this page Hide from review widget and fee…" at bounding box center [213, 111] width 326 height 86
click at [305, 72] on link "Respond" at bounding box center [303, 75] width 35 height 14
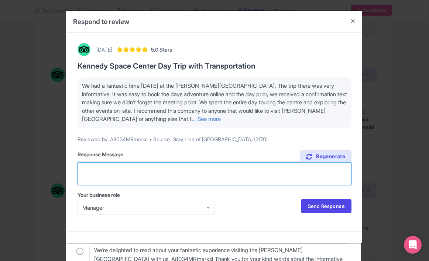
click at [173, 172] on textarea "Suggested response (Feel free to edit)" at bounding box center [214, 173] width 274 height 23
paste textarea "Thank you so much! We’re thrilled you had a fantastic day at [PERSON_NAME][GEOG…"
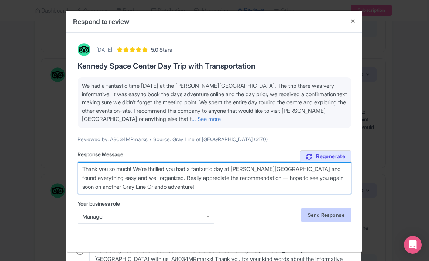
type textarea "Thank you so much! We’re thrilled you had a fantastic day at [PERSON_NAME][GEOG…"
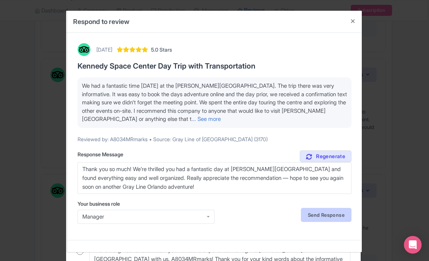
click at [314, 210] on link "Send Response" at bounding box center [326, 215] width 51 height 14
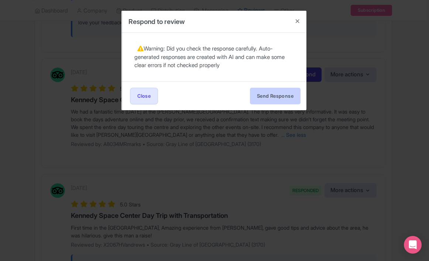
click at [281, 92] on button "Send Response" at bounding box center [275, 96] width 51 height 17
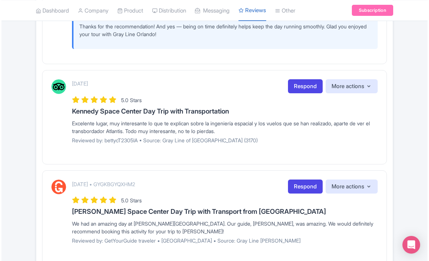
scroll to position [1290, 0]
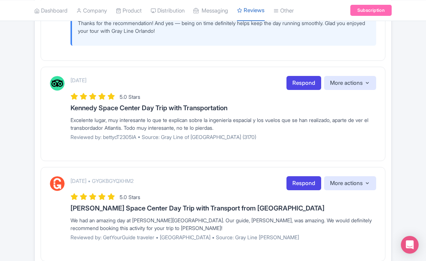
drag, startPoint x: 245, startPoint y: 123, endPoint x: 72, endPoint y: 117, distance: 173.1
click at [72, 117] on div "Excelente lugar, muy interesante lo que te explican sobre la ingeniería espacia…" at bounding box center [222, 123] width 305 height 15
copy div "Excelente lugar, muy interesante lo que te explican sobre la ingeniería espacia…"
click at [308, 80] on link "Respond" at bounding box center [303, 83] width 35 height 14
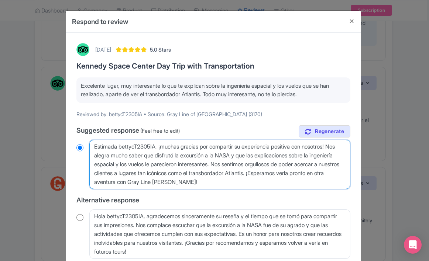
drag, startPoint x: 238, startPoint y: 185, endPoint x: 71, endPoint y: 129, distance: 176.1
click at [72, 129] on div "September 23, 2025 5.0 Stars Kennedy Space Center Day Trip with Transportation …" at bounding box center [213, 196] width 283 height 314
paste textarea "¡Muchas gracias por tu comentario! Nos alegra saber que disfrutaste tanto la vi…"
type textarea "¡Muchas gracias por tu comentario! Nos alegra saber que disfrutaste tanto la vi…"
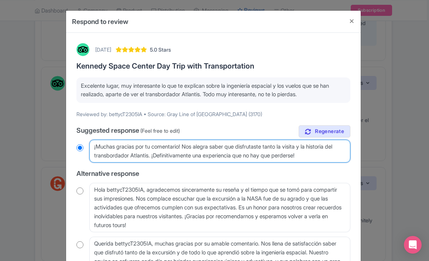
radio input "true"
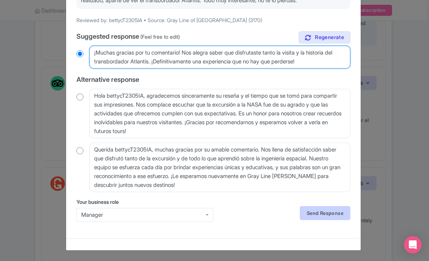
scroll to position [94, 0]
type textarea "¡Muchas gracias por tu comentario! Nos alegra saber que disfrutaste tanto la vi…"
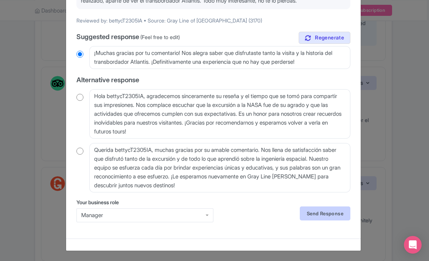
click at [307, 211] on link "Send Response" at bounding box center [325, 214] width 51 height 14
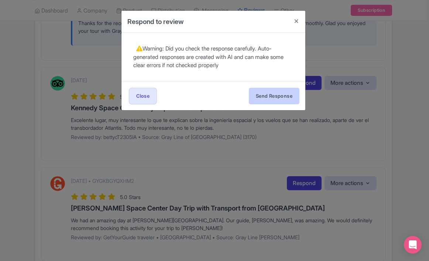
click at [272, 98] on button "Send Response" at bounding box center [274, 96] width 51 height 17
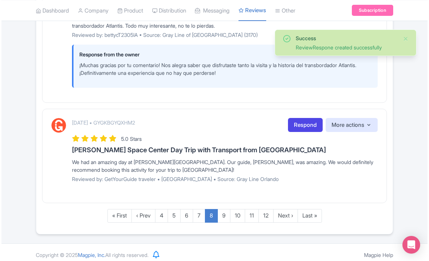
scroll to position [1391, 0]
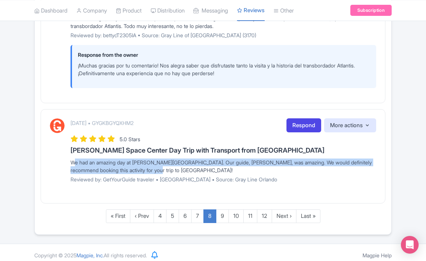
drag, startPoint x: 182, startPoint y: 166, endPoint x: 68, endPoint y: 157, distance: 114.4
click at [68, 157] on div "[DATE] • GYGKBGYQXHM2 Respond More actions Hide from this page Hide from review…" at bounding box center [213, 153] width 326 height 70
copy div "We had an amazing day at [PERSON_NAME][GEOGRAPHIC_DATA]. Our guide, [PERSON_NAM…"
click at [308, 122] on link "Respond" at bounding box center [303, 125] width 35 height 14
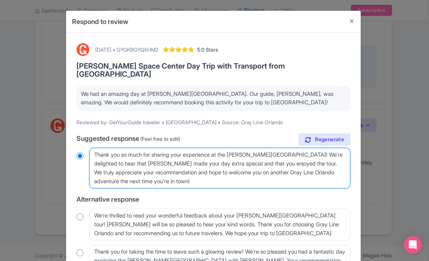
drag, startPoint x: 161, startPoint y: 173, endPoint x: 86, endPoint y: 132, distance: 85.7
click at [86, 134] on div "true Suggested response (Feel free to edit) Thank you so much for sharing your …" at bounding box center [213, 210] width 274 height 152
paste textarea "! We’re so glad you had an amazing day at [PERSON_NAME][GEOGRAPHIC_DATA] — [PER…"
type textarea "Thank you! We’re so glad you had an amazing day at [PERSON_NAME][GEOGRAPHIC_DAT…"
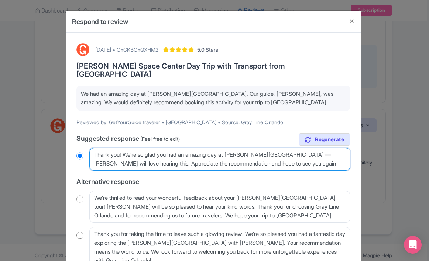
radio input "true"
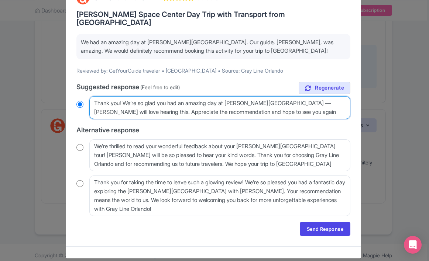
scroll to position [51, 0]
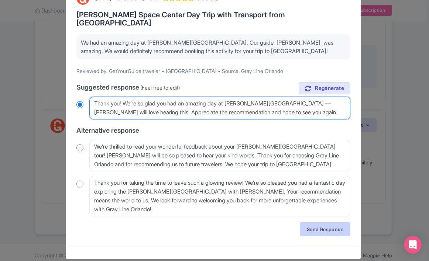
type textarea "Thank you! We’re so glad you had an amazing day at [PERSON_NAME][GEOGRAPHIC_DAT…"
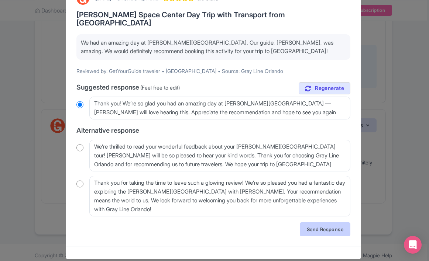
click at [314, 222] on link "Send Response" at bounding box center [325, 229] width 51 height 14
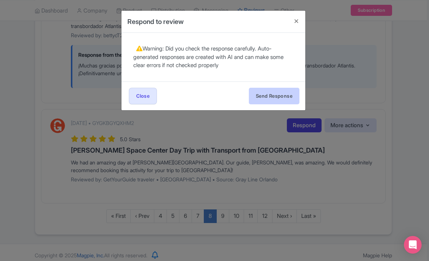
click at [279, 94] on button "Send Response" at bounding box center [274, 96] width 51 height 17
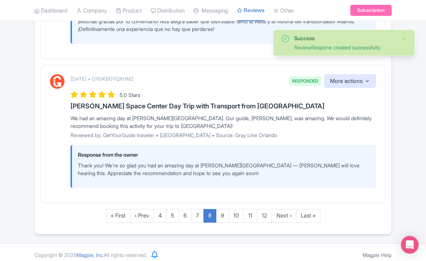
scroll to position [1435, 0]
click at [223, 210] on link "9" at bounding box center [222, 217] width 13 height 14
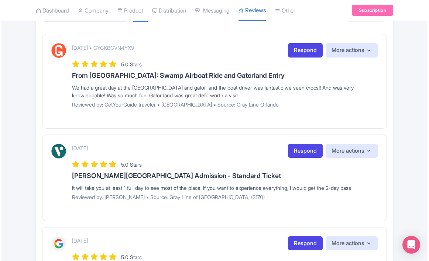
scroll to position [139, 0]
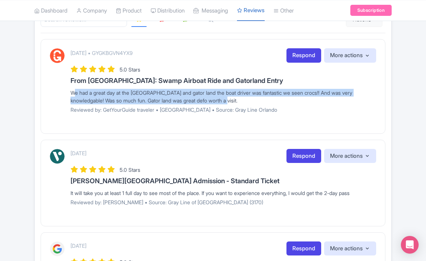
drag, startPoint x: 251, startPoint y: 100, endPoint x: 68, endPoint y: 92, distance: 183.5
click at [68, 92] on div "September 22, 2025 • GYGKBGVN4YX9 Respond More actions Hide from this page Hide…" at bounding box center [213, 83] width 326 height 70
copy div "We had a great day at the [GEOGRAPHIC_DATA] and gator land the boat driver was …"
click at [301, 56] on link "Respond" at bounding box center [303, 55] width 35 height 14
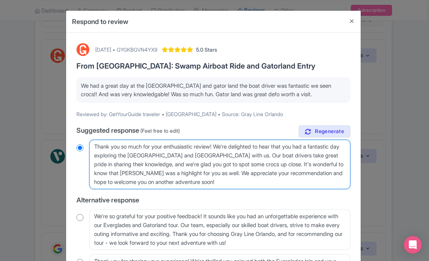
drag, startPoint x: 209, startPoint y: 185, endPoint x: 107, endPoint y: 138, distance: 111.9
click at [107, 138] on div "true Suggested response (Feel free to edit) Thank you so much for your enthusia…" at bounding box center [213, 210] width 274 height 170
paste textarea "! We’re so glad you had such a fun day spotting crocs and exploring Gatorland —…"
type textarea "Thank you! We’re so glad you had such a fun day spotting crocs and exploring [G…"
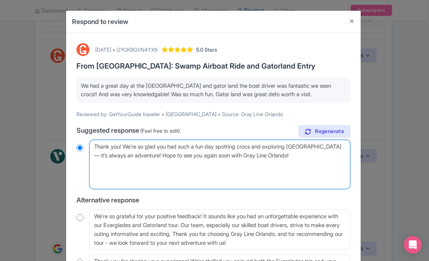
radio input "true"
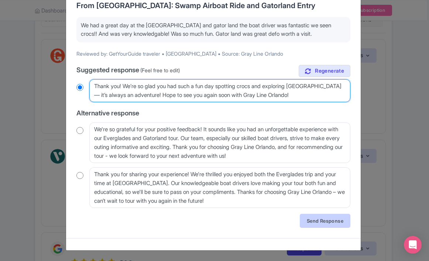
scroll to position [60, 0]
type textarea "Thank you! We’re so glad you had such a fun day spotting crocs and exploring [G…"
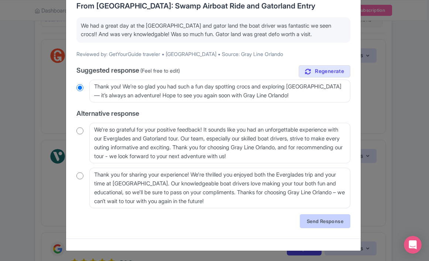
click at [305, 223] on link "Send Response" at bounding box center [325, 221] width 51 height 14
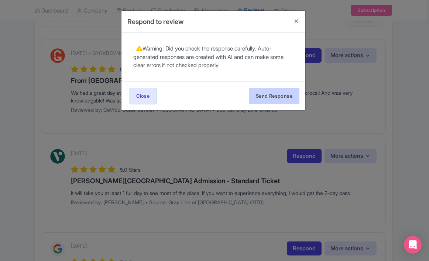
click at [274, 92] on button "Send Response" at bounding box center [274, 96] width 51 height 17
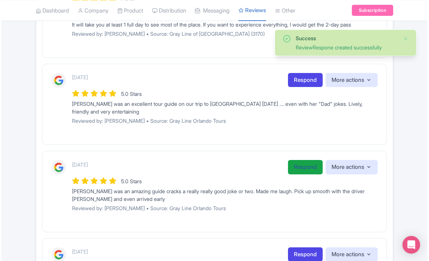
scroll to position [353, 0]
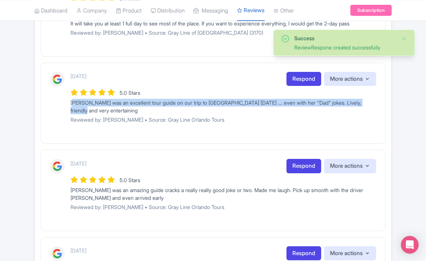
drag, startPoint x: 122, startPoint y: 111, endPoint x: 60, endPoint y: 100, distance: 63.4
click at [60, 100] on div "3 weeks ago Respond More actions Hide from this page Hide from review widget an…" at bounding box center [213, 100] width 326 height 57
copy div "[PERSON_NAME] was an excellent tour guide on our trip to [GEOGRAPHIC_DATA] [DAT…"
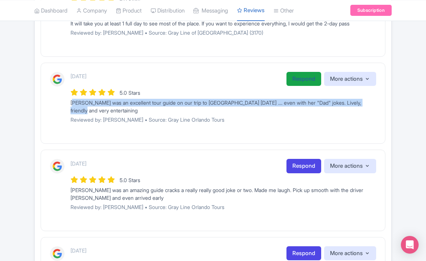
click at [300, 80] on link "Respond" at bounding box center [303, 79] width 35 height 14
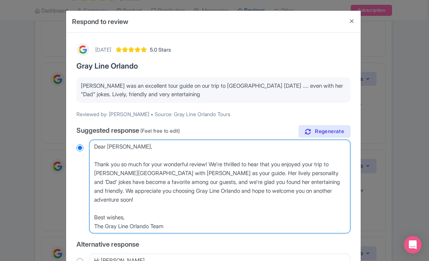
drag, startPoint x: 115, startPoint y: 196, endPoint x: 88, endPoint y: 162, distance: 43.4
click at [88, 162] on div "Dear Anna, Thank you so much for your wonderful review! We're thrilled to hear …" at bounding box center [213, 187] width 274 height 94
paste textarea "! We’re so happy you enjoyed the day with Bonni — her “dad jokes” are part of t…"
type textarea "Dear [PERSON_NAME], Thank you! We’re so happy you enjoyed the day with [PERSON_…"
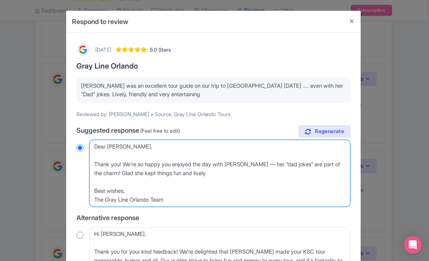
radio input "true"
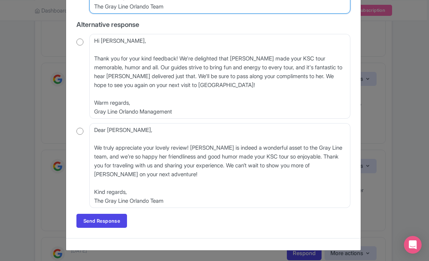
scroll to position [193, 0]
type textarea "Dear [PERSON_NAME], Thank you! We’re so happy you enjoyed the day with [PERSON_…"
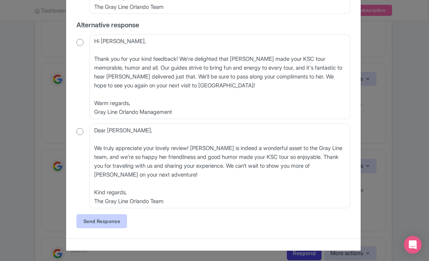
click at [109, 222] on link "Send Response" at bounding box center [101, 221] width 51 height 14
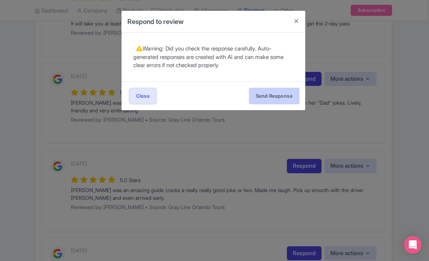
click at [266, 97] on button "Send Response" at bounding box center [274, 96] width 51 height 17
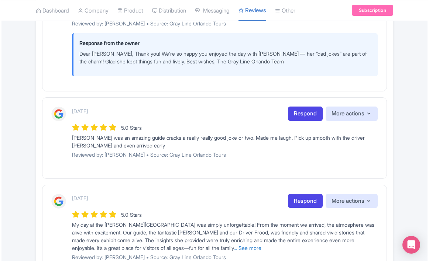
scroll to position [449, 0]
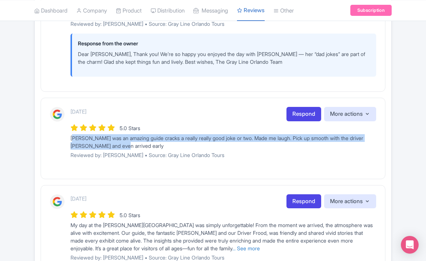
drag, startPoint x: 132, startPoint y: 144, endPoint x: 68, endPoint y: 134, distance: 65.0
click at [68, 134] on div "3 weeks ago Respond More actions Hide from this page Hide from review widget an…" at bounding box center [213, 135] width 326 height 57
copy div "[PERSON_NAME] was an amazing guide cracks a really really good joke or two. Mad…"
click at [292, 112] on link "Respond" at bounding box center [303, 114] width 35 height 14
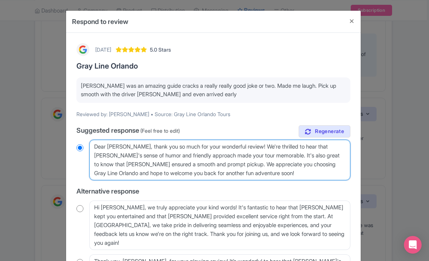
drag, startPoint x: 267, startPoint y: 172, endPoint x: 126, endPoint y: 145, distance: 143.8
click at [126, 145] on textarea "Dear Stuart, thank you so much for your wonderful review! We're thrilled to hea…" at bounding box center [219, 160] width 261 height 41
paste textarea "Thank you! We’re glad you had such a fun day with Bonni and Frood — they make a…"
type textarea "Dear Stuart, Thank you! We’re glad you had such a fun day with Bonni and Frood …"
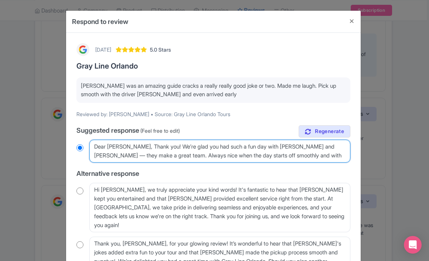
radio input "true"
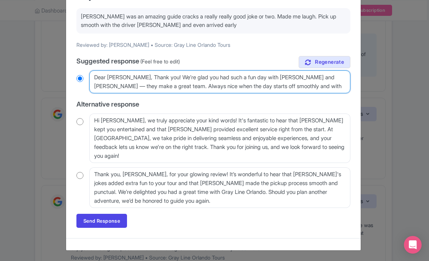
scroll to position [69, 0]
type textarea "Dear [PERSON_NAME], Thank you! We’re glad you had such a fun day with [PERSON_N…"
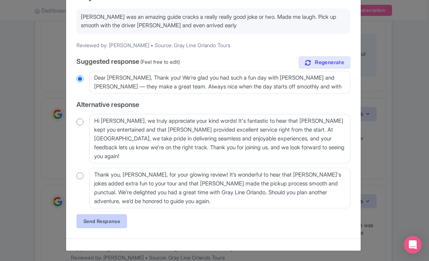
click at [115, 221] on link "Send Response" at bounding box center [101, 221] width 51 height 14
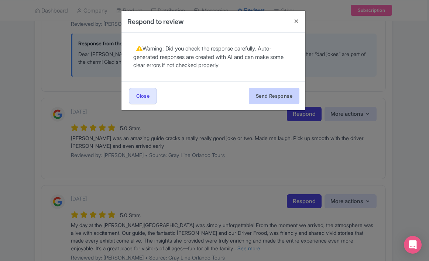
click at [265, 98] on button "Send Response" at bounding box center [274, 96] width 51 height 17
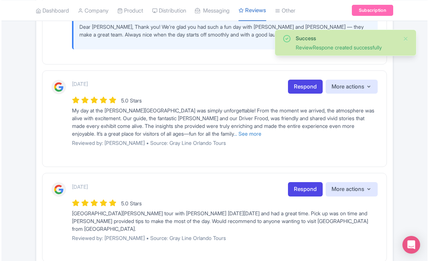
scroll to position [664, 0]
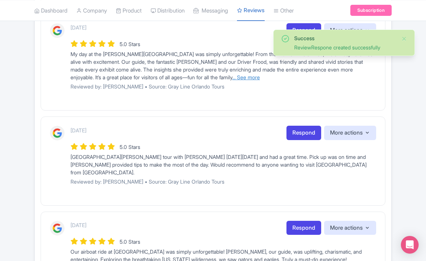
click at [232, 74] on link "... See more" at bounding box center [246, 77] width 28 height 6
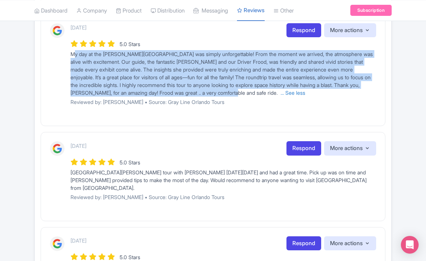
drag, startPoint x: 264, startPoint y: 93, endPoint x: 68, endPoint y: 54, distance: 200.0
click at [68, 54] on div "[DATE] Respond More actions Hide from this page Hide from review widget and fee…" at bounding box center [213, 67] width 326 height 88
copy span "My day at the [PERSON_NAME][GEOGRAPHIC_DATA] was simply unforgettable! From the…"
click at [305, 29] on link "Respond" at bounding box center [303, 30] width 35 height 14
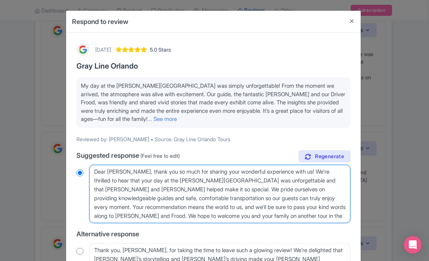
drag, startPoint x: 271, startPoint y: 214, endPoint x: 127, endPoint y: 167, distance: 151.8
click at [127, 167] on textarea "Dear [PERSON_NAME], thank you so much for sharing your wonderful experience wit…" at bounding box center [219, 194] width 261 height 58
type textarea "Dear [PERSON_NAME], t"
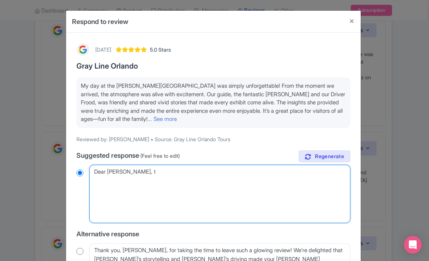
radio input "true"
type textarea "Dear Ishika,"
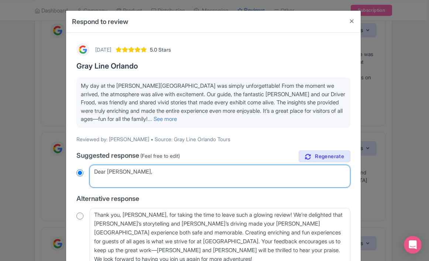
radio input "true"
paste textarea "Thank you so much for this wonderful review! We’re thrilled you had such an unf…"
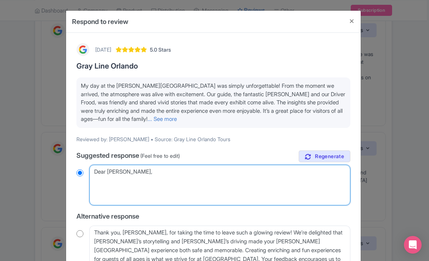
type textarea "Dear [PERSON_NAME], Thank you so much for this wonderful review! We’re thrilled…"
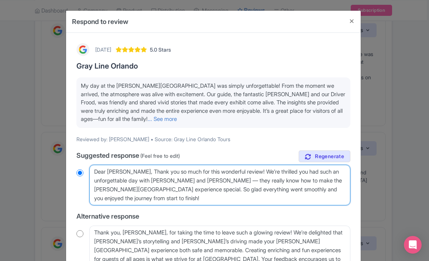
radio input "true"
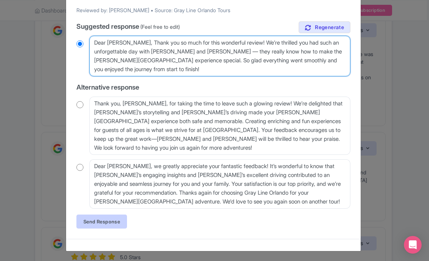
scroll to position [129, 0]
type textarea "Dear [PERSON_NAME], Thank you so much for this wonderful review! We’re thrilled…"
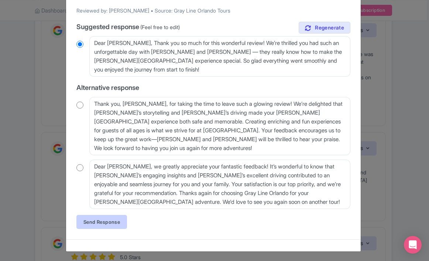
click at [111, 222] on link "Send Response" at bounding box center [101, 222] width 51 height 14
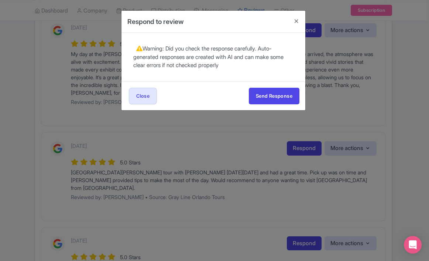
scroll to position [0, 0]
click at [263, 93] on button "Send Response" at bounding box center [274, 96] width 51 height 17
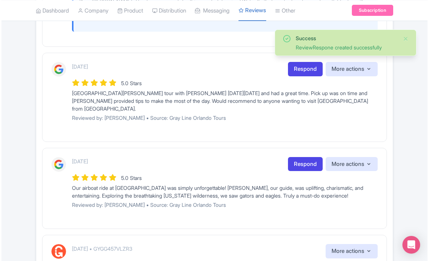
scroll to position [788, 0]
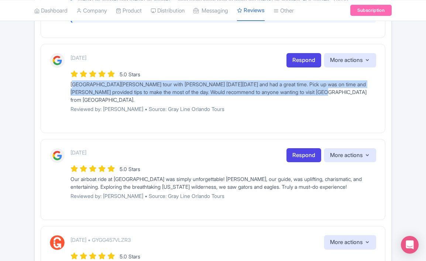
drag, startPoint x: 325, startPoint y: 90, endPoint x: 69, endPoint y: 83, distance: 256.5
click at [69, 83] on div "[DATE] Respond More actions Hide from this page Hide from review widget and fee…" at bounding box center [213, 85] width 326 height 65
copy div "[GEOGRAPHIC_DATA][PERSON_NAME] tour with [PERSON_NAME] [DATE][DATE] and had a g…"
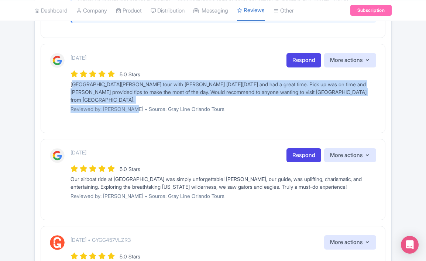
drag, startPoint x: 127, startPoint y: 100, endPoint x: 64, endPoint y: 83, distance: 65.6
click at [64, 83] on div "[DATE] Respond More actions Hide from this page Hide from review widget and fee…" at bounding box center [213, 85] width 326 height 65
copy div "[GEOGRAPHIC_DATA][PERSON_NAME] tour with [PERSON_NAME] [DATE][DATE] and had a g…"
click at [303, 58] on link "Respond" at bounding box center [303, 60] width 35 height 14
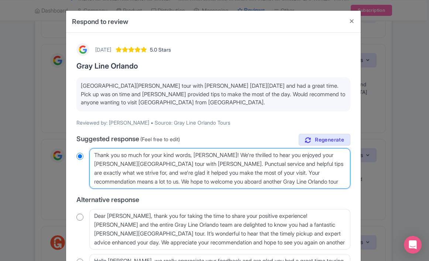
drag, startPoint x: 315, startPoint y: 183, endPoint x: 166, endPoint y: 159, distance: 150.6
click at [166, 159] on textarea "Thank you so much for your kind words, [PERSON_NAME]! We're thrilled to hear yo…" at bounding box center [219, 168] width 261 height 41
click at [245, 171] on textarea "Thank you so much for your kind words, [PERSON_NAME]! We're thrilled to hear yo…" at bounding box center [219, 168] width 261 height 41
drag, startPoint x: 308, startPoint y: 182, endPoint x: 14, endPoint y: 160, distance: 294.5
click at [14, 160] on div "Respond to review 3 weeks ago 5.0 Stars Gray Line Orlando Did Kennedy Space Cen…" at bounding box center [214, 130] width 429 height 261
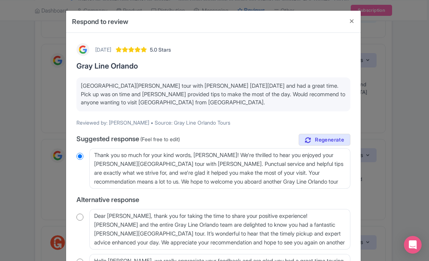
drag, startPoint x: 14, startPoint y: 160, endPoint x: 107, endPoint y: 162, distance: 93.0
click at [14, 160] on div "Respond to review 3 weeks ago 5.0 Stars Gray Line Orlando Did Kennedy Space Cen…" at bounding box center [214, 130] width 429 height 261
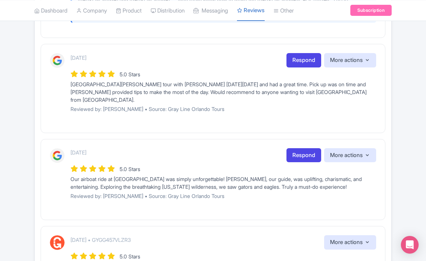
click at [318, 104] on div "3 weeks ago Respond More actions Hide from this page Hide from review widget an…" at bounding box center [222, 85] width 305 height 65
click at [312, 64] on link "Respond" at bounding box center [303, 60] width 35 height 14
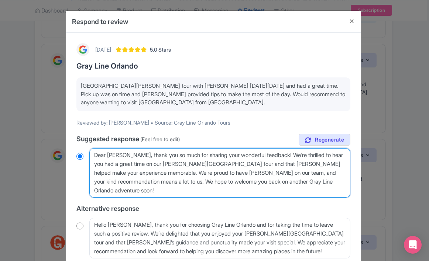
drag, startPoint x: 174, startPoint y: 192, endPoint x: 66, endPoint y: 139, distance: 120.8
click at [66, 139] on div "3 weeks ago 5.0 Stars Gray Line Orlando Did Kennedy Space Center tour with Maur…" at bounding box center [213, 183] width 294 height 301
paste textarea "Thank you, Kristjan! We’re so glad you had a great day with Mauricio — he’s fan…"
type textarea "Thank you, [PERSON_NAME]! We’re so glad you had a great day with [PERSON_NAME] …"
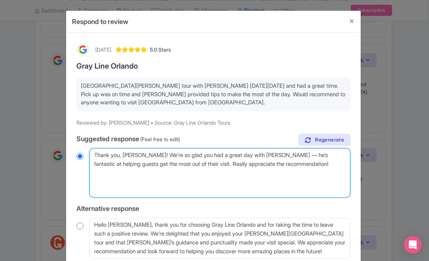
radio input "true"
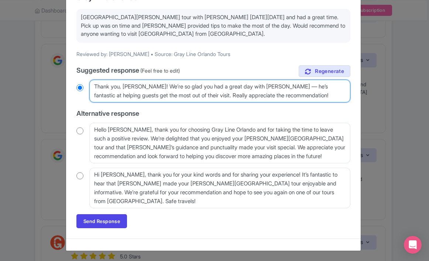
scroll to position [68, 0]
type textarea "Thank you, [PERSON_NAME]! We’re so glad you had a great day with [PERSON_NAME] …"
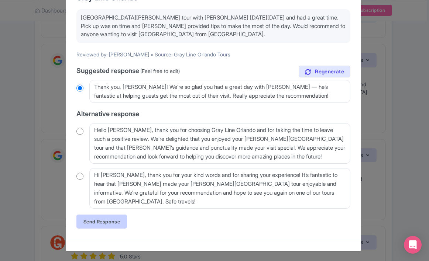
click at [110, 224] on link "Send Response" at bounding box center [101, 222] width 51 height 14
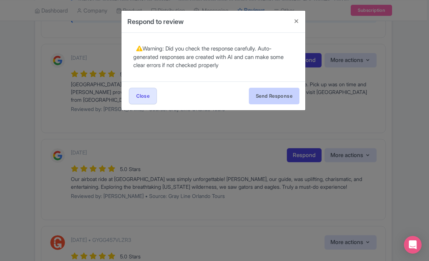
click at [271, 97] on button "Send Response" at bounding box center [274, 96] width 51 height 17
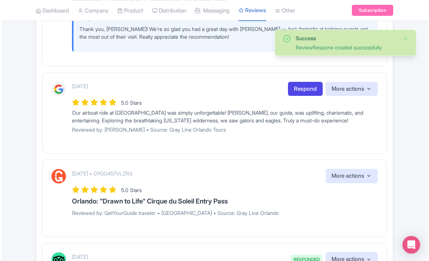
scroll to position [905, 0]
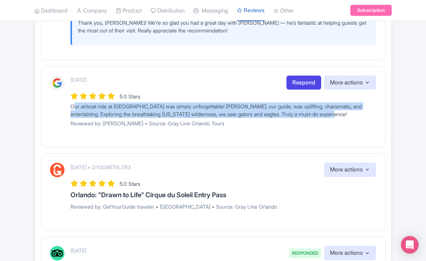
drag, startPoint x: 355, startPoint y: 103, endPoint x: 70, endPoint y: 96, distance: 284.9
click at [70, 96] on div "3 weeks ago Respond More actions Hide from this page Hide from review widget an…" at bounding box center [213, 104] width 326 height 57
copy div "Our airboat ride at [GEOGRAPHIC_DATA] was simply unforgettable! [PERSON_NAME], …"
click at [297, 76] on link "Respond" at bounding box center [303, 83] width 35 height 14
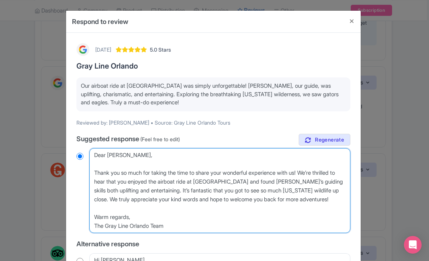
drag, startPoint x: 181, startPoint y: 225, endPoint x: 44, endPoint y: 118, distance: 174.6
click at [44, 118] on div "Respond to review 3 weeks ago 5.0 Stars Gray Line Orlando Our airboat ride at B…" at bounding box center [214, 130] width 429 height 261
paste textarea "Thank you! We’re thrilled you had such an unforgettable time with Mauricio — he…"
type textarea "Thank you! We’re thrilled you had such an unforgettable time with Mauricio — he…"
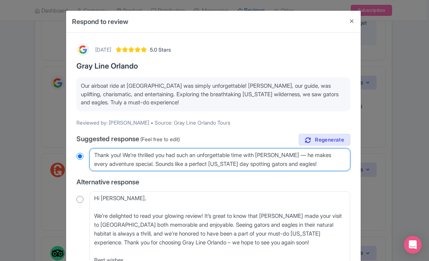
radio input "true"
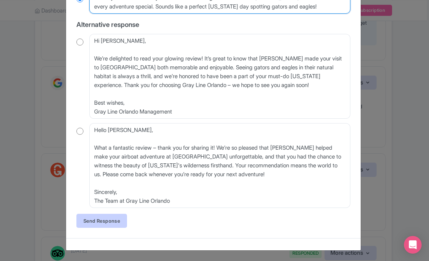
scroll to position [157, 0]
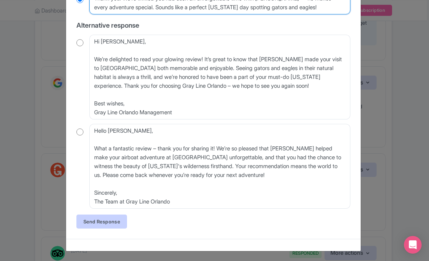
type textarea "Thank you! We’re thrilled you had such an unforgettable time with Mauricio — he…"
click at [110, 219] on link "Send Response" at bounding box center [101, 222] width 51 height 14
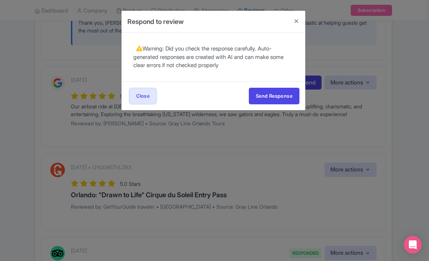
scroll to position [0, 0]
click at [267, 97] on button "Send Response" at bounding box center [274, 96] width 51 height 17
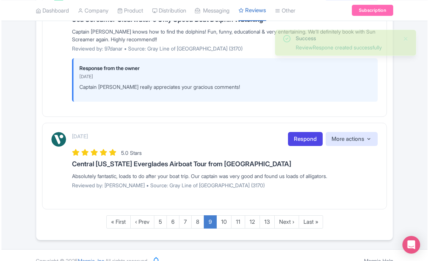
scroll to position [1207, 0]
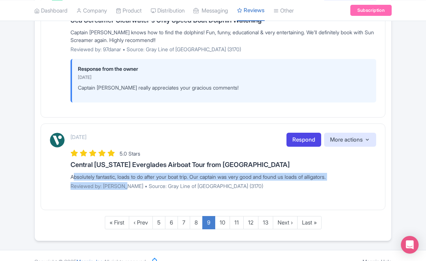
drag, startPoint x: 124, startPoint y: 174, endPoint x: 66, endPoint y: 166, distance: 58.2
click at [66, 166] on div "September 21, 2025 Respond More actions Hide from this page Hide from review wi…" at bounding box center [213, 164] width 326 height 62
copy div "Absolutely fantastic, loads to do after your boat trip. Our captain was very go…"
click at [305, 133] on link "Respond" at bounding box center [303, 140] width 35 height 14
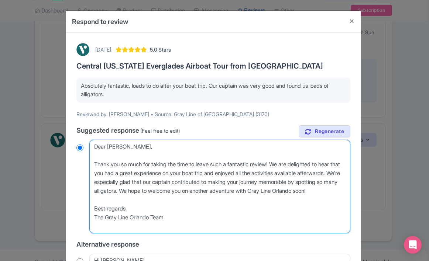
drag, startPoint x: 174, startPoint y: 228, endPoint x: 53, endPoint y: 100, distance: 176.1
click at [53, 100] on div "Respond to review September 21, 2025 5.0 Stars Central Florida Everglades Airbo…" at bounding box center [214, 130] width 429 height 261
paste textarea "Thanks, [PERSON_NAME]! We’re so glad you had a fantastic time and spotted plent…"
type textarea "Thanks, [PERSON_NAME]! We’re so glad you had a fantastic time and spotted plent…"
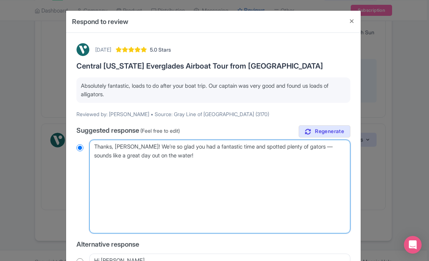
radio input "true"
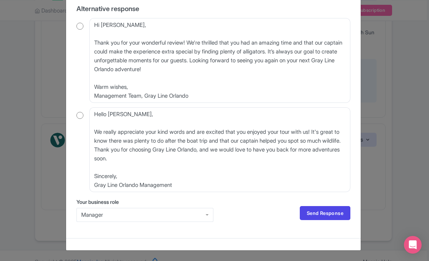
scroll to position [165, 0]
type textarea "Thanks, [PERSON_NAME]! We’re so glad you had a fantastic time and spotted plent…"
click at [318, 214] on link "Send Response" at bounding box center [325, 214] width 51 height 14
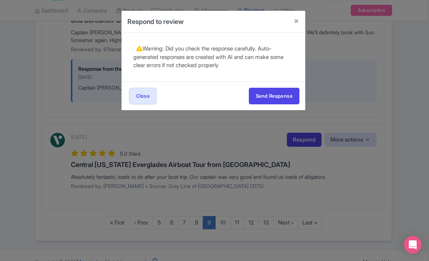
scroll to position [0, 0]
click at [280, 98] on button "Send Response" at bounding box center [274, 96] width 51 height 17
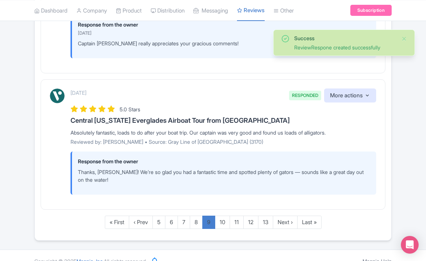
scroll to position [1251, 0]
click at [222, 216] on link "10" at bounding box center [222, 223] width 15 height 14
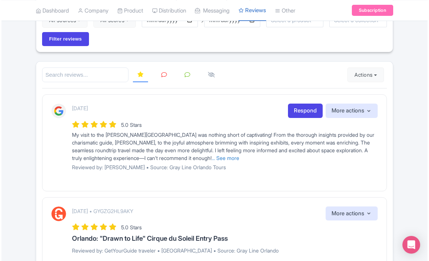
scroll to position [69, 0]
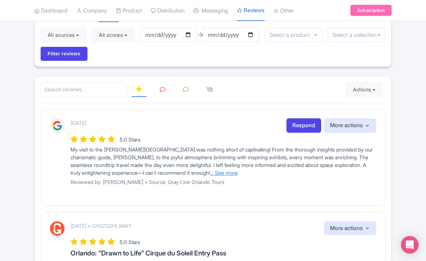
click at [238, 172] on link "... See more" at bounding box center [224, 173] width 28 height 6
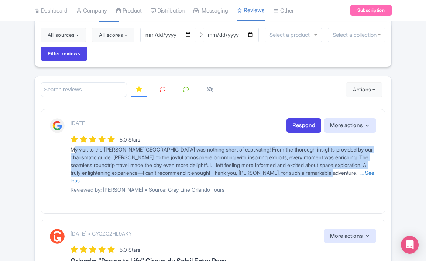
drag, startPoint x: 127, startPoint y: 180, endPoint x: 62, endPoint y: 151, distance: 71.7
click at [62, 151] on div "3 weeks ago Respond More actions Hide from this page Hide from review widget an…" at bounding box center [213, 158] width 326 height 80
copy span "My visit to the Kennedy Space Center was nothing short of captivating! From the…"
click at [304, 124] on link "Respond" at bounding box center [303, 125] width 35 height 14
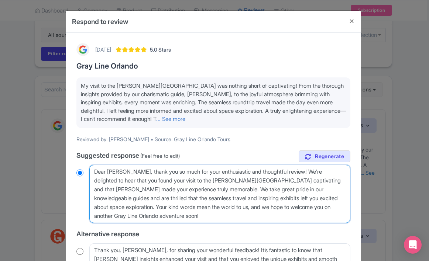
drag, startPoint x: 212, startPoint y: 215, endPoint x: 127, endPoint y: 170, distance: 96.0
click at [127, 170] on textarea "Dear Anna, thank you so much for your enthusiastic and thoughtful review! We're…" at bounding box center [219, 194] width 261 height 58
type textarea "Dear Anna, t"
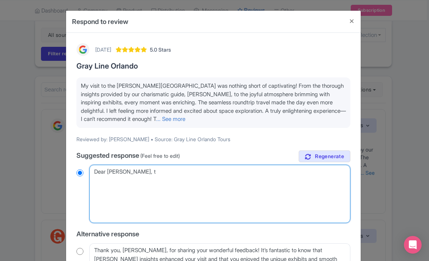
radio input "true"
type textarea "Dear Anna,"
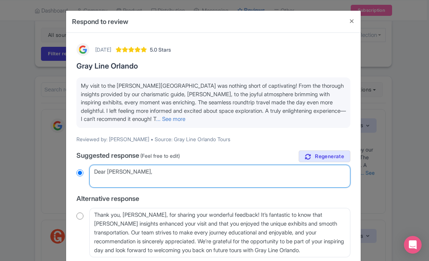
radio input "true"
paste textarea "Thank you so much for your kind words! We’re thrilled you had such a captivatin…"
type textarea "Dear Anna, Thank you so much for your kind words! We’re thrilled you had such a…"
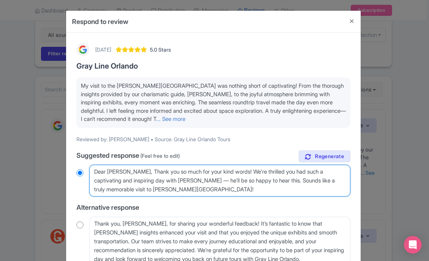
radio input "true"
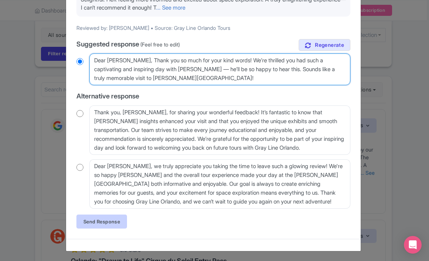
scroll to position [111, 0]
type textarea "Dear Anna, Thank you so much for your kind words! We’re thrilled you had such a…"
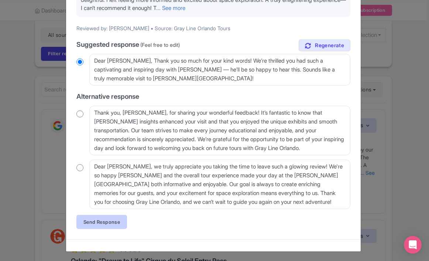
click at [109, 222] on link "Send Response" at bounding box center [101, 222] width 51 height 14
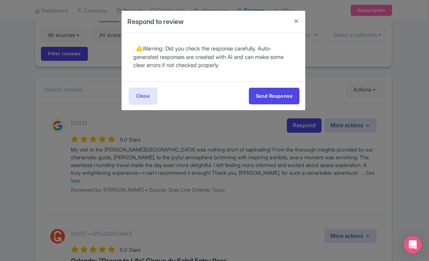
scroll to position [0, 0]
click at [270, 96] on button "Send Response" at bounding box center [274, 96] width 51 height 17
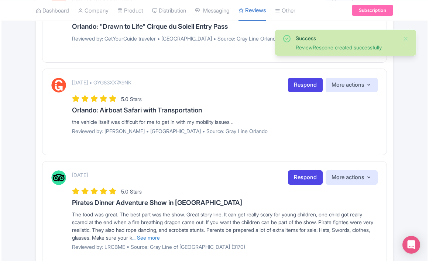
scroll to position [350, 0]
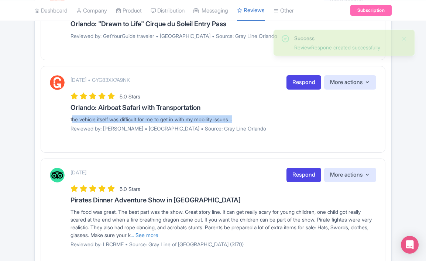
drag, startPoint x: 241, startPoint y: 111, endPoint x: 68, endPoint y: 110, distance: 172.7
click at [68, 110] on div "[DATE] • GYG83XX7A9NK Respond More actions Hide from this page Hide from review…" at bounding box center [213, 106] width 326 height 62
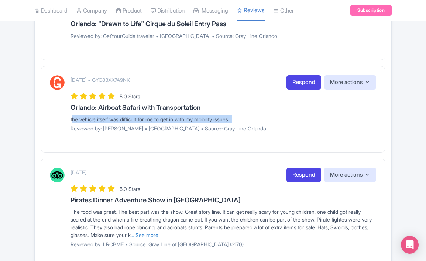
copy div "the vehicle itself was difficult for me to get in with my mobility issues ."
click at [299, 75] on link "Respond" at bounding box center [303, 82] width 35 height 14
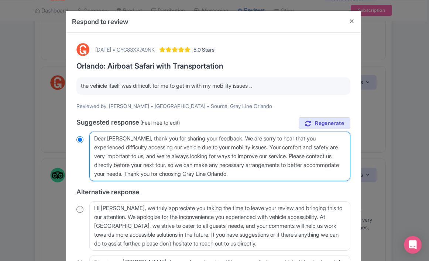
drag, startPoint x: 293, startPoint y: 174, endPoint x: 103, endPoint y: 119, distance: 197.5
click at [103, 119] on div "true Suggested response (Feel free to edit) Dear Alan, thank you for sharing yo…" at bounding box center [213, 210] width 274 height 187
paste textarea "Thank you for letting us know. We’re sorry the vehicle was a bit challenging to…"
type textarea "Thank you for letting us know. We’re sorry the vehicle was a bit challenging to…"
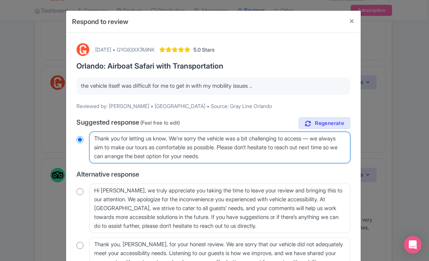
radio input "true"
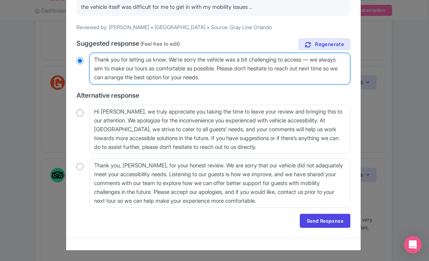
scroll to position [79, 0]
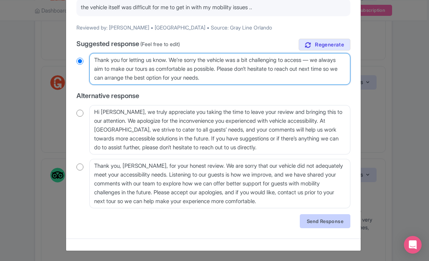
type textarea "Thank you for letting us know. We’re sorry the vehicle was a bit challenging to…"
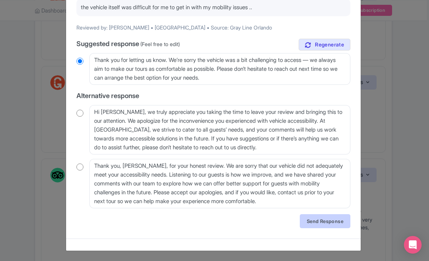
click at [307, 224] on link "Send Response" at bounding box center [325, 221] width 51 height 14
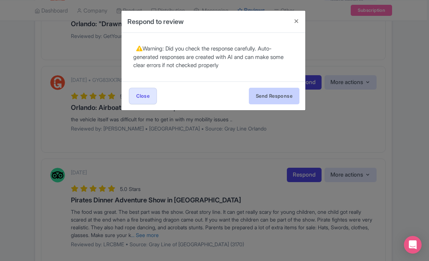
click at [272, 97] on button "Send Response" at bounding box center [274, 96] width 51 height 17
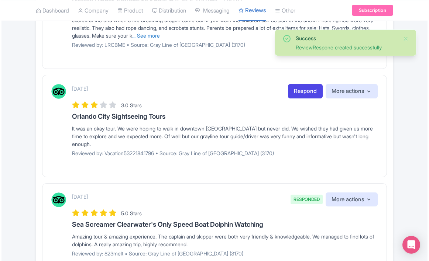
scroll to position [600, 0]
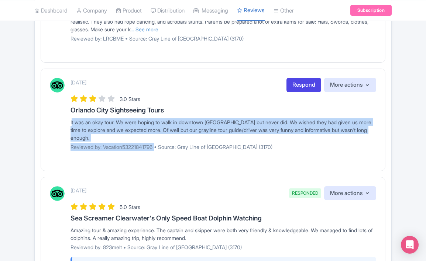
drag, startPoint x: 158, startPoint y: 142, endPoint x: 58, endPoint y: 121, distance: 101.4
click at [58, 121] on div "September 20, 2025 Respond More actions Hide from this page Hide from review wi…" at bounding box center [213, 117] width 326 height 78
copy div "It was an okay tour. We were hoping to walk in downtown Orlando but never did. …"
click at [304, 83] on link "Respond" at bounding box center [303, 85] width 35 height 14
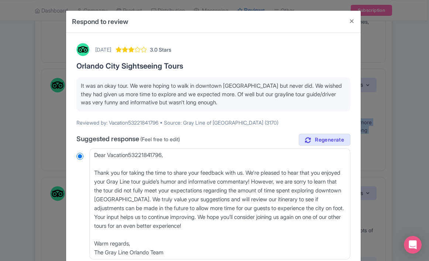
scroll to position [15, 0]
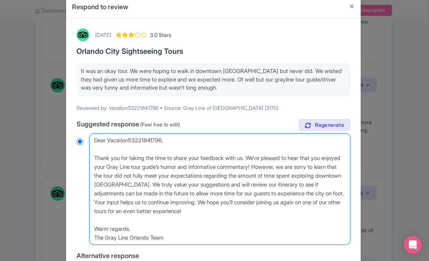
drag, startPoint x: 169, startPoint y: 236, endPoint x: 87, endPoint y: 135, distance: 129.8
click at [87, 135] on div "Dear Vacation53221841796, Thank you for taking the time to share your feedback …" at bounding box center [213, 189] width 274 height 111
paste textarea "Thank you for sharing your feedback. We’re glad you enjoyed our guide’s humor a…"
type textarea "Thank you for sharing your feedback. We’re glad you enjoyed our guide’s humor a…"
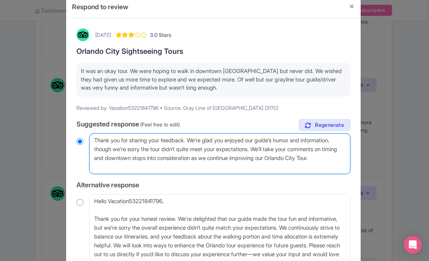
radio input "true"
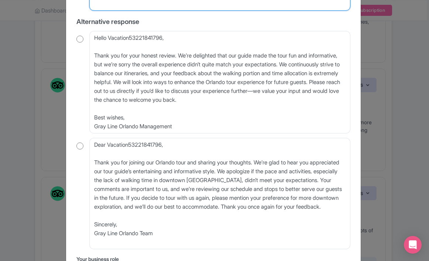
scroll to position [235, 0]
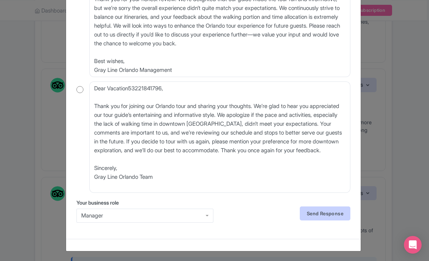
type textarea "Thank you for sharing your feedback. We’re glad you enjoyed our guide’s humor a…"
click at [321, 212] on link "Send Response" at bounding box center [325, 214] width 51 height 14
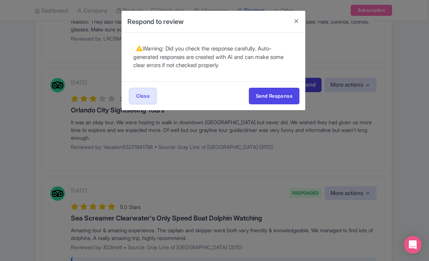
scroll to position [0, 0]
click at [280, 90] on button "Send Response" at bounding box center [274, 96] width 51 height 17
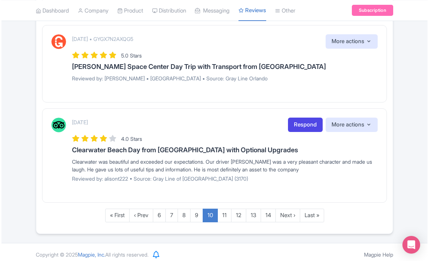
scroll to position [1192, 0]
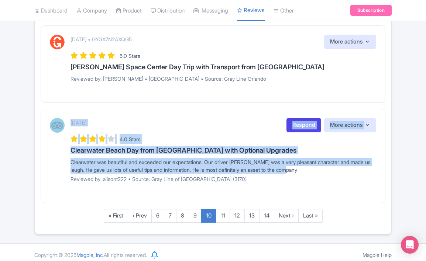
drag, startPoint x: 314, startPoint y: 168, endPoint x: 45, endPoint y: 152, distance: 269.7
click at [45, 152] on div "September 19, 2025 Respond More actions Hide from this page Hide from review wi…" at bounding box center [213, 156] width 345 height 94
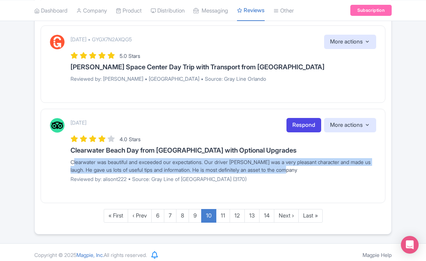
drag, startPoint x: 295, startPoint y: 166, endPoint x: 60, endPoint y: 156, distance: 235.5
click at [60, 156] on div "September 19, 2025 Respond More actions Hide from this page Hide from review wi…" at bounding box center [213, 153] width 326 height 70
copy div "Clearwater was beautiful and exceeded our expectations. Our driver [PERSON_NAME…"
click at [290, 121] on link "Respond" at bounding box center [303, 125] width 35 height 14
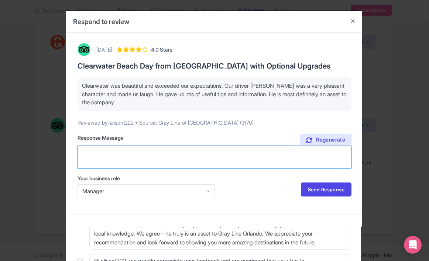
click at [188, 155] on textarea "Suggested response (Feel free to edit)" at bounding box center [214, 157] width 274 height 23
paste textarea "Thank you! We’re so glad you loved Clearwater — it really is a gem. [PERSON_NAM…"
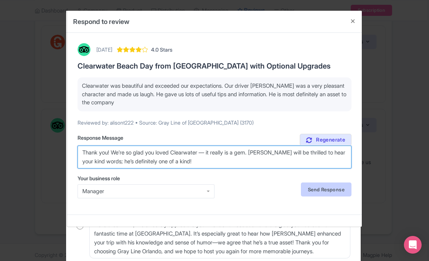
type textarea "Thank you! We’re so glad you loved Clearwater — it really is a gem. [PERSON_NAM…"
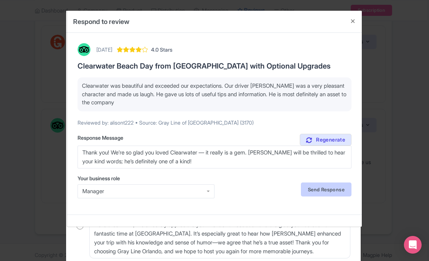
click at [324, 187] on link "Send Response" at bounding box center [326, 190] width 51 height 14
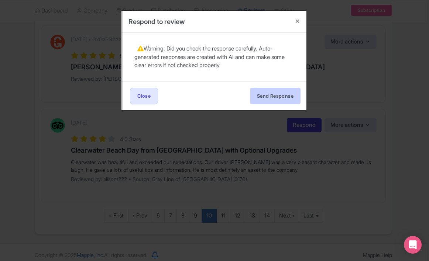
click at [288, 94] on button "Send Response" at bounding box center [275, 96] width 51 height 17
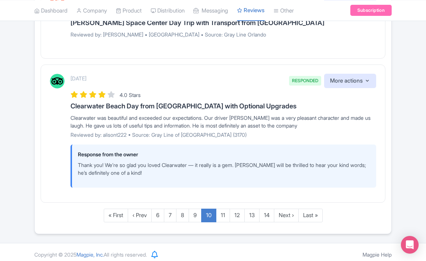
scroll to position [1235, 0]
click at [224, 211] on link "11" at bounding box center [223, 216] width 14 height 14
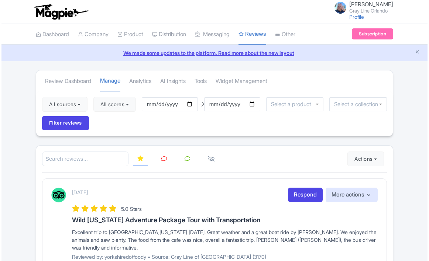
scroll to position [172, 0]
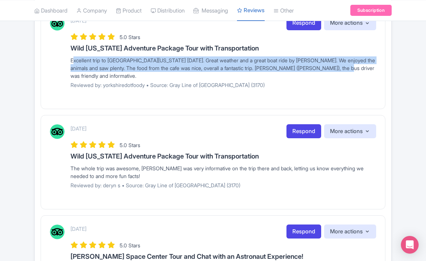
drag, startPoint x: 353, startPoint y: 66, endPoint x: 66, endPoint y: 59, distance: 287.1
click at [66, 59] on div "[DATE] Respond More actions Hide from this page Hide from review widget and fee…" at bounding box center [213, 55] width 326 height 78
copy div "Excellent trip to [GEOGRAPHIC_DATA][US_STATE] [DATE]. Great weather and a great…"
click at [296, 24] on link "Respond" at bounding box center [303, 23] width 35 height 14
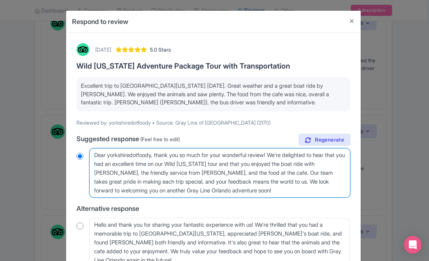
drag, startPoint x: 257, startPoint y: 191, endPoint x: 51, endPoint y: 131, distance: 214.5
click at [51, 131] on div "Respond to review [DATE] 5.0 Stars Wild [US_STATE] Adventure Package Tour with …" at bounding box center [214, 130] width 429 height 261
paste textarea "Thank you! We’re so happy you had a fantastic day at [GEOGRAPHIC_DATA][US_STATE…"
type textarea "Thank you! We’re so happy you had a fantastic day at [GEOGRAPHIC_DATA][US_STATE…"
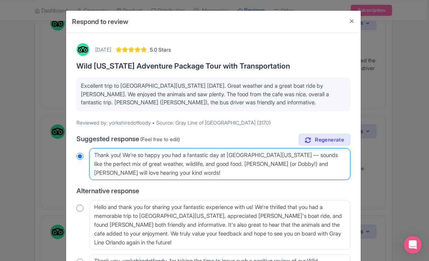
radio input "true"
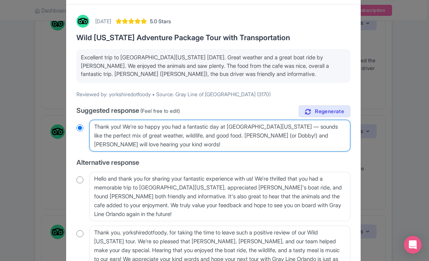
scroll to position [96, 0]
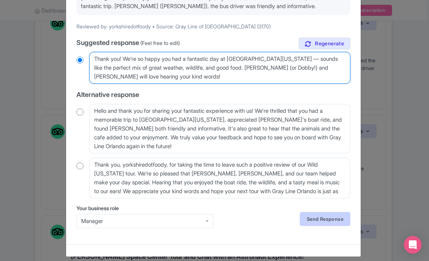
type textarea "Thank you! We’re so happy you had a fantastic day at [GEOGRAPHIC_DATA][US_STATE…"
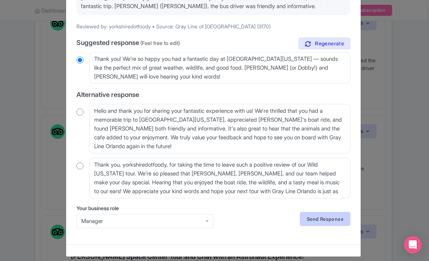
click at [306, 212] on link "Send Response" at bounding box center [325, 219] width 51 height 14
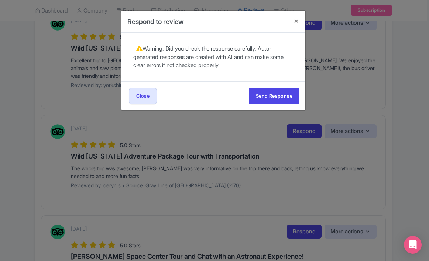
scroll to position [0, 0]
click at [290, 94] on button "Send Response" at bounding box center [274, 96] width 51 height 17
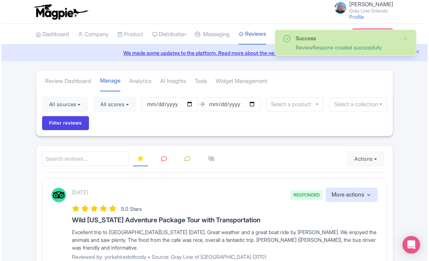
scroll to position [245, 0]
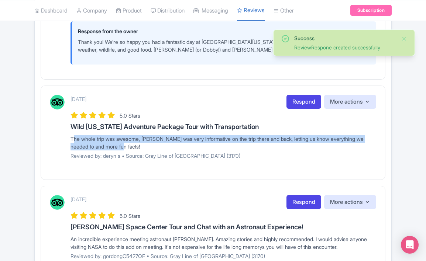
drag, startPoint x: 126, startPoint y: 139, endPoint x: 67, endPoint y: 127, distance: 60.7
click at [67, 127] on div "[DATE] Respond More actions Hide from this page Hide from review widget and fee…" at bounding box center [213, 130] width 326 height 70
copy div "The whole trip was awesome, [PERSON_NAME] was very informative on the trip ther…"
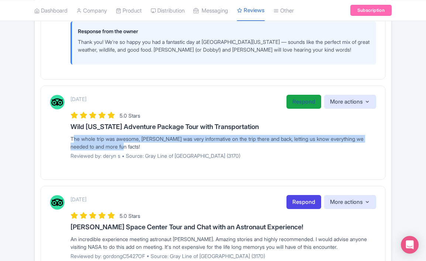
click at [305, 95] on link "Respond" at bounding box center [303, 102] width 35 height 14
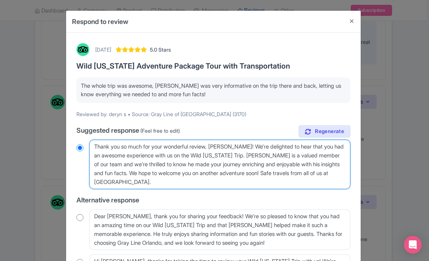
drag, startPoint x: 134, startPoint y: 182, endPoint x: 85, endPoint y: 115, distance: 82.9
click at [85, 115] on div "[DATE] 5.0 Stars Wild [US_STATE] Adventure Package Tour with Transportation The…" at bounding box center [213, 191] width 283 height 305
paste textarea "! We’re thrilled you had an awesome day — [PERSON_NAME] will be so happy to kno…"
type textarea "Thank you! We’re thrilled you had an awesome day — [PERSON_NAME] will be so hap…"
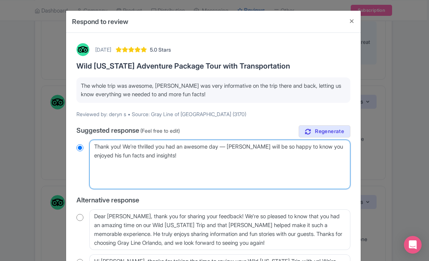
radio input "true"
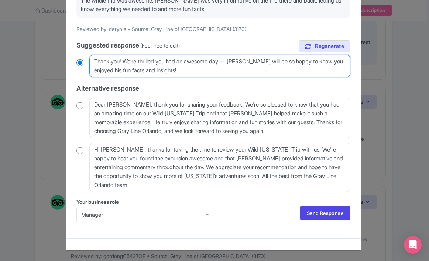
scroll to position [85, 0]
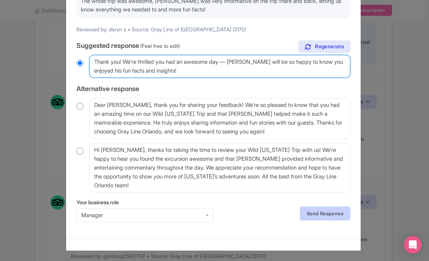
type textarea "Thank you! We’re thrilled you had an awesome day — [PERSON_NAME] will be so hap…"
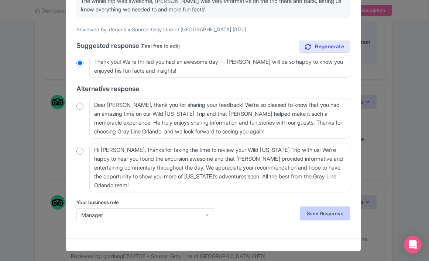
click at [313, 215] on link "Send Response" at bounding box center [325, 214] width 51 height 14
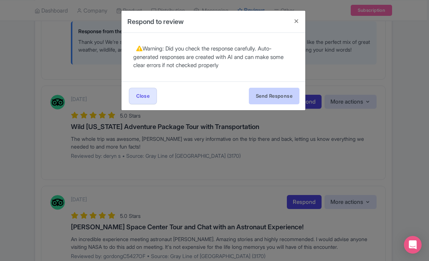
click at [283, 98] on button "Send Response" at bounding box center [274, 96] width 51 height 17
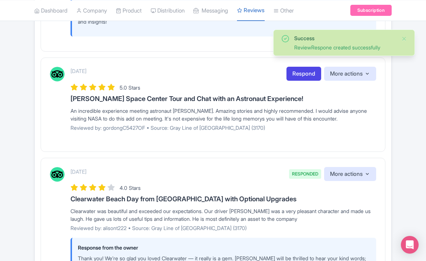
scroll to position [430, 0]
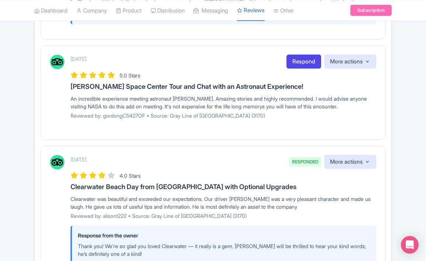
drag, startPoint x: 372, startPoint y: 96, endPoint x: 66, endPoint y: 87, distance: 306.7
click at [66, 87] on div "September 19, 2025 Respond More actions Hide from this page Hide from review wi…" at bounding box center [213, 90] width 326 height 70
copy div "An incredible experience meeting astronaut [PERSON_NAME]. Amazing stories and h…"
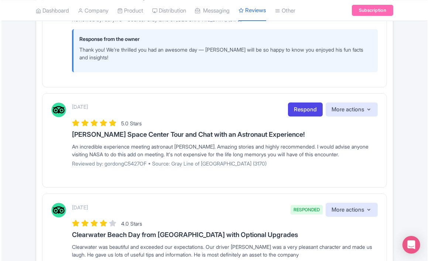
scroll to position [387, 0]
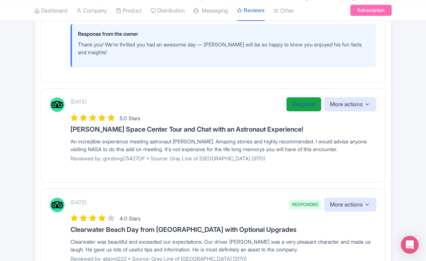
click at [293, 97] on link "Respond" at bounding box center [303, 104] width 35 height 14
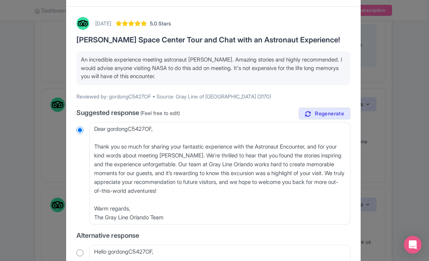
scroll to position [31, 0]
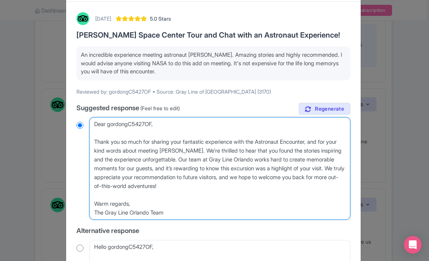
drag, startPoint x: 225, startPoint y: 187, endPoint x: 77, endPoint y: 138, distance: 155.3
click at [77, 138] on div "Dear gordongC5427OF, Thank you so much for sharing your fantastic experience wi…" at bounding box center [213, 168] width 274 height 103
type textarea "Dear gordongC5427OF, Warm regards, The Gray Line Orlando Team"
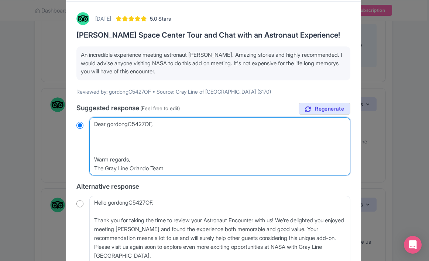
radio input "true"
paste textarea "That sounds like such an incredible experience — meeting an astronaut is truly …"
type textarea "Dear gordongC5427OF, That sounds like such an incredible experience — meeting a…"
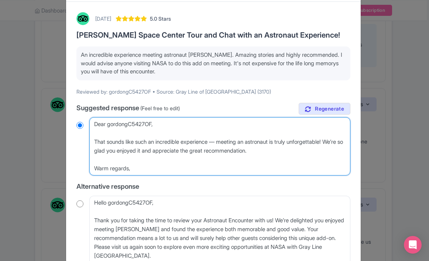
radio input "true"
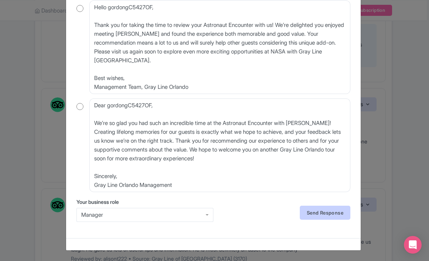
type textarea "Dear gordongC5427OF, That sounds like such an incredible experience — meeting a…"
click at [321, 214] on link "Send Response" at bounding box center [325, 213] width 51 height 14
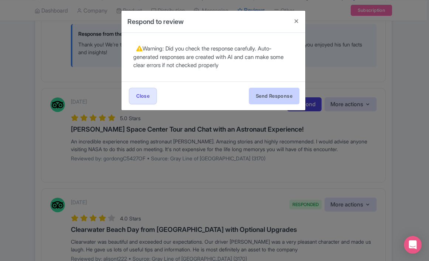
click at [278, 96] on button "Send Response" at bounding box center [274, 96] width 51 height 17
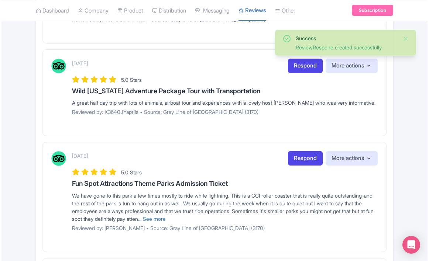
scroll to position [834, 0]
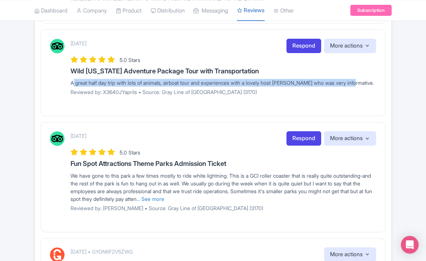
drag, startPoint x: 330, startPoint y: 70, endPoint x: 64, endPoint y: 73, distance: 266.0
click at [64, 73] on div "[DATE] Respond More actions Hide from this page Hide from review widget and fee…" at bounding box center [213, 70] width 326 height 62
copy div "A great half day trip with lots of animals, airboat tour and experiences with a…"
click at [302, 39] on link "Respond" at bounding box center [303, 46] width 35 height 14
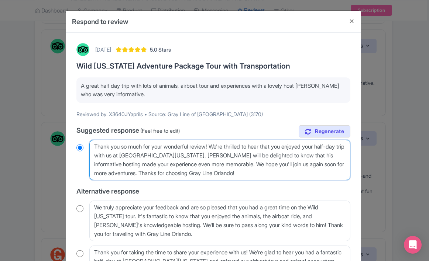
drag, startPoint x: 204, startPoint y: 174, endPoint x: 79, endPoint y: 125, distance: 134.2
click at [79, 125] on div "true Suggested response (Feel free to edit) Thank you so much for your wonderfu…" at bounding box center [213, 205] width 274 height 161
paste textarea "! We’re so glad you enjoyed the tour and all the wildlife encounters. [PERSON_N…"
type textarea "Thank you! We’re so glad you enjoyed the tour and all the wildlife encounters. …"
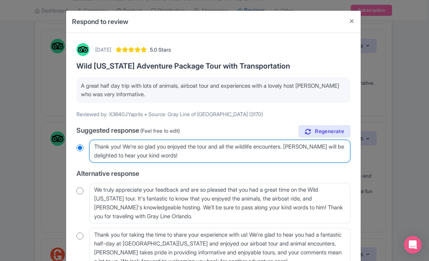
radio input "true"
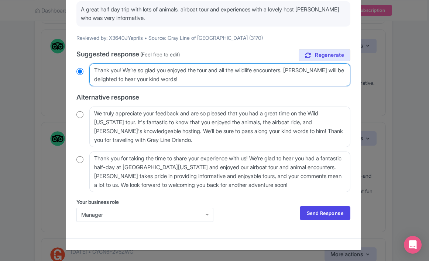
scroll to position [76, 0]
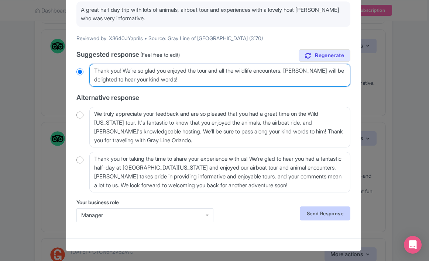
type textarea "Thank you! We’re so glad you enjoyed the tour and all the wildlife encounters. …"
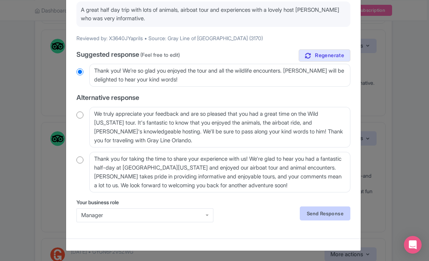
click at [310, 216] on link "Send Response" at bounding box center [325, 214] width 51 height 14
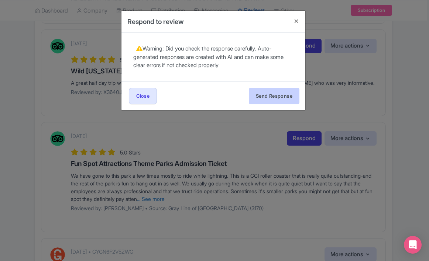
click at [278, 97] on button "Send Response" at bounding box center [274, 96] width 51 height 17
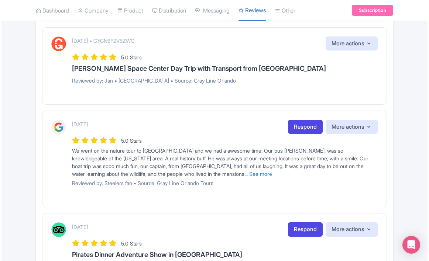
scroll to position [1093, 0]
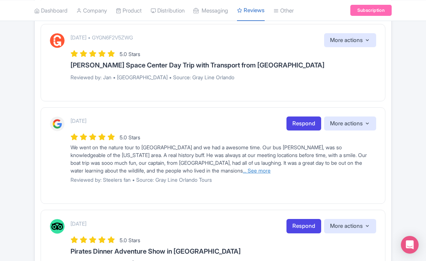
click at [243, 167] on link "... See more" at bounding box center [257, 170] width 28 height 6
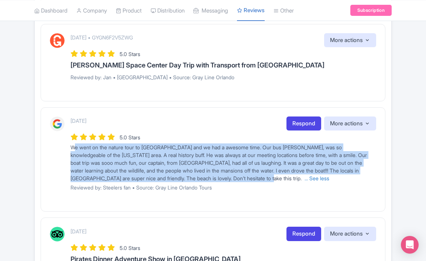
drag, startPoint x: 252, startPoint y: 167, endPoint x: 69, endPoint y: 136, distance: 185.6
click at [69, 136] on div "[DATE] Respond More actions Hide from this page Hide from review widget and fee…" at bounding box center [213, 157] width 326 height 80
copy span "We went on the nature tour to [GEOGRAPHIC_DATA] and we had a awesome time. Our …"
click at [305, 117] on link "Respond" at bounding box center [303, 124] width 35 height 14
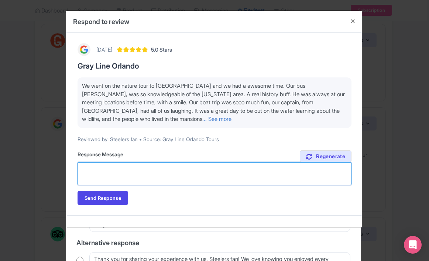
click at [155, 178] on textarea "Suggested response (Feel free to edit)" at bounding box center [214, 173] width 274 height 23
paste textarea "Thank you so much for sharing this wonderful review! We’re thrilled you had suc…"
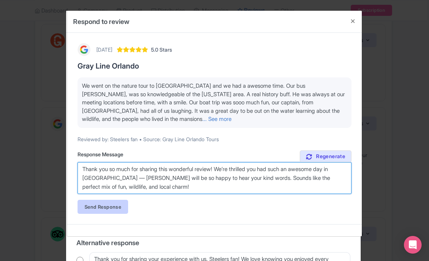
type textarea "Thank you so much for sharing this wonderful review! We’re thrilled you had suc…"
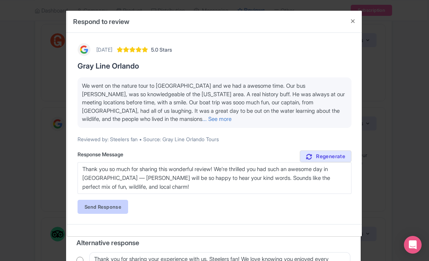
click at [122, 207] on link "Send Response" at bounding box center [102, 207] width 51 height 14
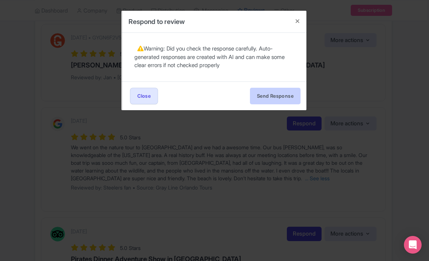
click at [279, 97] on button "Send Response" at bounding box center [275, 96] width 51 height 17
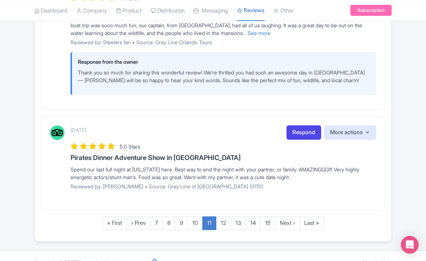
scroll to position [1230, 0]
click at [222, 217] on link "12" at bounding box center [223, 224] width 15 height 14
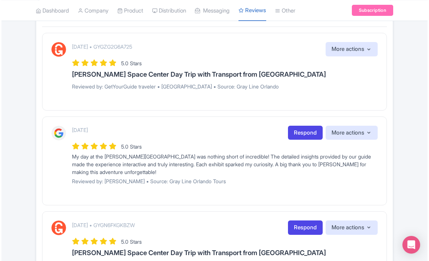
scroll to position [149, 0]
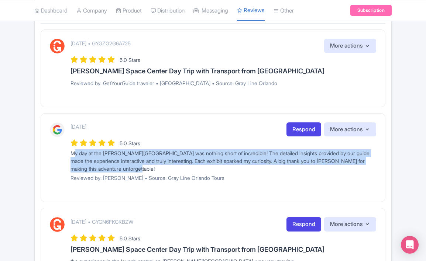
drag, startPoint x: 167, startPoint y: 170, endPoint x: 70, endPoint y: 150, distance: 98.7
click at [70, 150] on div "My day at the [PERSON_NAME][GEOGRAPHIC_DATA] was nothing short of incredible! T…" at bounding box center [222, 160] width 305 height 23
copy div "My day at the [PERSON_NAME][GEOGRAPHIC_DATA] was nothing short of incredible! T…"
click at [297, 126] on link "Respond" at bounding box center [303, 129] width 35 height 14
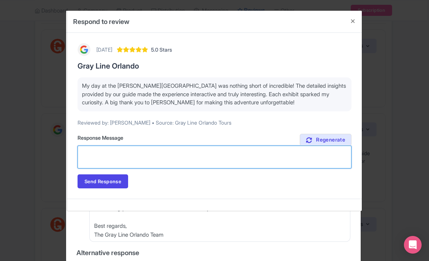
click at [167, 153] on textarea "Suggested response (Feel free to edit)" at bounding box center [214, 157] width 274 height 23
paste textarea "Thank you! We’re so glad you had such an incredible day and that [PERSON_NAME] …"
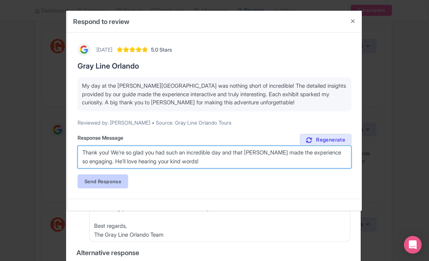
type textarea "Thank you! We’re so glad you had such an incredible day and that [PERSON_NAME] …"
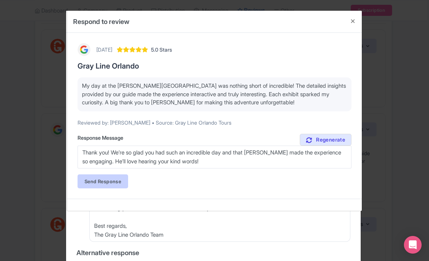
click at [120, 179] on link "Send Response" at bounding box center [102, 181] width 51 height 14
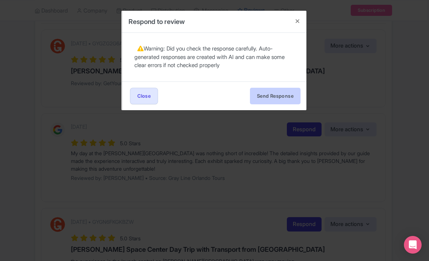
click at [270, 95] on button "Send Response" at bounding box center [275, 96] width 51 height 17
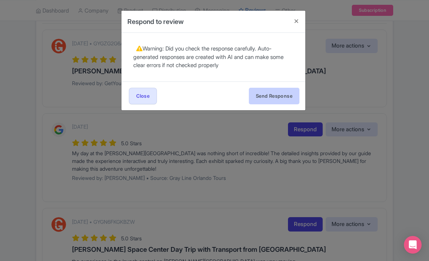
click at [270, 95] on button "Send Response" at bounding box center [274, 96] width 51 height 17
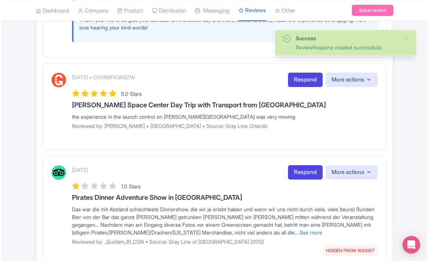
scroll to position [347, 0]
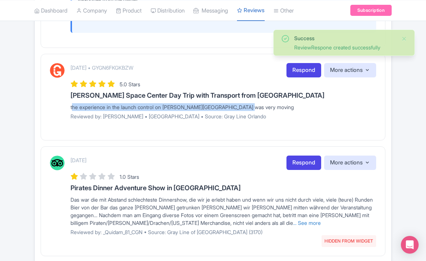
drag, startPoint x: 252, startPoint y: 108, endPoint x: 66, endPoint y: 107, distance: 185.9
click at [66, 107] on div "September 16, 2025 • GYGN6FKGKBZW Respond More actions Hide from this page Hide…" at bounding box center [213, 94] width 326 height 62
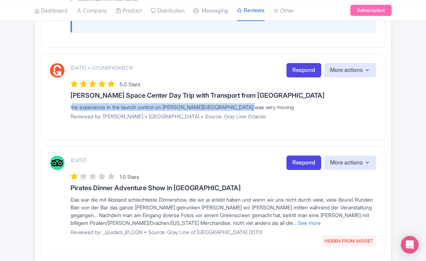
copy div "the experience in the launch control on [PERSON_NAME][GEOGRAPHIC_DATA] was very…"
click at [302, 70] on link "Respond" at bounding box center [303, 70] width 35 height 14
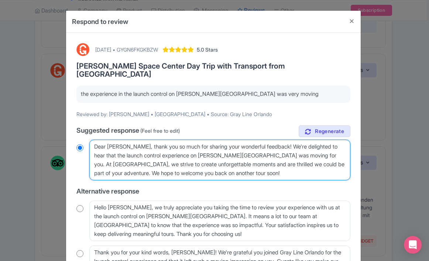
drag, startPoint x: 165, startPoint y: 146, endPoint x: 214, endPoint y: 160, distance: 50.8
click at [164, 145] on textarea "Dear Alan, thank you so much for sharing your wonderful feedback! We're delight…" at bounding box center [219, 160] width 261 height 41
drag, startPoint x: 224, startPoint y: 163, endPoint x: 122, endPoint y: 136, distance: 105.0
click at [122, 140] on textarea "Dear Alan, thank you so much for sharing your wonderful feedback! We're delight…" at bounding box center [219, 160] width 261 height 41
type textarea "Dear Alan,"
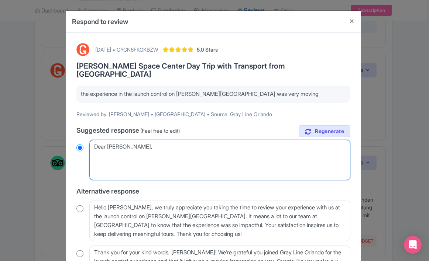
radio input "true"
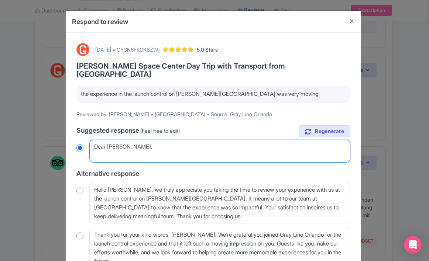
paste textarea "Thank you for sharing that — the Launch Control experience is truly powerful! W…"
type textarea "Dear Alan, Thank you for sharing that — the Launch Control experience is truly …"
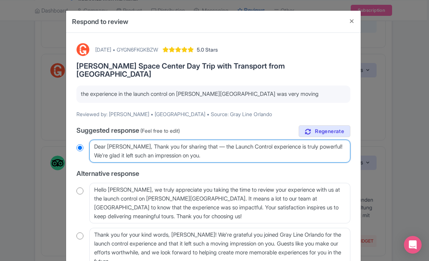
radio input "true"
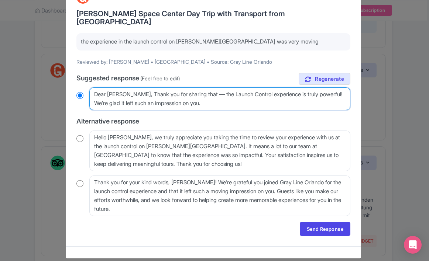
scroll to position [52, 0]
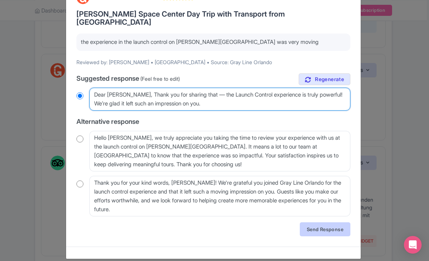
type textarea "Dear Alan, Thank you for sharing that — the Launch Control experience is truly …"
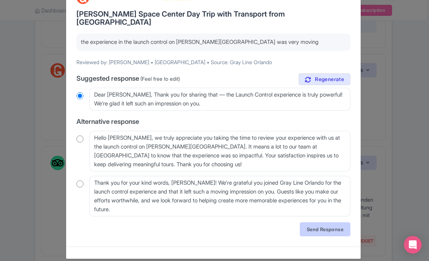
click at [324, 222] on link "Send Response" at bounding box center [325, 229] width 51 height 14
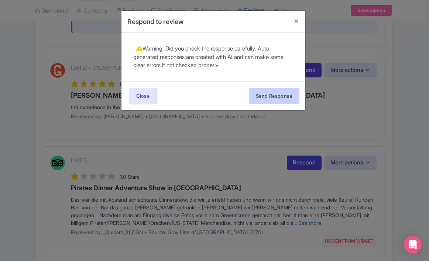
click at [288, 97] on button "Send Response" at bounding box center [274, 96] width 51 height 17
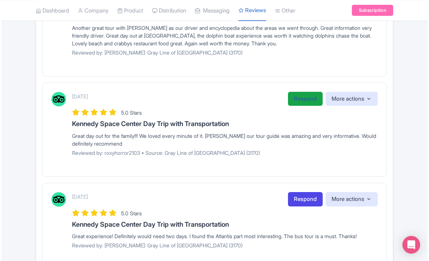
scroll to position [857, 0]
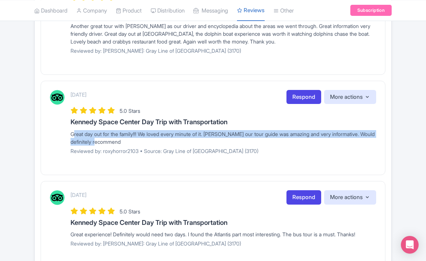
drag, startPoint x: 132, startPoint y: 138, endPoint x: 69, endPoint y: 130, distance: 64.2
click at [69, 130] on div "[DATE] Respond More actions Hide from this page Hide from review widget and fee…" at bounding box center [213, 125] width 326 height 70
copy div "Great day out for the family!!! We loved every minute of it. [PERSON_NAME] our …"
click at [305, 98] on link "Respond" at bounding box center [303, 97] width 35 height 14
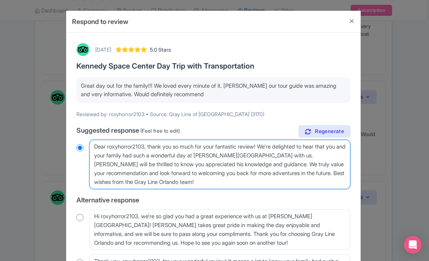
drag, startPoint x: 227, startPoint y: 185, endPoint x: 150, endPoint y: 145, distance: 86.8
click at [150, 145] on textarea "Dear roxyhorror2103, thank you so much for your fantastic review! We're delight…" at bounding box center [219, 164] width 261 height 49
type textarea "Dear roxyhorror2103,"
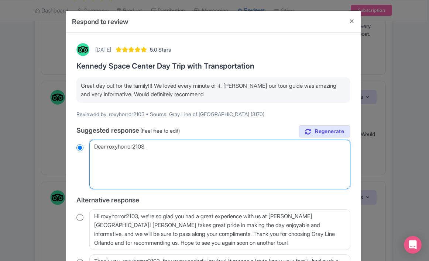
radio input "true"
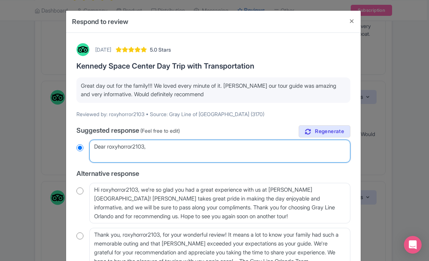
paste textarea "Thank you! We’re so happy your family had such a great day — [PERSON_NAME] will…"
type textarea "Dear roxyhorror2103, Thank you! We’re so happy your family had such a great day…"
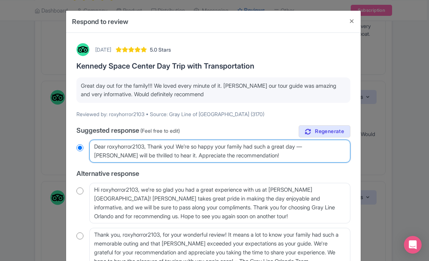
radio input "true"
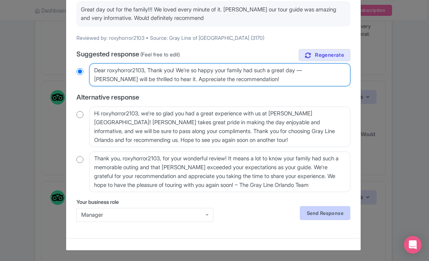
scroll to position [76, 0]
type textarea "Dear roxyhorror2103, Thank you! We’re so happy your family had such a great day…"
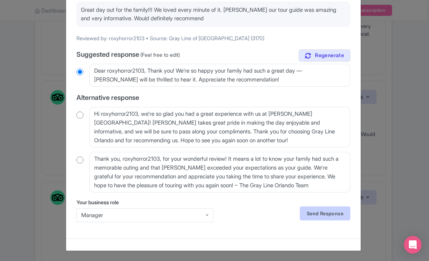
click at [317, 216] on link "Send Response" at bounding box center [325, 214] width 51 height 14
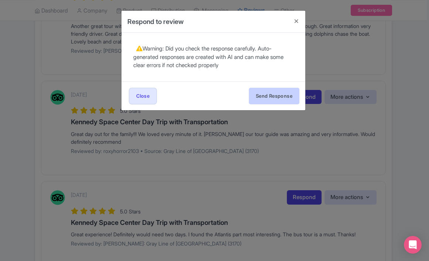
click at [274, 97] on button "Send Response" at bounding box center [274, 96] width 51 height 17
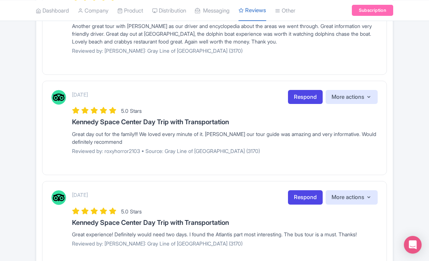
click at [185, 196] on div "[DATE] Respond More actions Hide from this page Hide from review widget and fee…" at bounding box center [224, 197] width 305 height 14
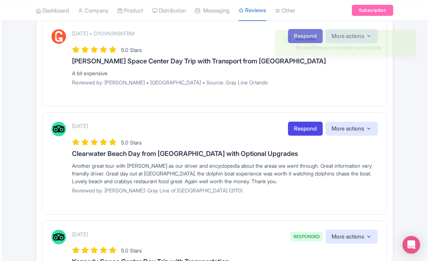
scroll to position [736, 0]
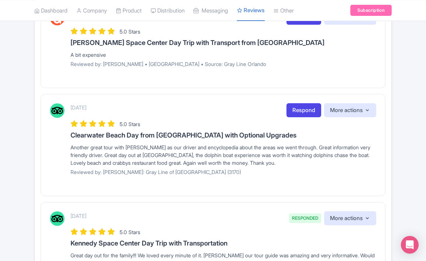
click at [303, 161] on div "Another great tour with [PERSON_NAME] as our driver and encyclopedia about the …" at bounding box center [222, 154] width 305 height 23
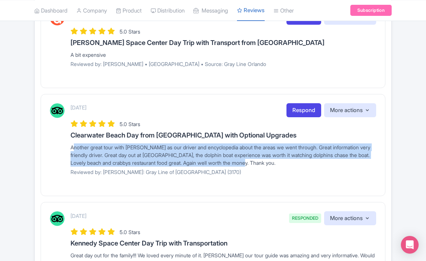
drag, startPoint x: 299, startPoint y: 159, endPoint x: 50, endPoint y: 144, distance: 249.5
click at [50, 144] on div "[DATE] Respond More actions Hide from this page Hide from review widget and fee…" at bounding box center [213, 142] width 326 height 78
copy div "Another great tour with [PERSON_NAME] as our driver and encyclopedia about the …"
click at [301, 109] on link "Respond" at bounding box center [303, 110] width 35 height 14
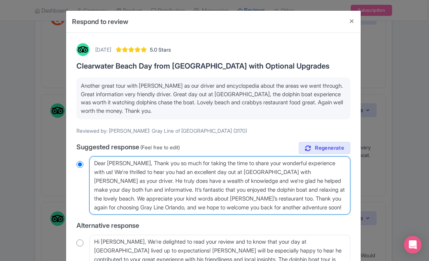
drag, startPoint x: 304, startPoint y: 207, endPoint x: 136, endPoint y: 158, distance: 175.4
click at [136, 158] on textarea "Dear [PERSON_NAME], Thank you so much for taking the time to share your wonderf…" at bounding box center [219, 185] width 261 height 58
paste textarea "! We’re thrilled you had another great day with [PERSON_NAME] — he really knows…"
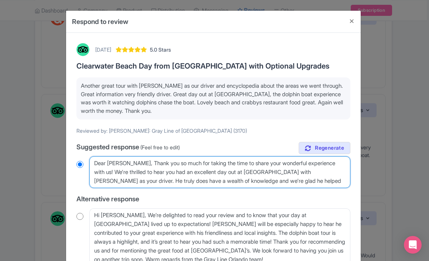
type textarea "Dear [PERSON_NAME], Thank you so much! We’re thrilled you had another great day…"
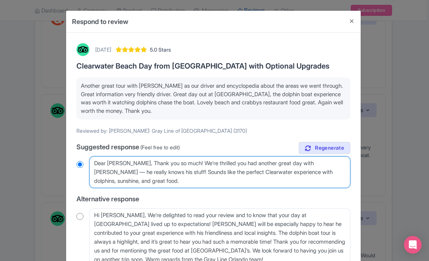
radio input "true"
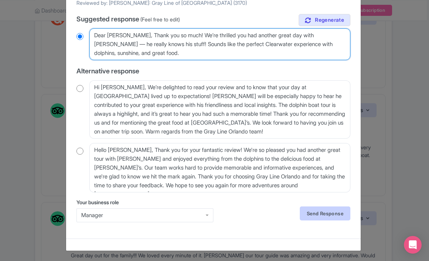
scroll to position [128, 0]
type textarea "Dear [PERSON_NAME], Thank you so much! We’re thrilled you had another great day…"
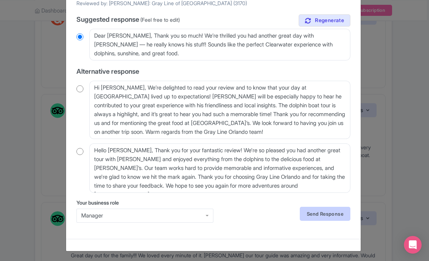
click at [309, 210] on link "Send Response" at bounding box center [325, 214] width 51 height 14
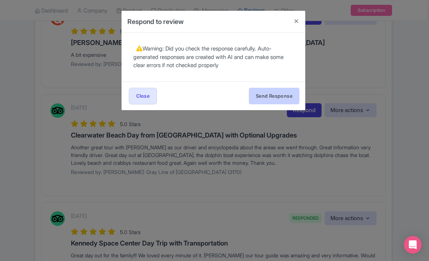
click at [283, 96] on button "Send Response" at bounding box center [274, 96] width 51 height 17
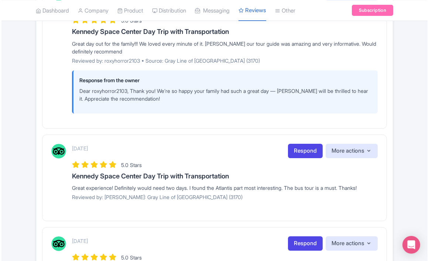
scroll to position [992, 0]
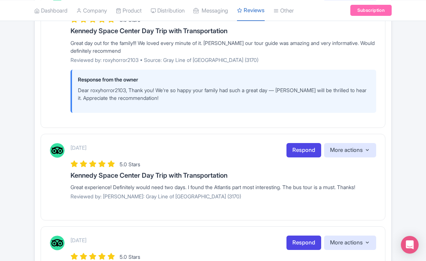
drag, startPoint x: 353, startPoint y: 182, endPoint x: 53, endPoint y: 183, distance: 299.9
click at [53, 183] on div "September 15, 2025 Respond More actions Hide from this page Hide from review wi…" at bounding box center [213, 174] width 326 height 62
copy div "Great experience! Definitely would need two days. I found the Atlantis part mos…"
click at [306, 147] on link "Respond" at bounding box center [303, 150] width 35 height 14
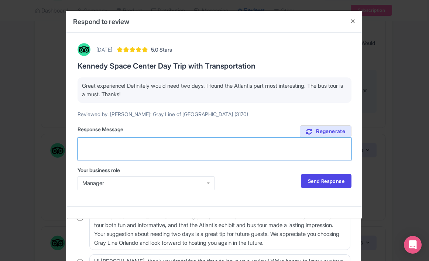
click at [184, 147] on textarea "Suggested response (Feel free to edit)" at bounding box center [214, 149] width 274 height 23
paste textarea "Thank you! We’re glad you had such a great experience — the Atlantis exhibit an…"
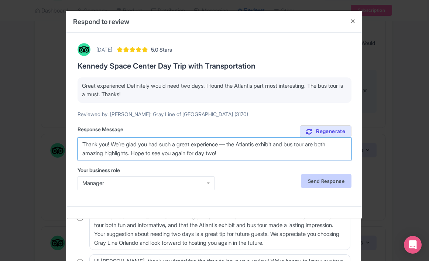
type textarea "Thank you! We’re glad you had such a great experience — the Atlantis exhibit an…"
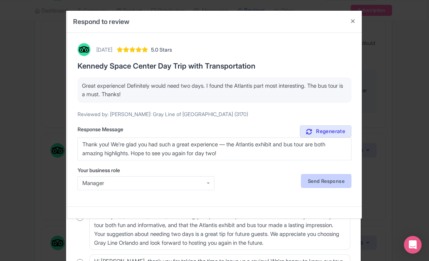
click at [326, 181] on link "Send Response" at bounding box center [326, 181] width 51 height 14
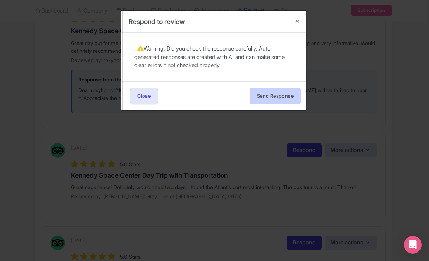
click at [280, 94] on button "Send Response" at bounding box center [275, 96] width 51 height 17
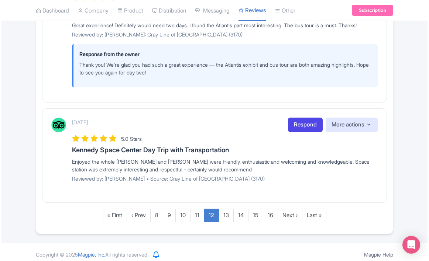
scroll to position [1154, 0]
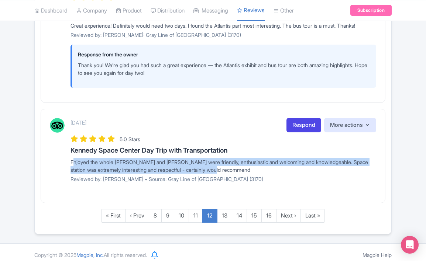
drag, startPoint x: 242, startPoint y: 165, endPoint x: 65, endPoint y: 157, distance: 177.2
click at [65, 157] on div "[DATE] Respond More actions Hide from this page Hide from review widget and fee…" at bounding box center [213, 153] width 326 height 70
copy div "Enjoyed the whole [PERSON_NAME] and [PERSON_NAME] were friendly, enthusiastic a…"
click at [301, 119] on link "Respond" at bounding box center [303, 125] width 35 height 14
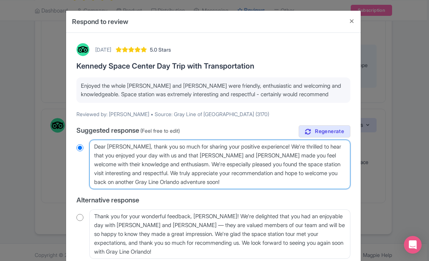
drag, startPoint x: 237, startPoint y: 184, endPoint x: 139, endPoint y: 143, distance: 106.7
click at [139, 143] on textarea "Dear [PERSON_NAME], thank you so much for sharing your positive experience! We'…" at bounding box center [219, 164] width 261 height 49
type textarea "Dear [PERSON_NAME], th"
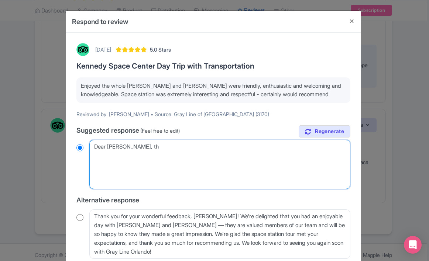
radio input "true"
type textarea "Dear [PERSON_NAME], t"
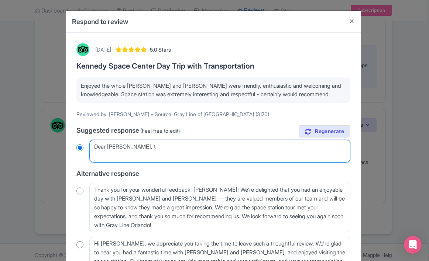
radio input "true"
type textarea "Dear [PERSON_NAME],"
radio input "true"
paste textarea "Thank you! We’re so glad you enjoyed the day — [PERSON_NAME] and [PERSON_NAME] …"
type textarea "Dear [PERSON_NAME], Thank you! We’re so glad you enjoyed the day — [PERSON_NAME…"
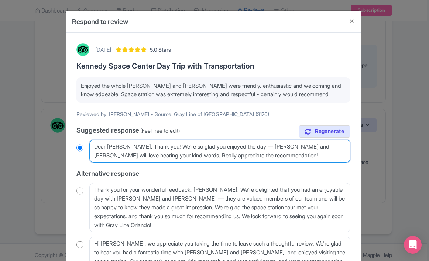
radio input "true"
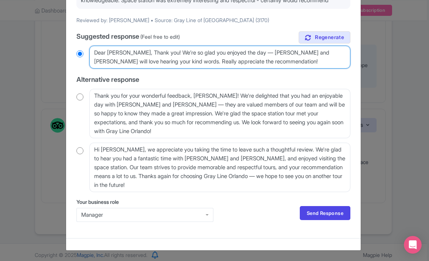
scroll to position [94, 0]
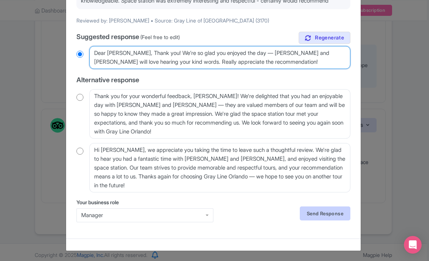
type textarea "Dear [PERSON_NAME], Thank you! We’re so glad you enjoyed the day — [PERSON_NAME…"
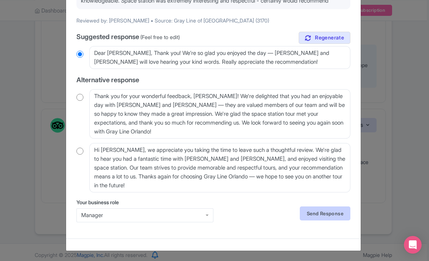
click at [305, 213] on link "Send Response" at bounding box center [325, 214] width 51 height 14
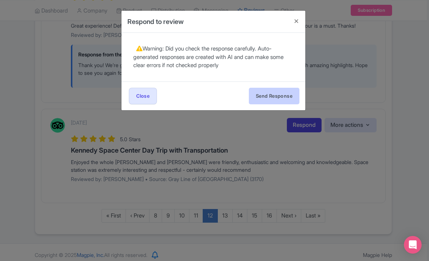
click at [272, 98] on button "Send Response" at bounding box center [274, 96] width 51 height 17
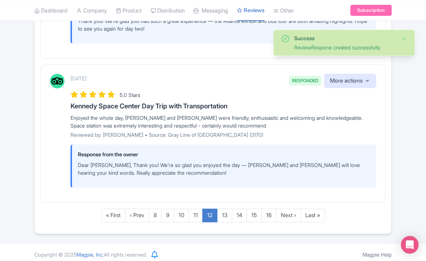
scroll to position [1197, 0]
click at [224, 209] on link "13" at bounding box center [224, 216] width 15 height 14
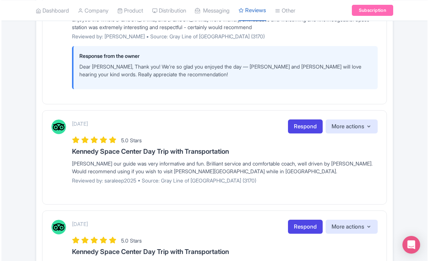
scroll to position [219, 0]
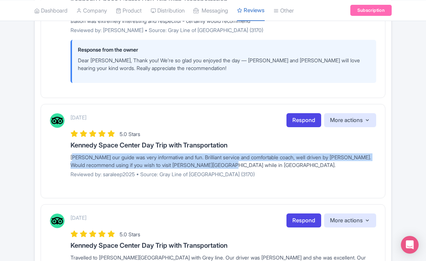
drag, startPoint x: 232, startPoint y: 163, endPoint x: 67, endPoint y: 158, distance: 165.7
click at [67, 158] on div "[DATE] Respond More actions Hide from this page Hide from review widget and fee…" at bounding box center [213, 148] width 326 height 70
copy div "[PERSON_NAME] our guide was very informative and fun. Brilliant service and com…"
click at [301, 118] on link "Respond" at bounding box center [303, 120] width 35 height 14
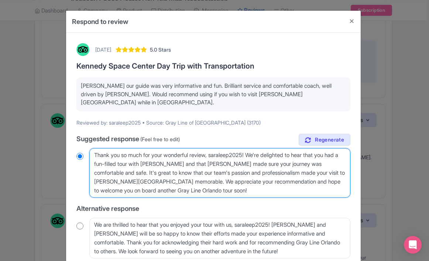
drag, startPoint x: 210, startPoint y: 184, endPoint x: 77, endPoint y: 129, distance: 143.6
click at [77, 134] on div "true Suggested response (Feel free to edit) Thank you so much for your wonderfu…" at bounding box center [213, 219] width 274 height 170
paste textarea "! We’re so happy you had a great day with [PERSON_NAME] and [PERSON_NAME] — the…"
type textarea "Thank you! We’re so happy you had a great day with [PERSON_NAME] and [PERSON_NA…"
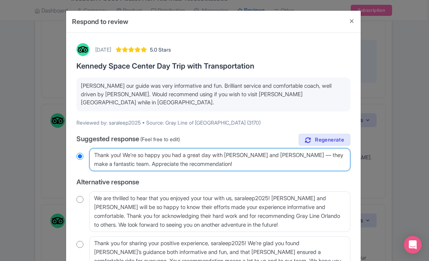
radio input "true"
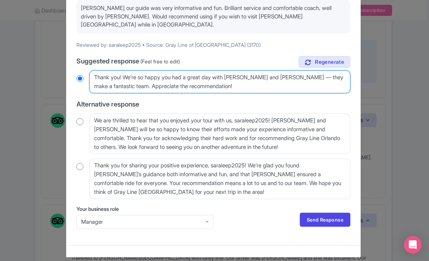
scroll to position [76, 0]
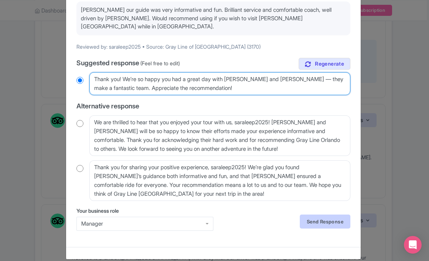
type textarea "Thank you! We’re so happy you had a great day with [PERSON_NAME] and [PERSON_NA…"
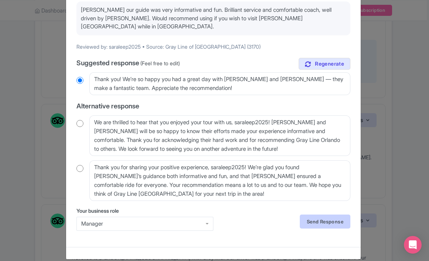
click at [315, 215] on link "Send Response" at bounding box center [325, 222] width 51 height 14
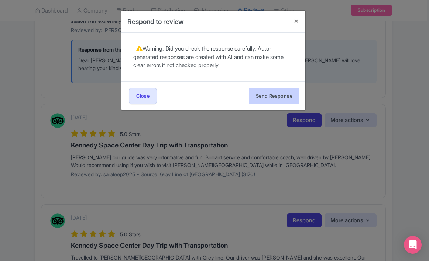
click at [261, 100] on button "Send Response" at bounding box center [274, 96] width 51 height 17
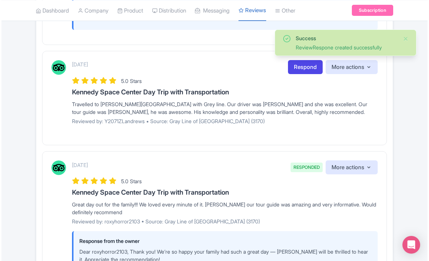
scroll to position [405, 0]
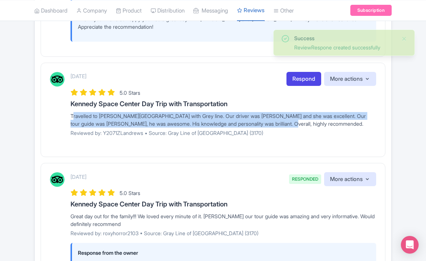
drag, startPoint x: 293, startPoint y: 121, endPoint x: 67, endPoint y: 114, distance: 225.9
click at [67, 114] on div "September 15, 2025 Respond More actions Hide from this page Hide from review wi…" at bounding box center [213, 107] width 326 height 70
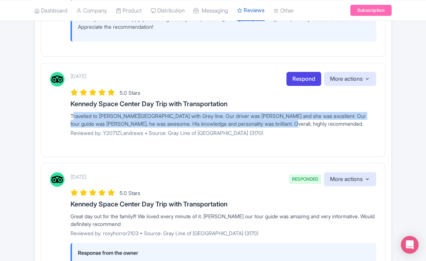
copy div "Travelled to [PERSON_NAME][GEOGRAPHIC_DATA] with Grey line. Our driver was [PER…"
click at [312, 77] on link "Respond" at bounding box center [303, 79] width 35 height 14
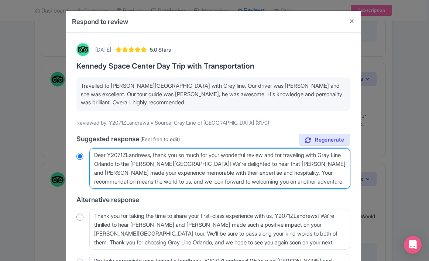
drag, startPoint x: 320, startPoint y: 183, endPoint x: 97, endPoint y: 144, distance: 225.9
click at [97, 144] on div "true Suggested response (Feel free to edit) Dear Y2071ZLandrews, thank you so m…" at bounding box center [213, 214] width 274 height 161
paste textarea "Thank you! We’re so glad you had a fantastic day with Brad and Vera — they’ll b…"
type textarea "Thank you! We’re so glad you had a fantastic day with [PERSON_NAME] and [PERSON…"
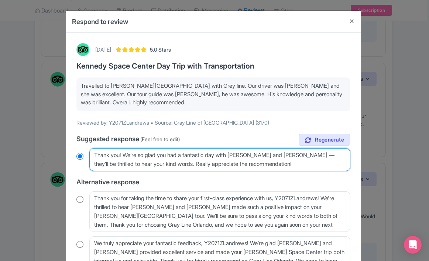
radio input "true"
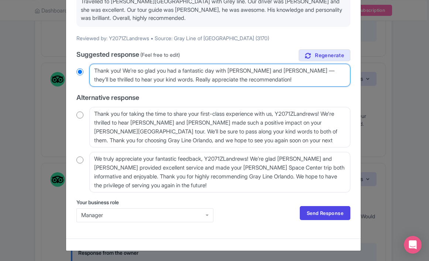
scroll to position [84, 0]
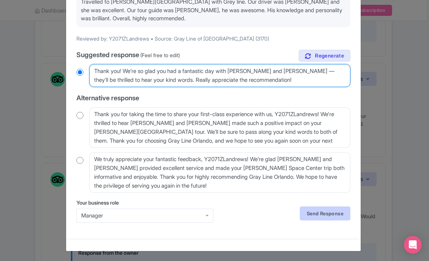
type textarea "Thank you! We’re so glad you had a fantastic day with [PERSON_NAME] and [PERSON…"
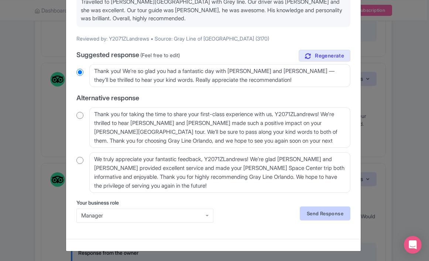
click at [306, 214] on link "Send Response" at bounding box center [325, 214] width 51 height 14
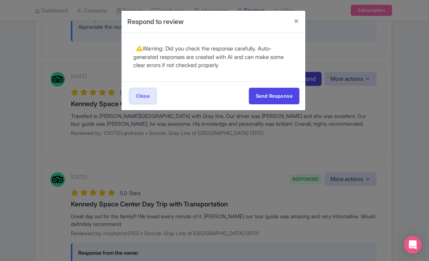
scroll to position [0, 0]
click at [282, 95] on button "Send Response" at bounding box center [274, 96] width 51 height 17
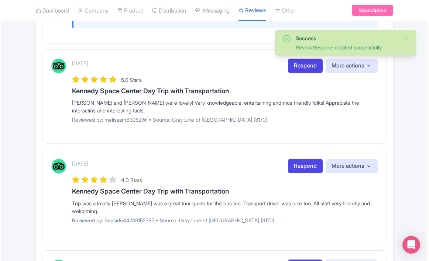
scroll to position [853, 0]
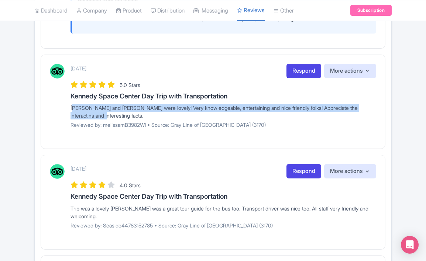
drag, startPoint x: 122, startPoint y: 114, endPoint x: 67, endPoint y: 106, distance: 55.1
click at [67, 106] on div "[DATE] Respond More actions Hide from this page Hide from review widget and fee…" at bounding box center [213, 99] width 326 height 70
copy div "[PERSON_NAME] and [PERSON_NAME] were lovely! Very knowledgeable, entertaining a…"
click at [305, 69] on link "Respond" at bounding box center [303, 71] width 35 height 14
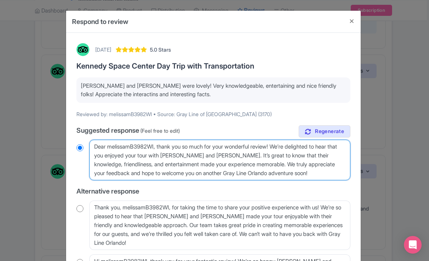
drag, startPoint x: 312, startPoint y: 173, endPoint x: 163, endPoint y: 145, distance: 152.4
click at [163, 145] on textarea "Dear melissamB3982WI, thank you so much for your wonderful review! We’re deligh…" at bounding box center [219, 160] width 261 height 41
type textarea "Dear melissamB3982WI, th"
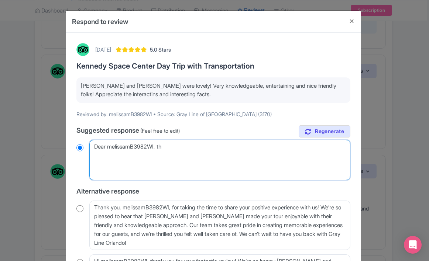
radio input "true"
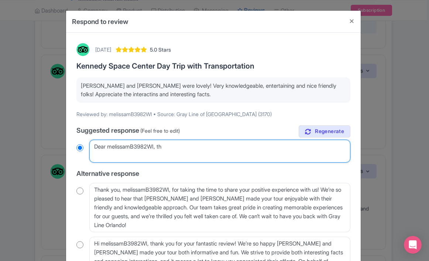
type textarea "Dear melissamB3982WI, t"
radio input "true"
type textarea "Dear melissamB3982WI,"
radio input "true"
paste textarea "Thank you! We’re so glad you enjoyed the day with [PERSON_NAME] and [PERSON_NAM…"
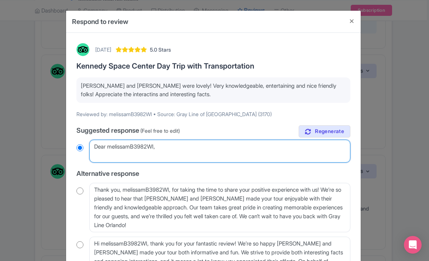
type textarea "Dear melissamB3982WI, Thank you! We’re so glad you enjoyed the day with [PERSON…"
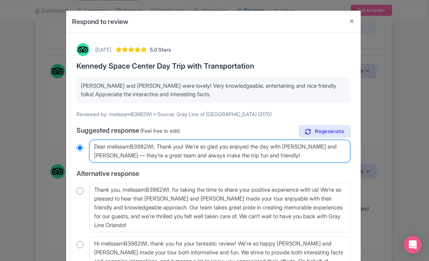
radio input "true"
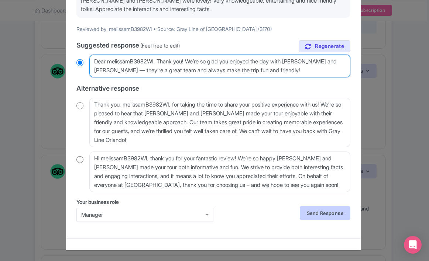
scroll to position [85, 0]
type textarea "Dear melissamB3982WI, Thank you! We’re so glad you enjoyed the day with [PERSON…"
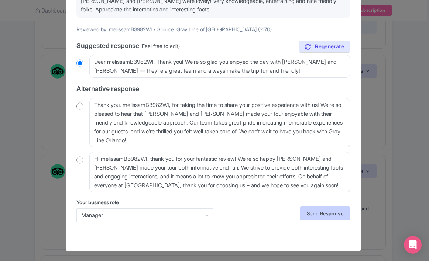
click at [321, 212] on link "Send Response" at bounding box center [325, 214] width 51 height 14
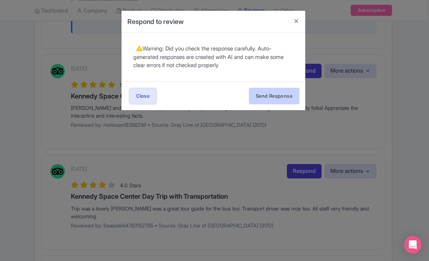
click at [261, 94] on button "Send Response" at bounding box center [274, 96] width 51 height 17
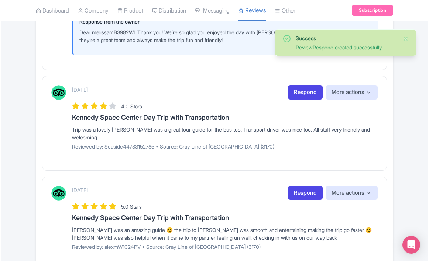
scroll to position [987, 0]
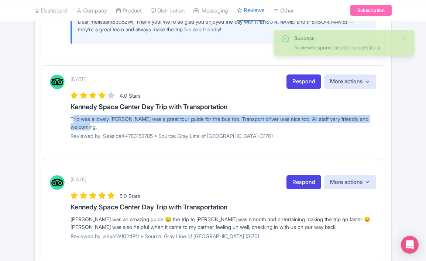
drag, startPoint x: 107, startPoint y: 126, endPoint x: 65, endPoint y: 113, distance: 43.4
click at [65, 113] on div "[DATE] Respond More actions Hide from this page Hide from review widget and fee…" at bounding box center [213, 110] width 326 height 70
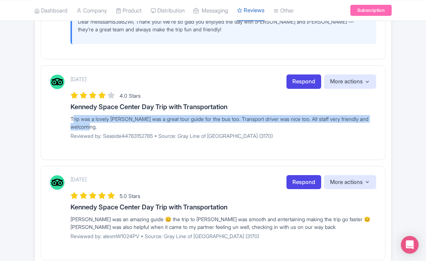
copy div "Trip was a lovely [PERSON_NAME] was a great tour guide for the bus too. Transpo…"
click at [305, 80] on link "Respond" at bounding box center [303, 82] width 35 height 14
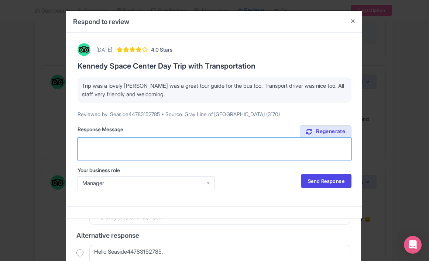
click at [175, 141] on textarea "Suggested response (Feel free to edit)" at bounding box center [214, 149] width 274 height 23
paste textarea "Thank you! We’re happy you had such a lovely day — [PERSON_NAME] and the driver…"
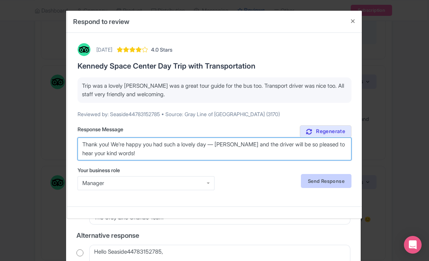
type textarea "Thank you! We’re happy you had such a lovely day — [PERSON_NAME] and the driver…"
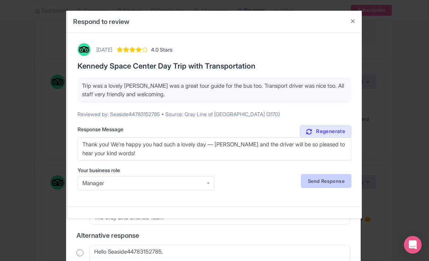
click at [334, 184] on link "Send Response" at bounding box center [326, 181] width 51 height 14
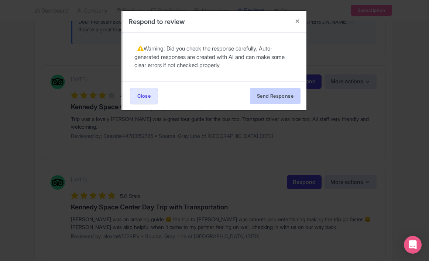
click at [275, 98] on button "Send Response" at bounding box center [275, 96] width 51 height 17
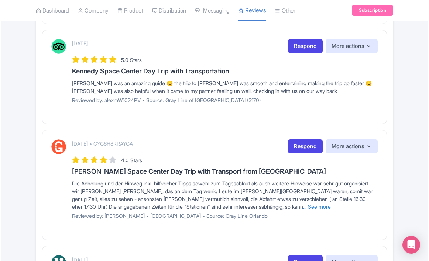
scroll to position [1167, 0]
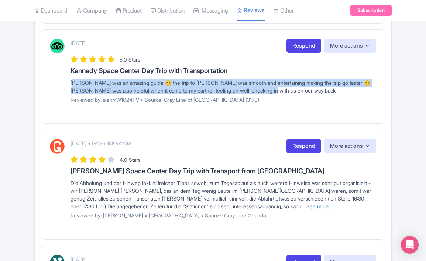
drag, startPoint x: 300, startPoint y: 78, endPoint x: 59, endPoint y: 65, distance: 240.9
click at [59, 65] on div "[DATE] Respond More actions Hide from this page Hide from review widget and fee…" at bounding box center [213, 74] width 326 height 70
copy div "[PERSON_NAME] was an amazing guide 😊 the trip to [PERSON_NAME] was smooth and e…"
click at [308, 39] on link "Respond" at bounding box center [303, 46] width 35 height 14
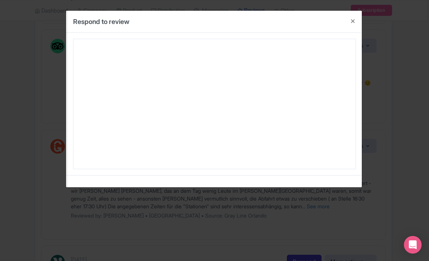
click at [307, 36] on div "September 15, 2025 5.0 Stars Kennedy Space Center Day Trip with Transportation …" at bounding box center [214, 104] width 294 height 142
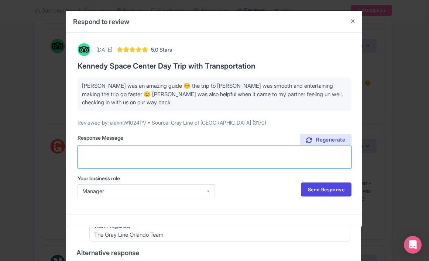
click at [151, 160] on textarea "Suggested response (Feel free to edit)" at bounding box center [214, 157] width 274 height 23
paste textarea "Thank you! We’re so glad you had such a smooth and enjoyable trip — [PERSON_NAM…"
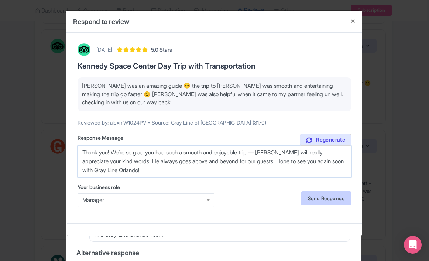
type textarea "Thank you! We’re so glad you had such a smooth and enjoyable trip — [PERSON_NAM…"
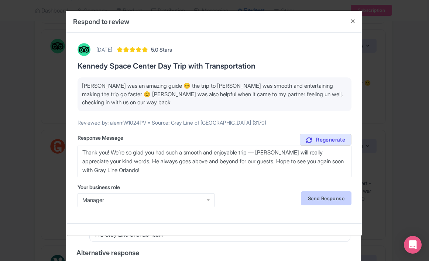
click at [323, 196] on link "Send Response" at bounding box center [326, 198] width 51 height 14
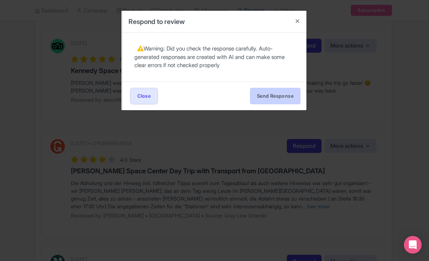
click at [288, 102] on button "Send Response" at bounding box center [275, 96] width 51 height 17
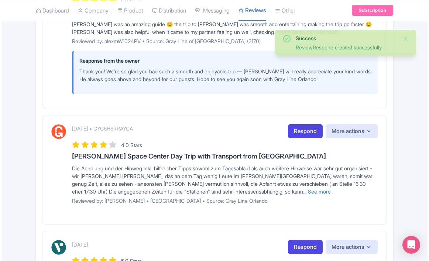
scroll to position [1232, 0]
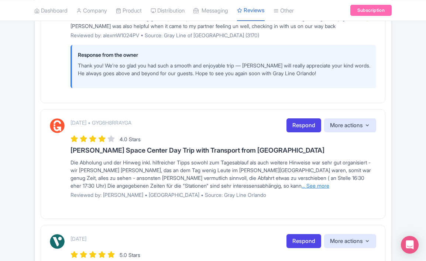
click at [301, 183] on link "... See more" at bounding box center [315, 186] width 28 height 6
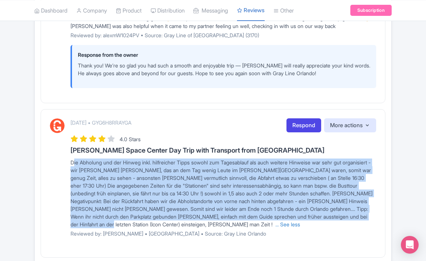
drag, startPoint x: 173, startPoint y: 212, endPoint x: 65, endPoint y: 152, distance: 124.4
click at [65, 152] on div "[DATE] • GYG6H8RRAYGA Respond More actions Hide from this page Hide from review…" at bounding box center [213, 180] width 326 height 124
copy span "Die Abholung und der Hinweg inkl. hilfreicher Tipps sowohl zum Tagesablauf als …"
click at [301, 118] on link "Respond" at bounding box center [303, 125] width 35 height 14
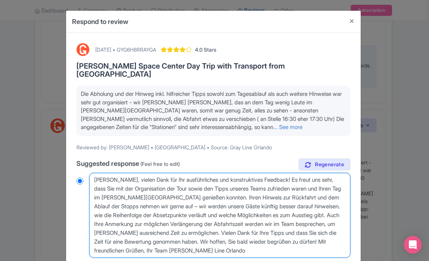
drag, startPoint x: 301, startPoint y: 245, endPoint x: 131, endPoint y: 171, distance: 185.4
click at [131, 173] on textarea "[PERSON_NAME], vielen Dank für Ihr ausführliches und konstruktives Feedback! Es…" at bounding box center [219, 215] width 261 height 85
type textarea "[PERSON_NAME],"
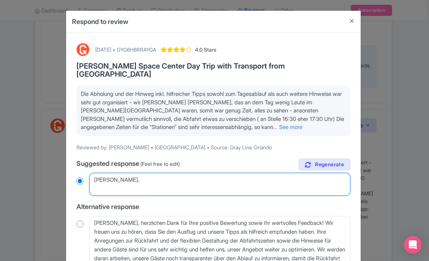
radio input "true"
paste textarea "Vielen Dank für Ihr ausführliches Feedback! Es freut uns sehr, dass Ihnen die O…"
type textarea "[PERSON_NAME], Vielen Dank für Ihr ausführliches Feedback! Es freut uns sehr, d…"
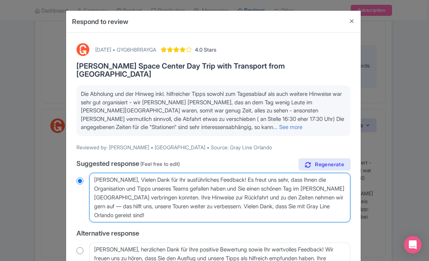
radio input "true"
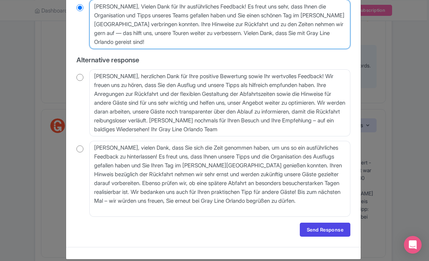
scroll to position [173, 0]
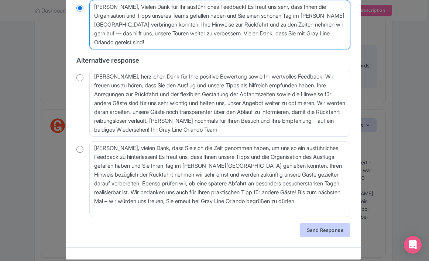
type textarea "[PERSON_NAME], Vielen Dank für Ihr ausführliches Feedback! Es freut uns sehr, d…"
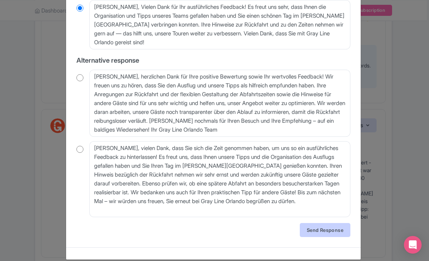
click at [316, 224] on link "Send Response" at bounding box center [325, 230] width 51 height 14
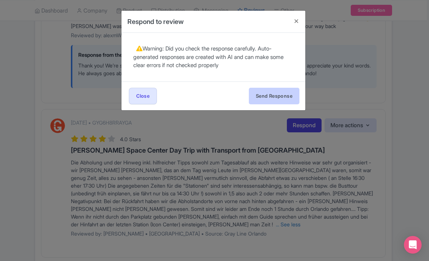
click at [274, 93] on button "Send Response" at bounding box center [274, 96] width 51 height 17
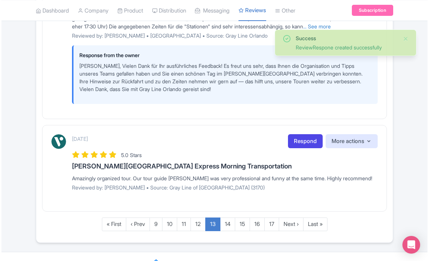
scroll to position [1391, 0]
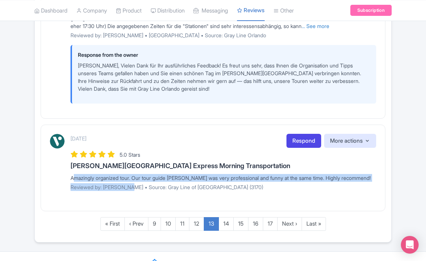
drag, startPoint x: 129, startPoint y: 174, endPoint x: 59, endPoint y: 163, distance: 71.0
click at [59, 163] on div "September 14, 2025 Respond More actions Hide from this page Hide from review wi…" at bounding box center [213, 165] width 326 height 62
copy div "Amazingly organized tour. Our tour guide Maurico was very professional and funn…"
click at [298, 134] on link "Respond" at bounding box center [303, 141] width 35 height 14
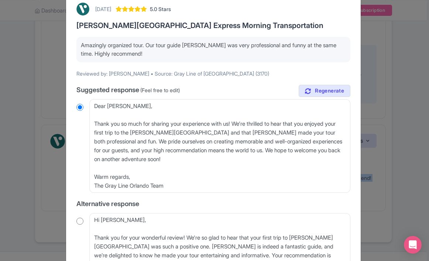
scroll to position [51, 0]
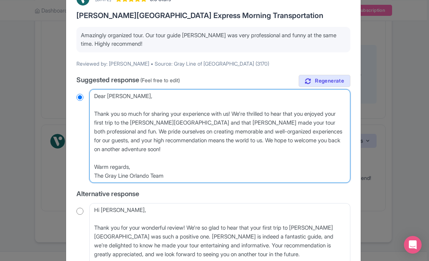
drag, startPoint x: 172, startPoint y: 175, endPoint x: 91, endPoint y: 86, distance: 120.1
click at [91, 86] on div "true Suggested response (Feel free to edit) Dear Diandra_V, Thank you so much f…" at bounding box center [213, 230] width 274 height 311
paste textarea "Thank you, Diandra! We’re so glad you enjoyed the tour — Mauricio will be thril…"
type textarea "Thank you, Diandra! We’re so glad you enjoyed the tour — Mauricio will be thril…"
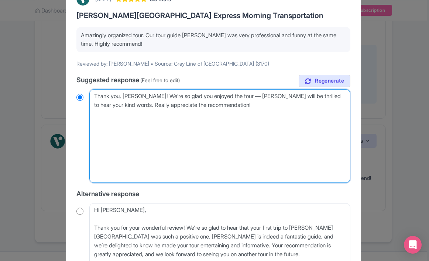
radio input "true"
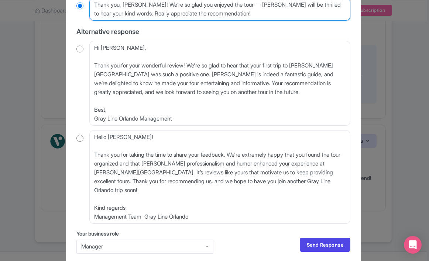
scroll to position [173, 0]
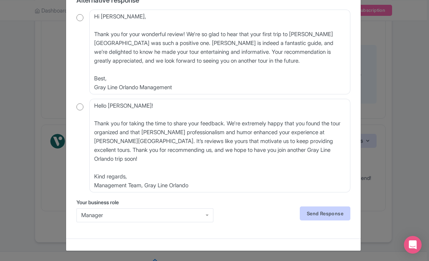
type textarea "Thank you, Diandra! We’re so glad you enjoyed the tour — Mauricio will be thril…"
click at [314, 209] on link "Send Response" at bounding box center [325, 214] width 51 height 14
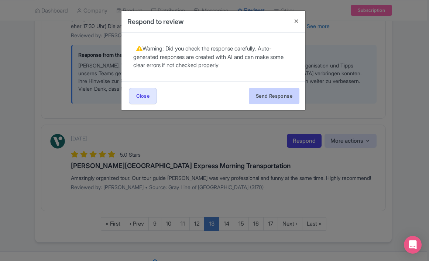
click at [280, 97] on button "Send Response" at bounding box center [274, 96] width 51 height 17
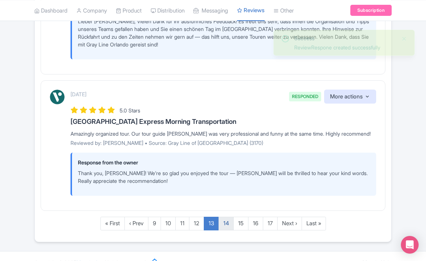
scroll to position [1435, 0]
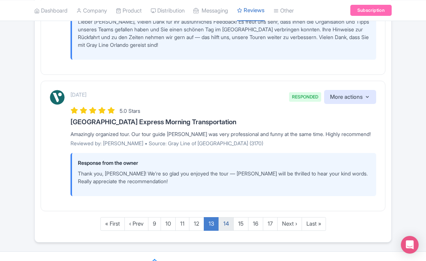
click at [226, 217] on link "14" at bounding box center [225, 224] width 15 height 14
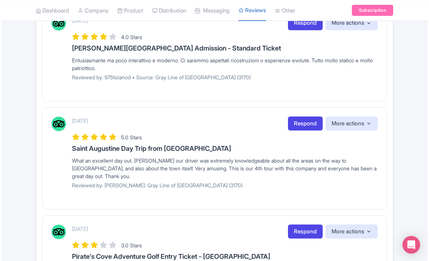
scroll to position [185, 0]
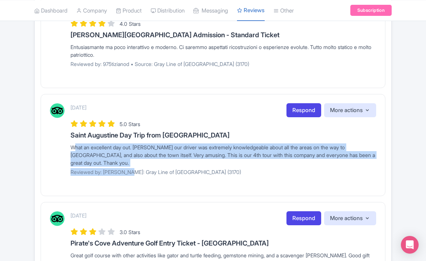
drag, startPoint x: 129, startPoint y: 172, endPoint x: 71, endPoint y: 140, distance: 66.0
click at [71, 140] on div "[DATE] Respond More actions Hide from this page Hide from review widget and fee…" at bounding box center [222, 142] width 305 height 78
copy div "What an excellent day out. [PERSON_NAME] our driver was extremely knowledgeable…"
click at [303, 108] on link "Respond" at bounding box center [303, 110] width 35 height 14
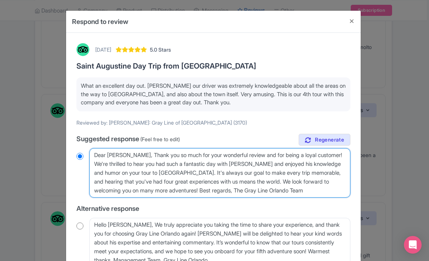
drag, startPoint x: 320, startPoint y: 189, endPoint x: 66, endPoint y: 103, distance: 268.8
click at [66, 103] on div "[DATE] 5.0 Stars Saint Augustine Day Trip from [GEOGRAPHIC_DATA] What an excell…" at bounding box center [213, 200] width 294 height 335
paste textarea "Thank you so much, [PERSON_NAME]! We’re delighted to hear you’ve joined us for …"
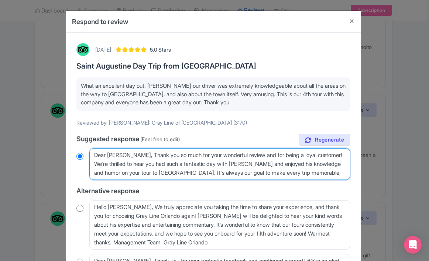
type textarea "Thank you so much, [PERSON_NAME]! We’re delighted to hear you’ve joined us for …"
radio input "true"
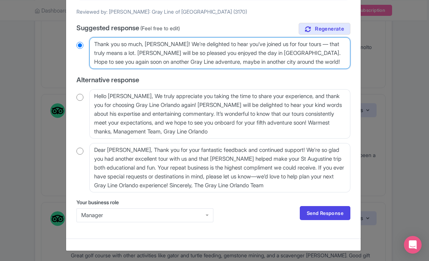
scroll to position [111, 0]
type textarea "Thank you so much, [PERSON_NAME]! We’re delighted to hear you’ve joined us for …"
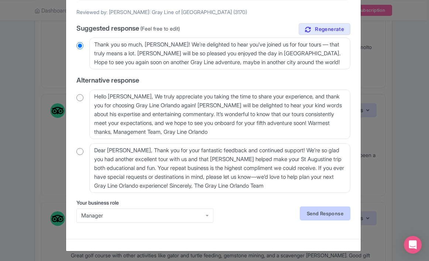
click at [315, 214] on link "Send Response" at bounding box center [325, 214] width 51 height 14
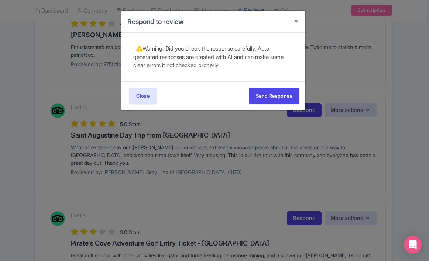
scroll to position [0, 0]
click at [268, 89] on button "Send Response" at bounding box center [274, 96] width 51 height 17
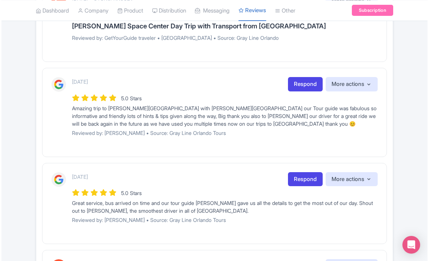
scroll to position [816, 0]
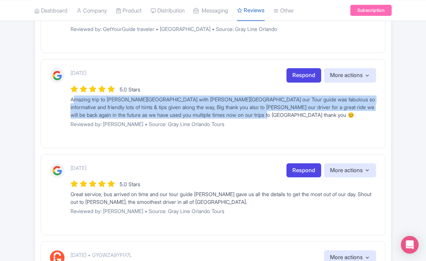
drag, startPoint x: 281, startPoint y: 112, endPoint x: 69, endPoint y: 97, distance: 212.7
click at [69, 97] on div "[DATE] Respond More actions Hide from this page Hide from review widget and fee…" at bounding box center [213, 100] width 326 height 65
copy div "Amazing trip to [PERSON_NAME][GEOGRAPHIC_DATA] with [PERSON_NAME][GEOGRAPHIC_DA…"
click at [301, 72] on link "Respond" at bounding box center [303, 75] width 35 height 14
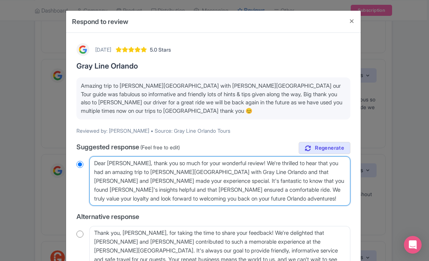
drag, startPoint x: 221, startPoint y: 195, endPoint x: 123, endPoint y: 160, distance: 103.6
click at [123, 160] on textarea "Dear [PERSON_NAME], thank you so much for your wonderful review! We're thrilled…" at bounding box center [219, 180] width 261 height 49
paste textarea "Thank you so much! We’re thrilled you had such an amazing day with [PERSON_NAME…"
type textarea "Dear [PERSON_NAME], Thank you so much! We’re thrilled you had such an amazing d…"
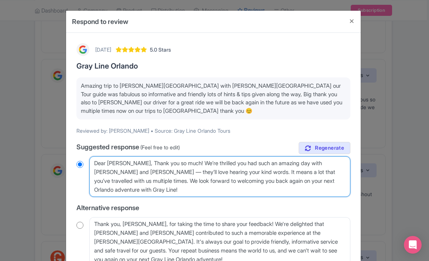
radio input "true"
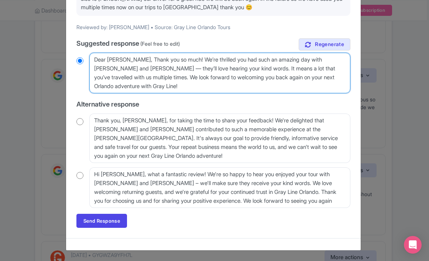
scroll to position [103, 0]
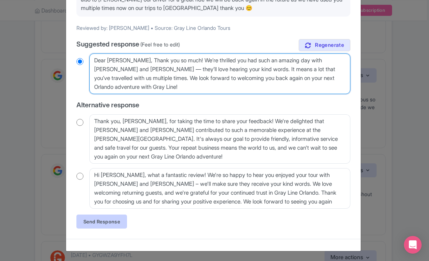
type textarea "Dear [PERSON_NAME], Thank you so much! We’re thrilled you had such an amazing d…"
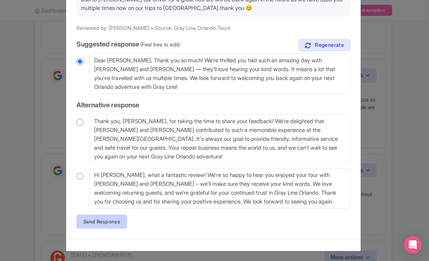
click at [117, 219] on link "Send Response" at bounding box center [101, 222] width 51 height 14
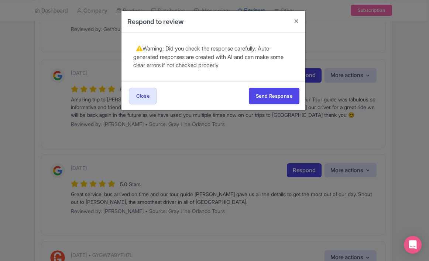
scroll to position [0, 0]
click at [262, 102] on button "Send Response" at bounding box center [274, 96] width 51 height 17
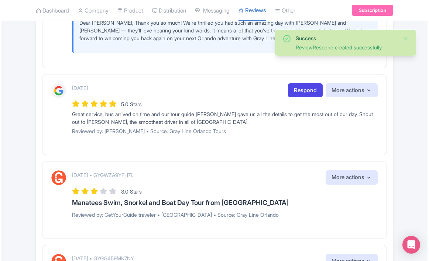
scroll to position [950, 0]
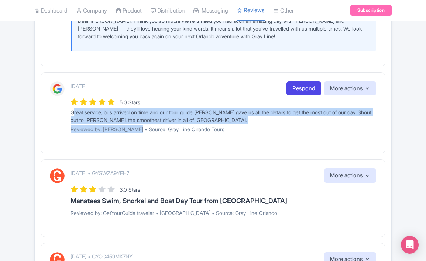
drag, startPoint x: 136, startPoint y: 127, endPoint x: 65, endPoint y: 111, distance: 72.8
click at [65, 111] on div "[DATE] Respond More actions Hide from this page Hide from review widget and fee…" at bounding box center [213, 110] width 326 height 57
copy div "Great service, bus arrived on time and our tour guide [PERSON_NAME] gave us all…"
click at [301, 87] on link "Respond" at bounding box center [303, 89] width 35 height 14
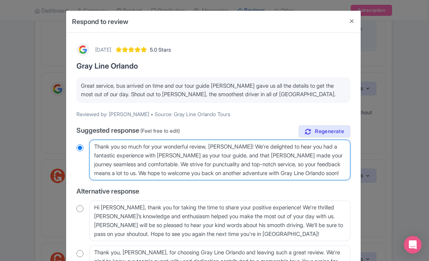
drag, startPoint x: 328, startPoint y: 173, endPoint x: 74, endPoint y: 141, distance: 255.9
click at [74, 141] on div "[DATE] 5.0 Stars Gray Line [GEOGRAPHIC_DATA] Great service, bus arrived on time…" at bounding box center [213, 175] width 283 height 272
paste textarea "s, [PERSON_NAME]! We’re so glad you had a great day — [PERSON_NAME] and [PERSON…"
type textarea "Thanks, [PERSON_NAME]! We’re so glad you had a great day — [PERSON_NAME] and [P…"
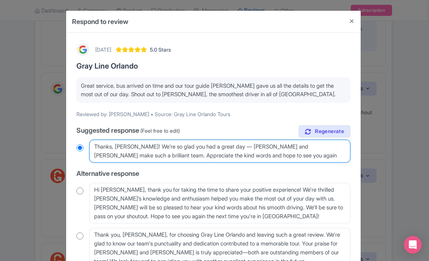
radio input "true"
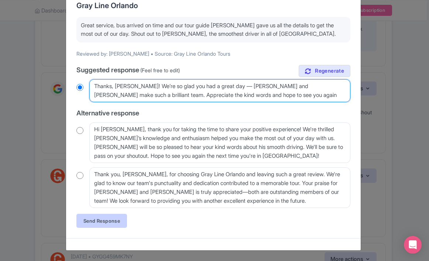
scroll to position [60, 0]
type textarea "Thanks, [PERSON_NAME]! We’re so glad you had a great day — [PERSON_NAME] and [P…"
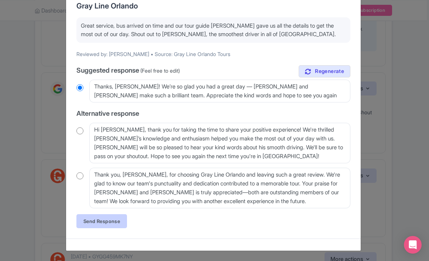
click at [98, 224] on link "Send Response" at bounding box center [101, 221] width 51 height 14
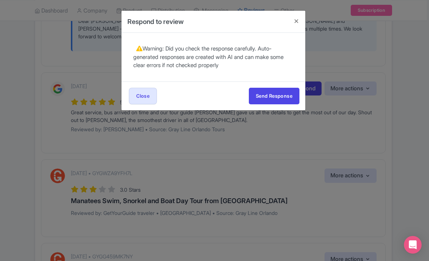
scroll to position [0, 0]
click at [270, 98] on button "Send Response" at bounding box center [274, 96] width 51 height 17
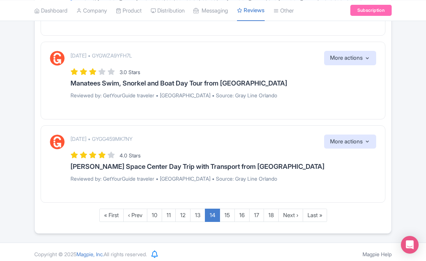
scroll to position [1111, 0]
click at [226, 212] on link "15" at bounding box center [226, 216] width 15 height 14
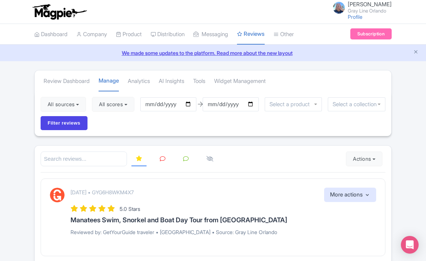
scroll to position [172, 0]
